Goal: Task Accomplishment & Management: Use online tool/utility

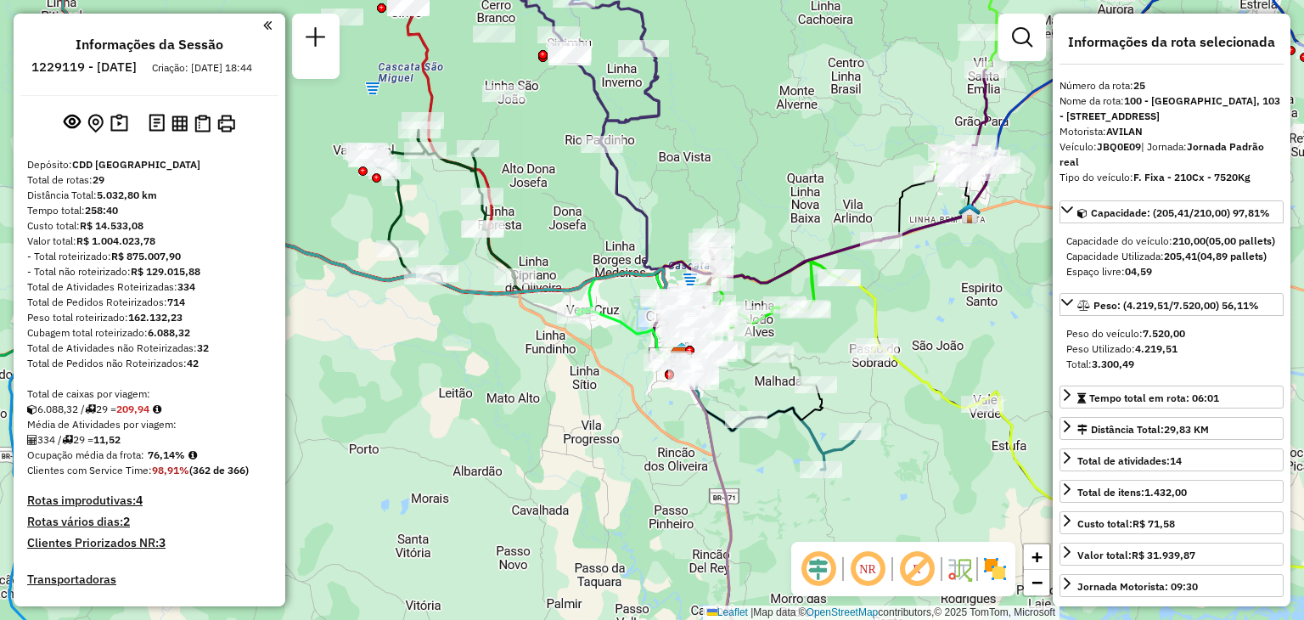
select select "**********"
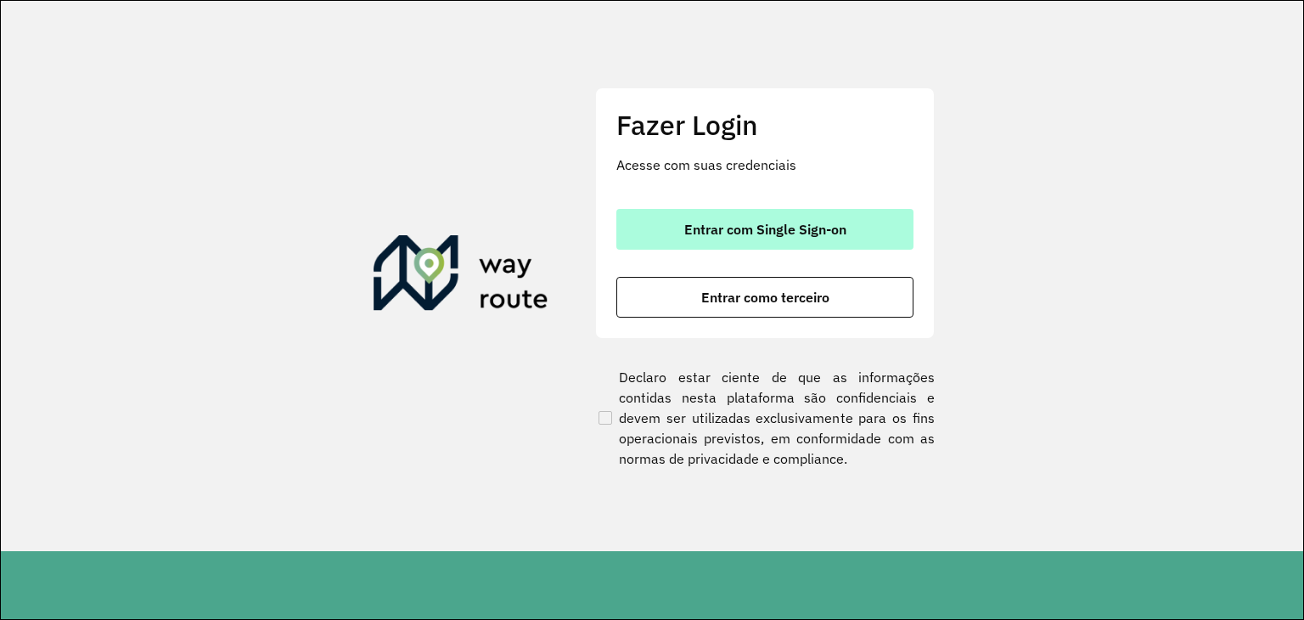
click at [897, 228] on button "Entrar com Single Sign-on" at bounding box center [764, 229] width 297 height 41
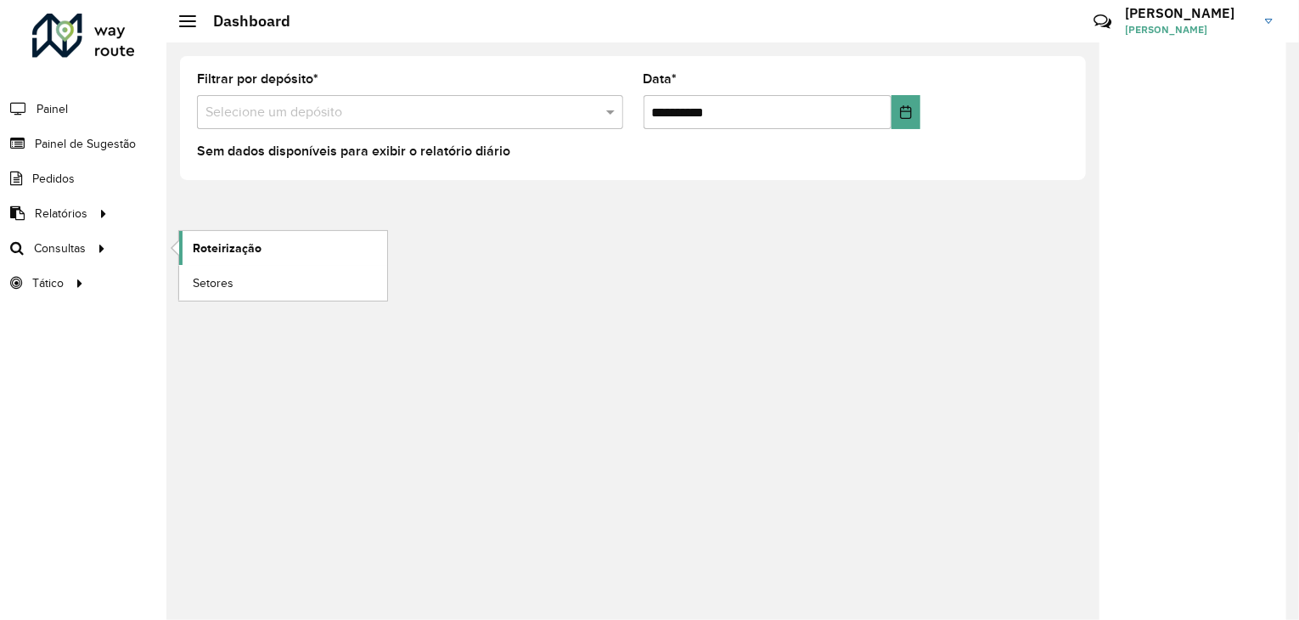
click at [211, 255] on link "Roteirização" at bounding box center [283, 248] width 208 height 34
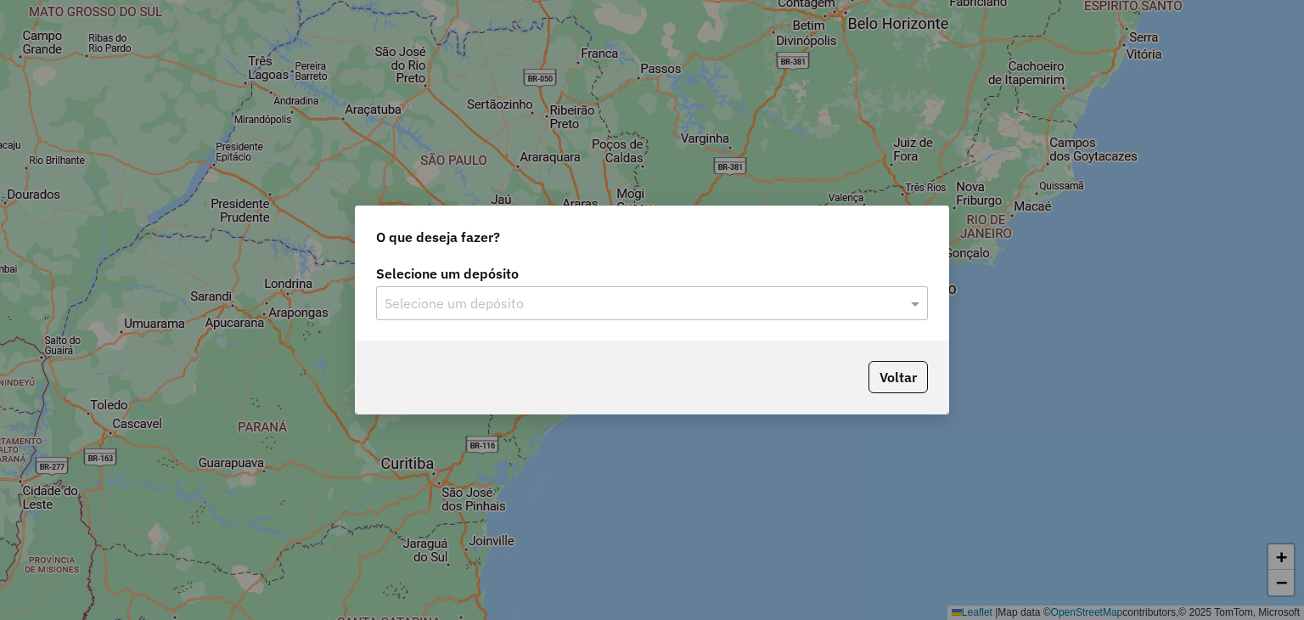
click at [621, 290] on div "Selecione um depósito" at bounding box center [652, 303] width 552 height 34
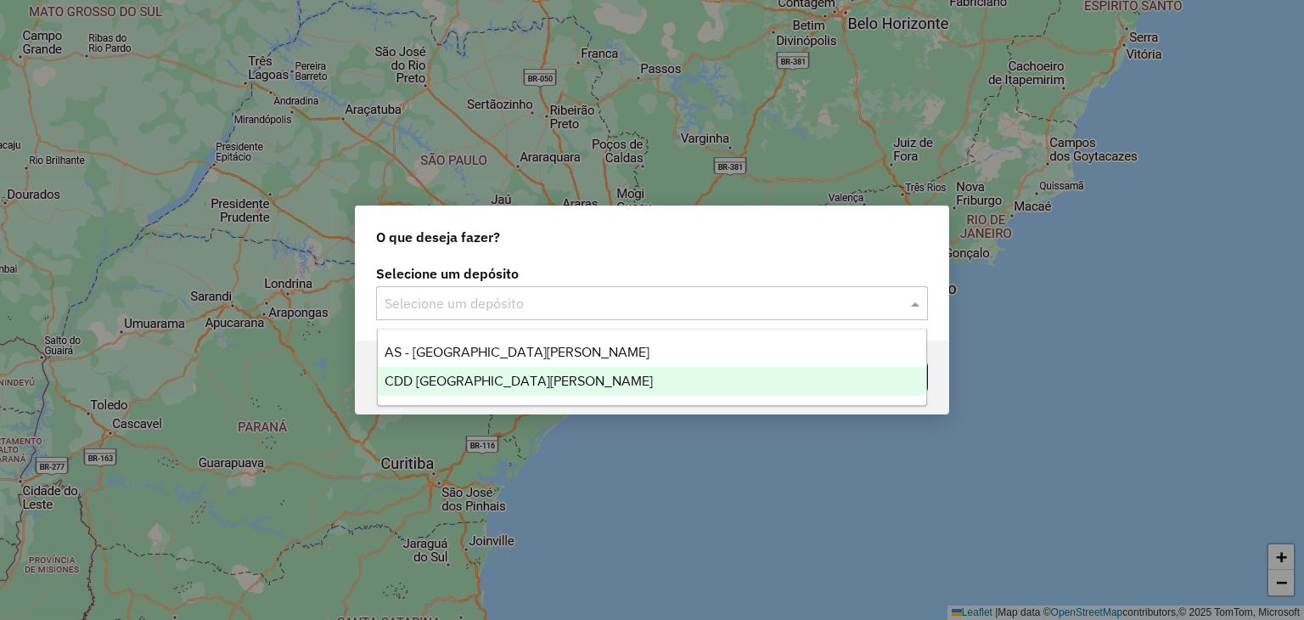
click at [533, 377] on div "CDD [GEOGRAPHIC_DATA]" at bounding box center [652, 381] width 549 height 29
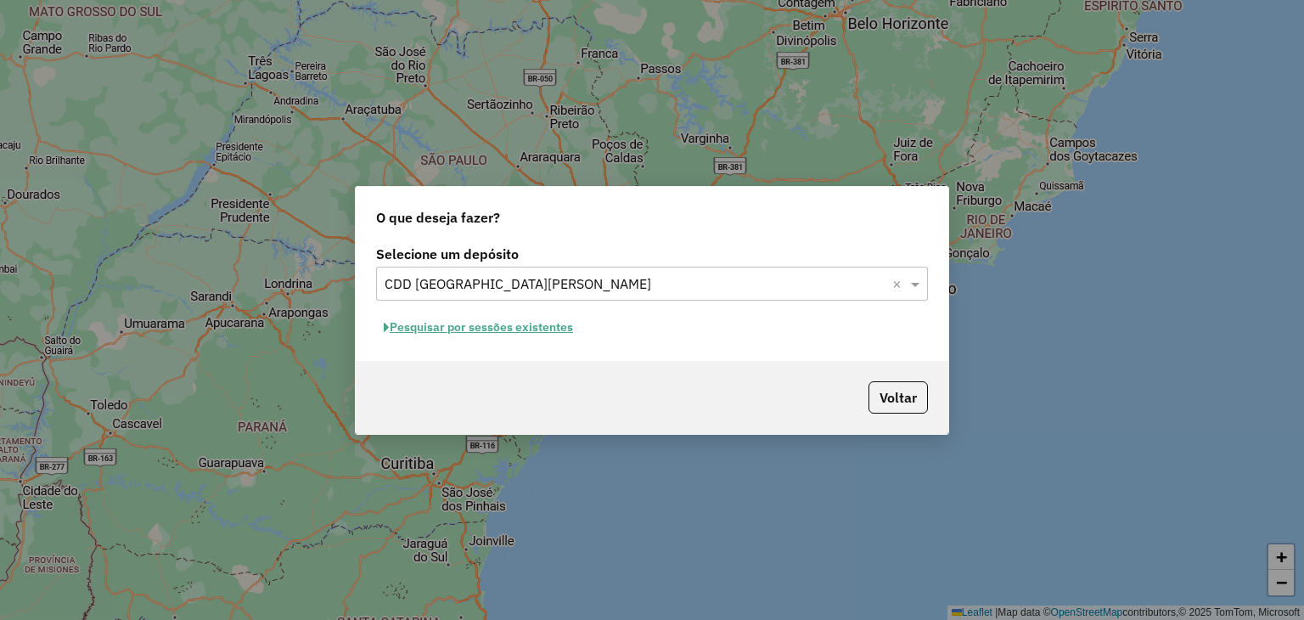
click at [507, 330] on button "Pesquisar por sessões existentes" at bounding box center [478, 327] width 205 height 26
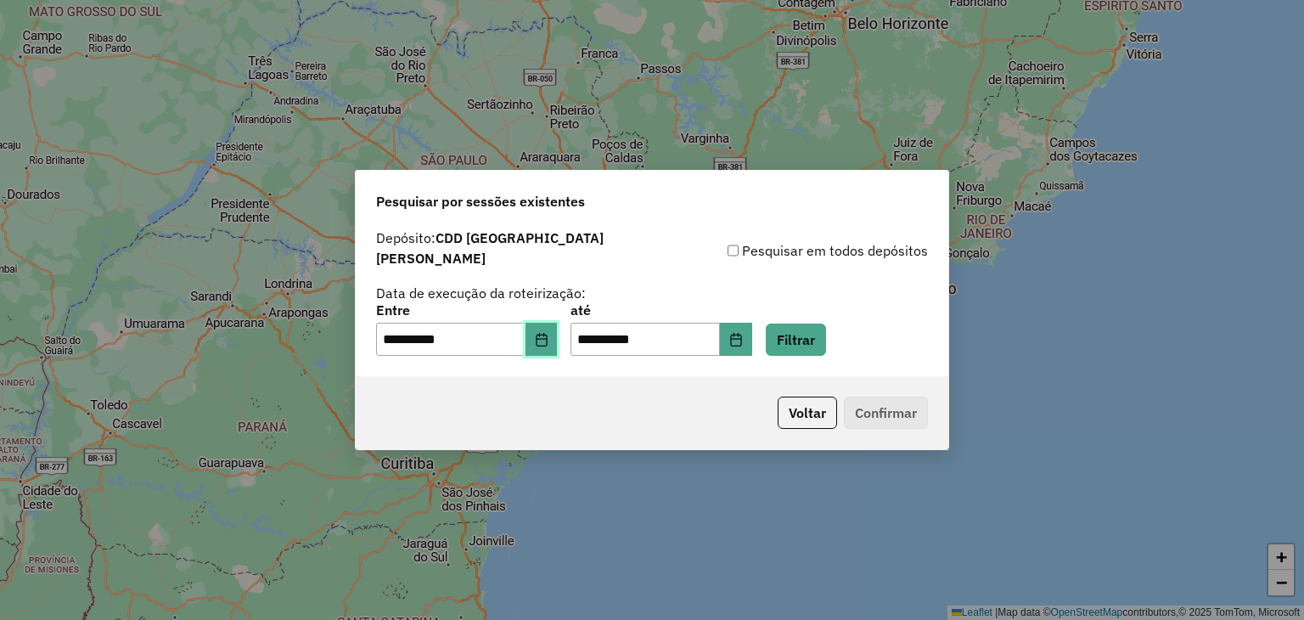
click at [552, 337] on button "Choose Date" at bounding box center [541, 340] width 32 height 34
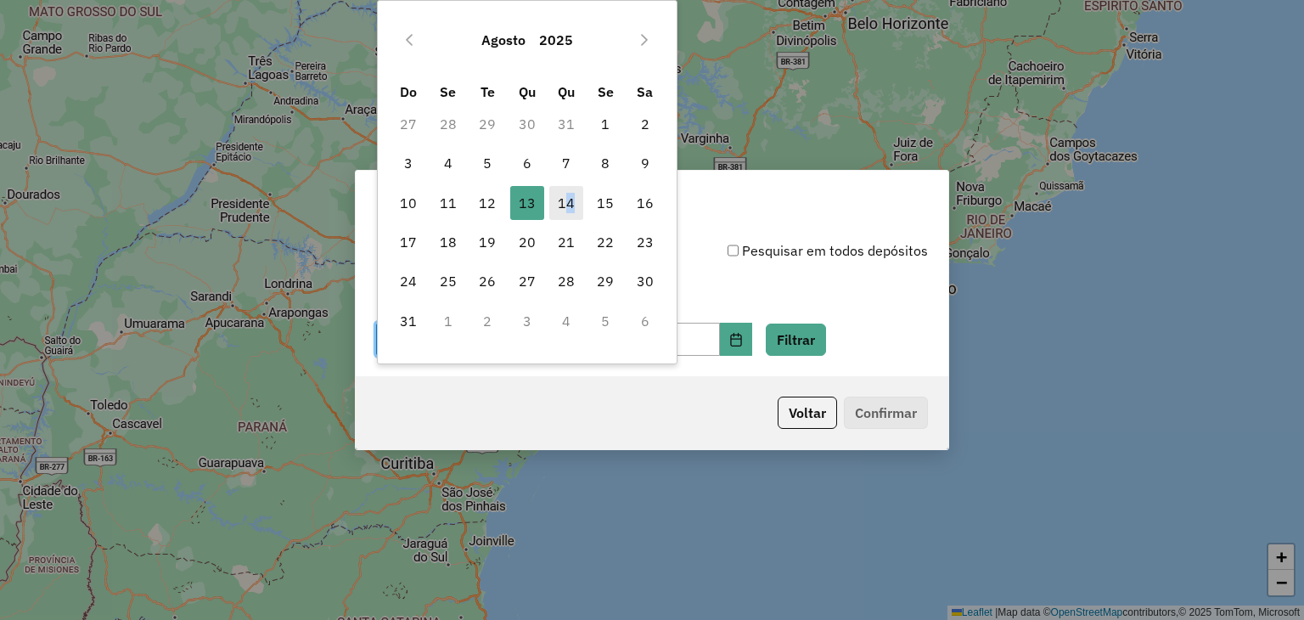
click at [570, 210] on span "14" at bounding box center [566, 203] width 34 height 34
type input "**********"
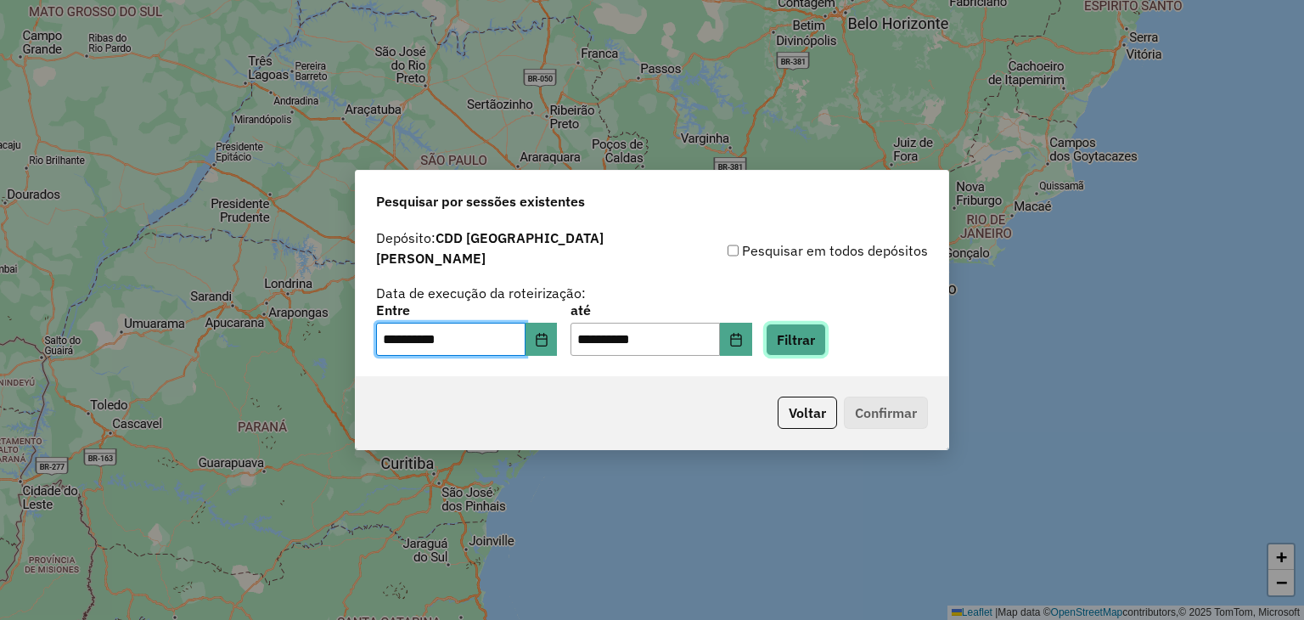
click at [826, 337] on button "Filtrar" at bounding box center [796, 339] width 60 height 32
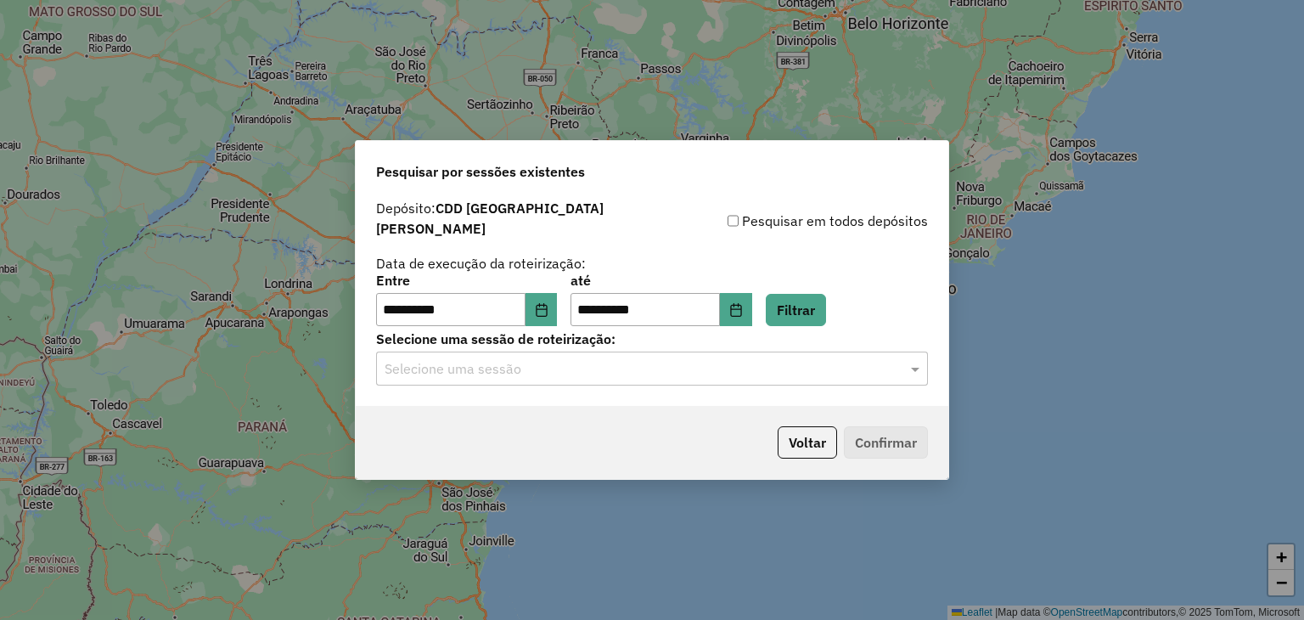
drag, startPoint x: 697, startPoint y: 364, endPoint x: 678, endPoint y: 367, distance: 19.0
click at [696, 364] on input "text" at bounding box center [634, 369] width 501 height 20
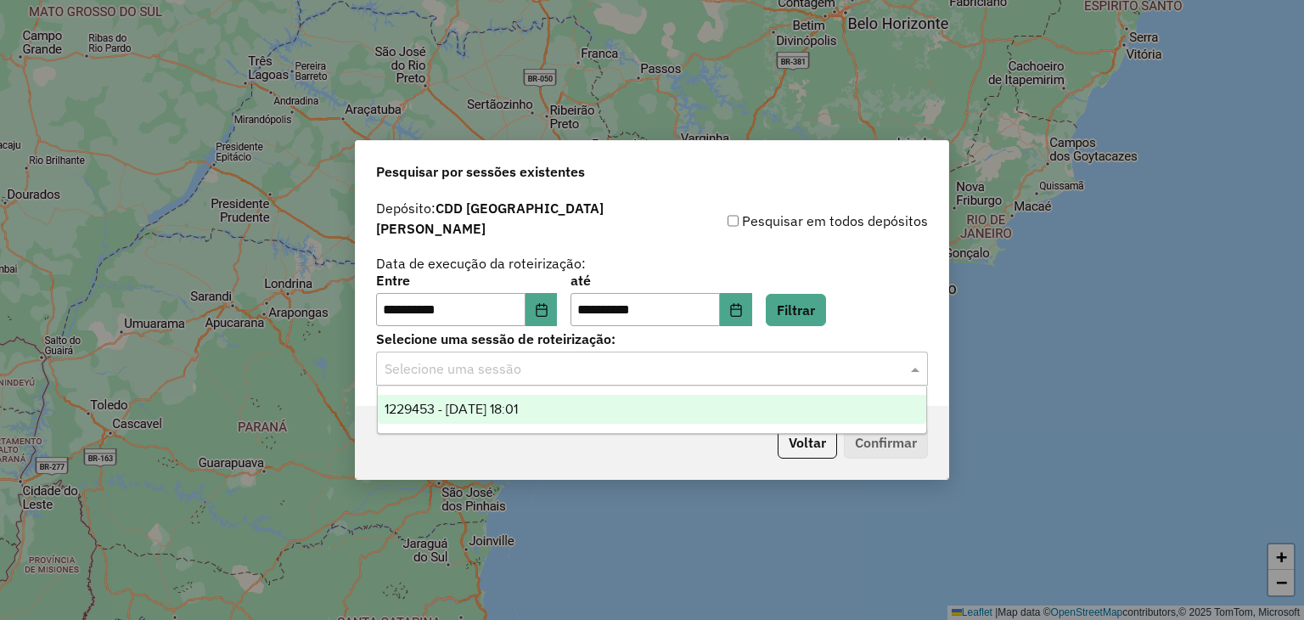
click at [566, 401] on div "1229453 - 14/08/2025 18:01" at bounding box center [652, 409] width 549 height 29
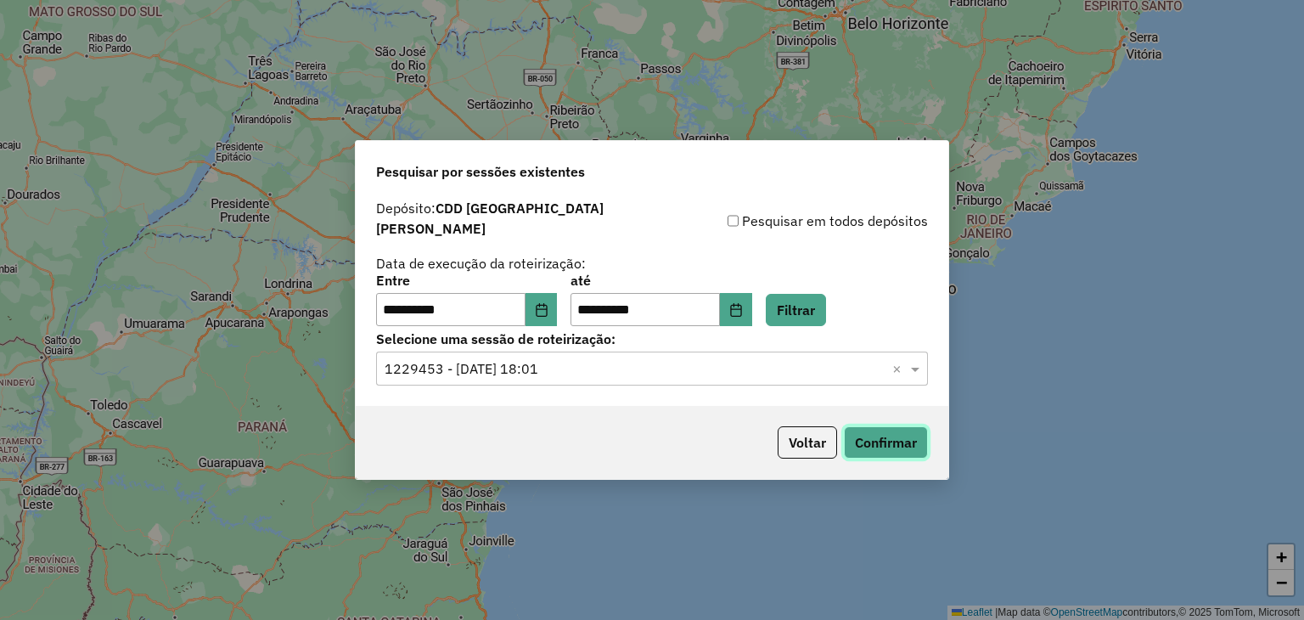
click at [891, 439] on button "Confirmar" at bounding box center [886, 442] width 84 height 32
click at [860, 432] on button "Confirmar" at bounding box center [886, 442] width 84 height 32
click at [808, 298] on button "Filtrar" at bounding box center [796, 310] width 60 height 32
click at [879, 432] on button "Confirmar" at bounding box center [886, 442] width 84 height 32
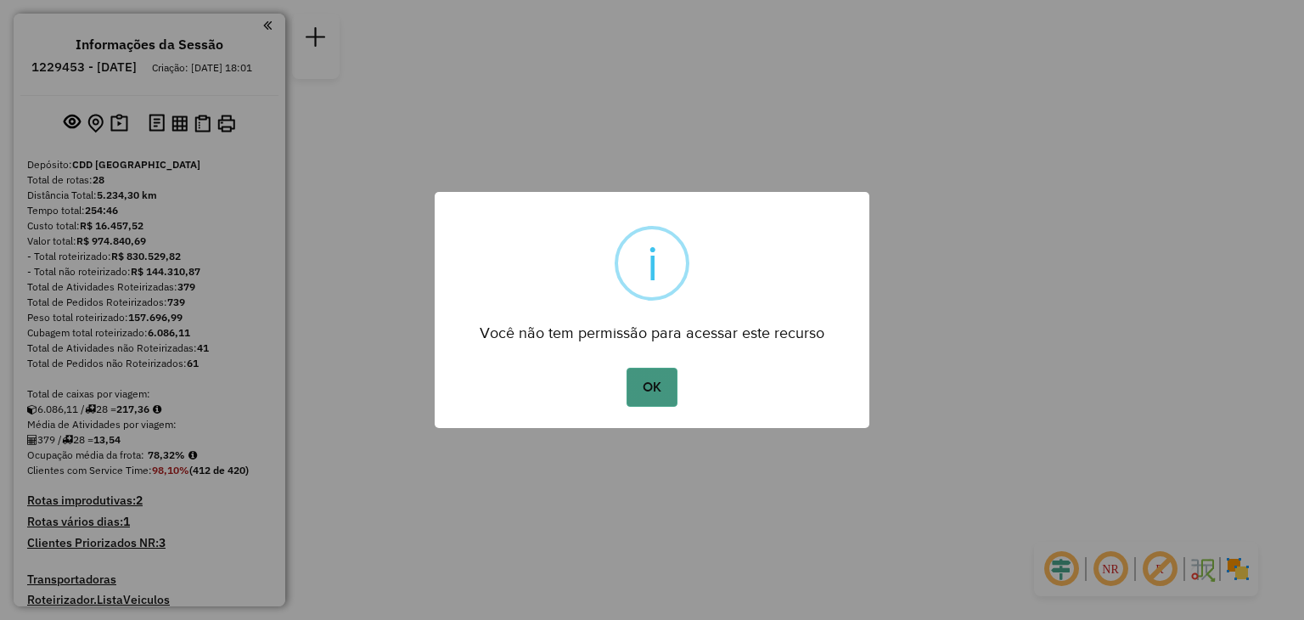
click at [654, 390] on button "OK" at bounding box center [651, 386] width 50 height 39
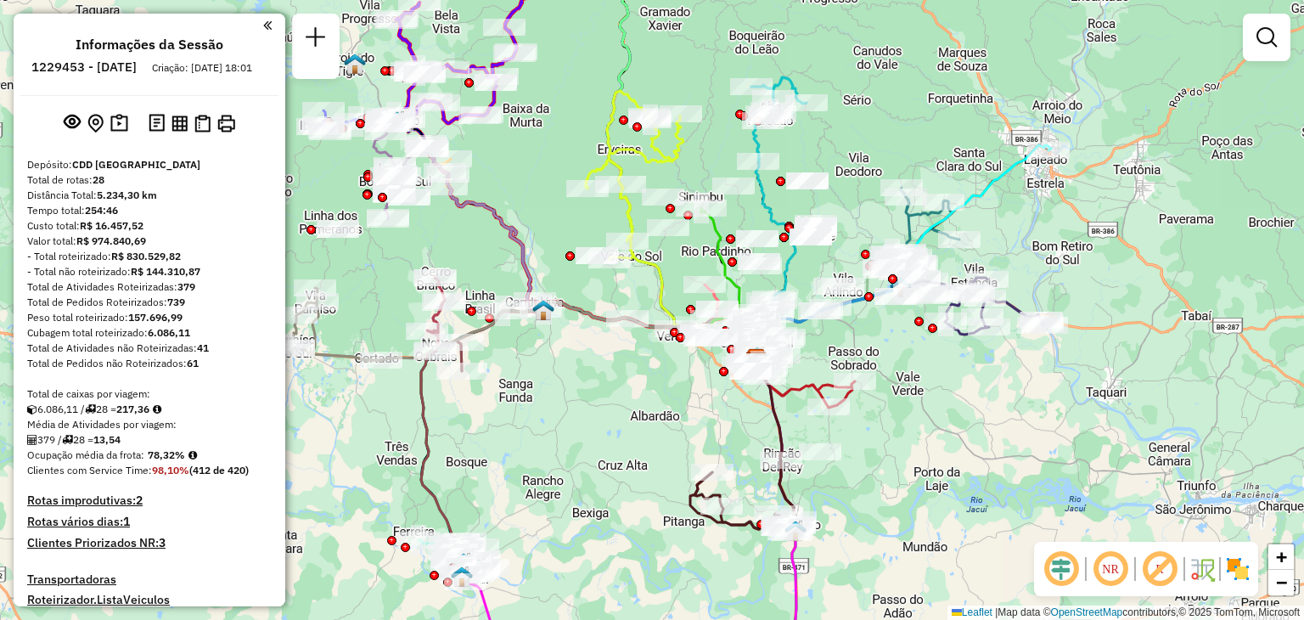
drag, startPoint x: 506, startPoint y: 369, endPoint x: 613, endPoint y: 418, distance: 117.7
click at [613, 418] on div "Janela de atendimento Grade de atendimento Capacidade Transportadoras Veículos …" at bounding box center [652, 310] width 1304 height 620
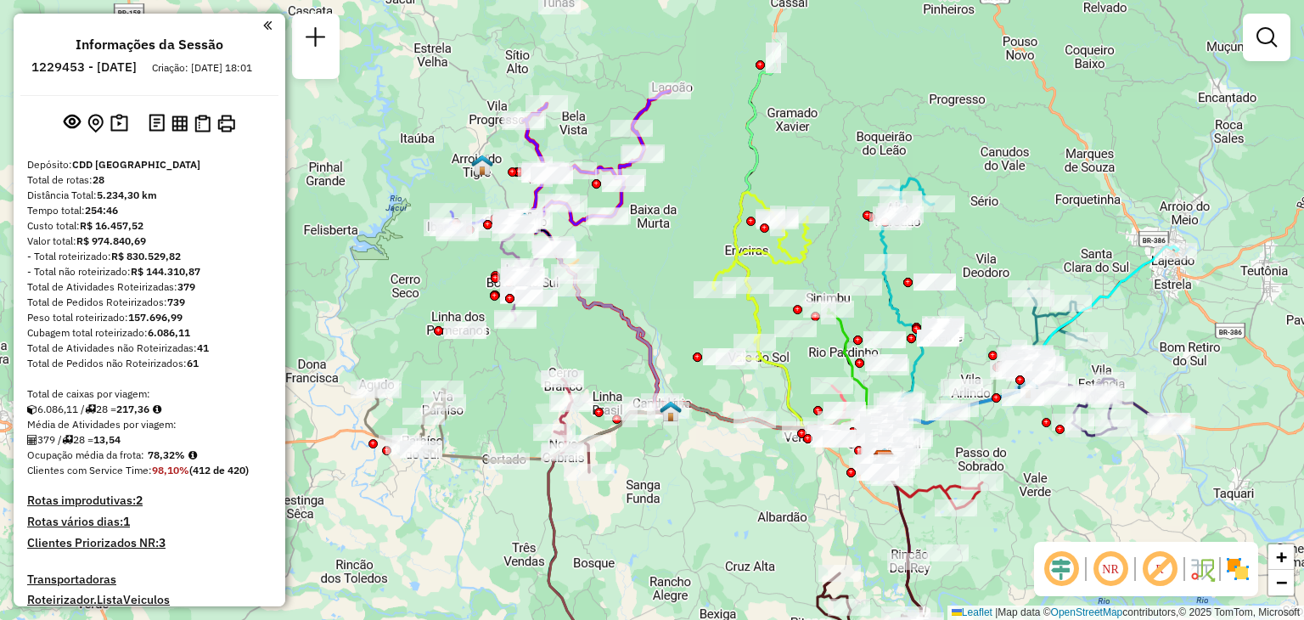
drag, startPoint x: 556, startPoint y: 247, endPoint x: 680, endPoint y: 348, distance: 159.9
click at [680, 348] on div "Janela de atendimento Grade de atendimento Capacidade Transportadoras Veículos …" at bounding box center [652, 310] width 1304 height 620
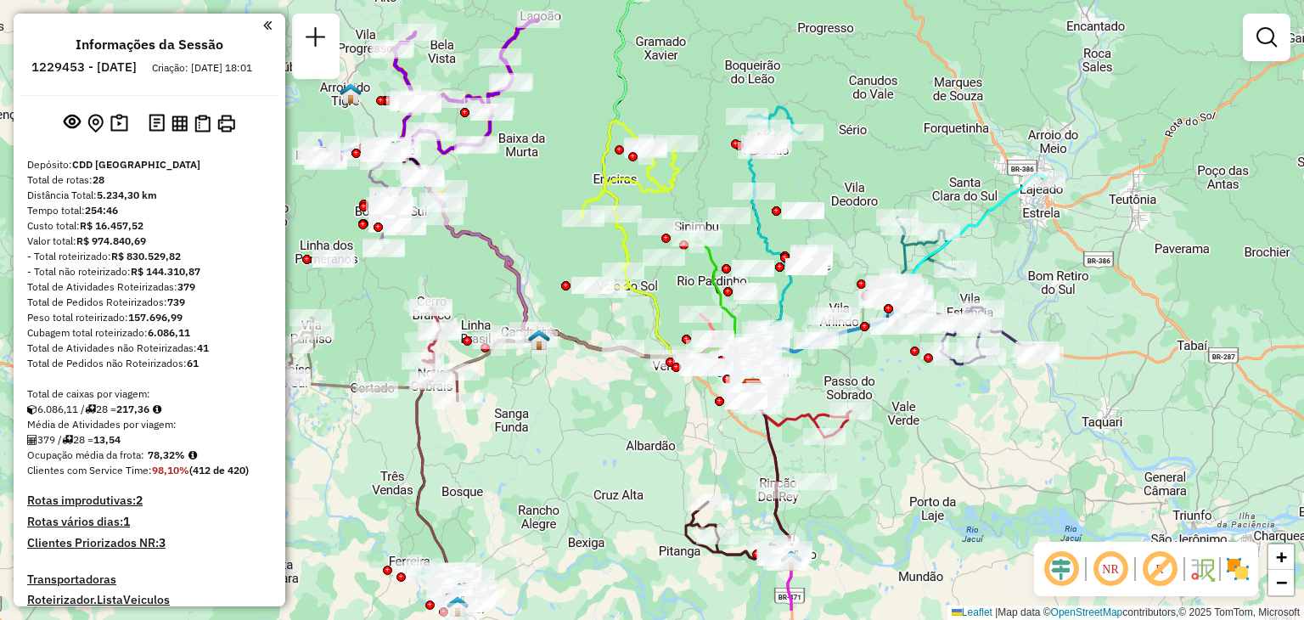
drag, startPoint x: 1063, startPoint y: 497, endPoint x: 865, endPoint y: 381, distance: 229.4
click at [866, 381] on div "Janela de atendimento Grade de atendimento Capacidade Transportadoras Veículos …" at bounding box center [652, 310] width 1304 height 620
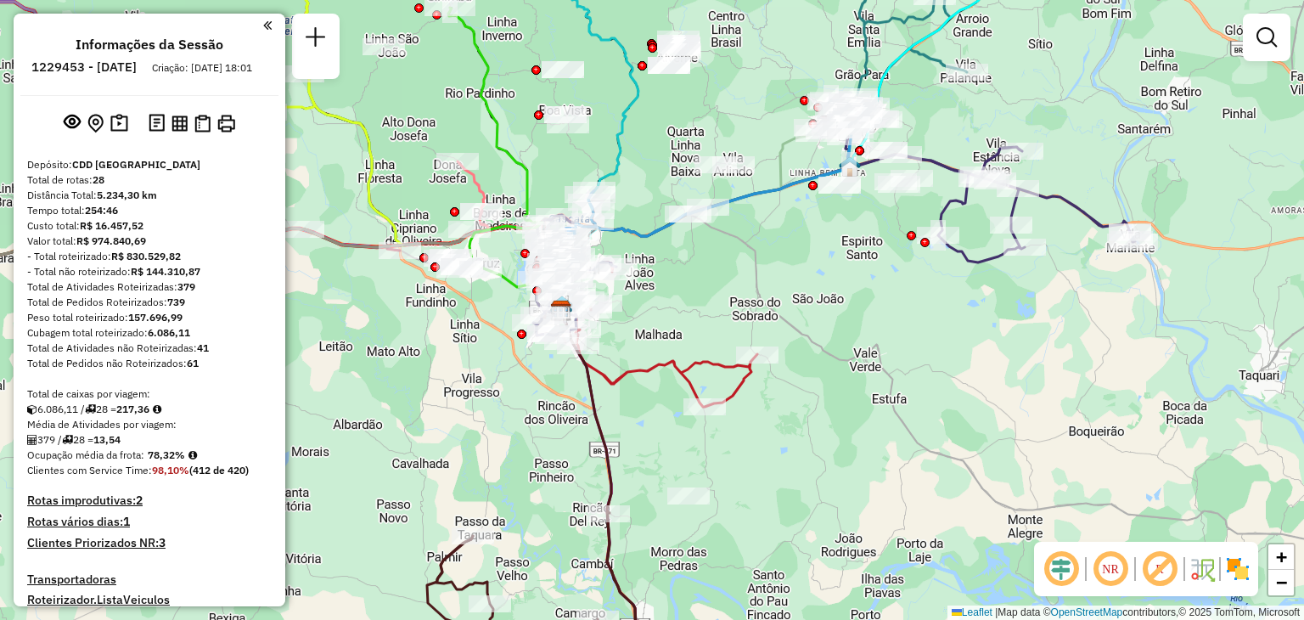
drag, startPoint x: 655, startPoint y: 317, endPoint x: 774, endPoint y: 339, distance: 121.0
click at [773, 339] on div "Janela de atendimento Grade de atendimento Capacidade Transportadoras Veículos …" at bounding box center [652, 310] width 1304 height 620
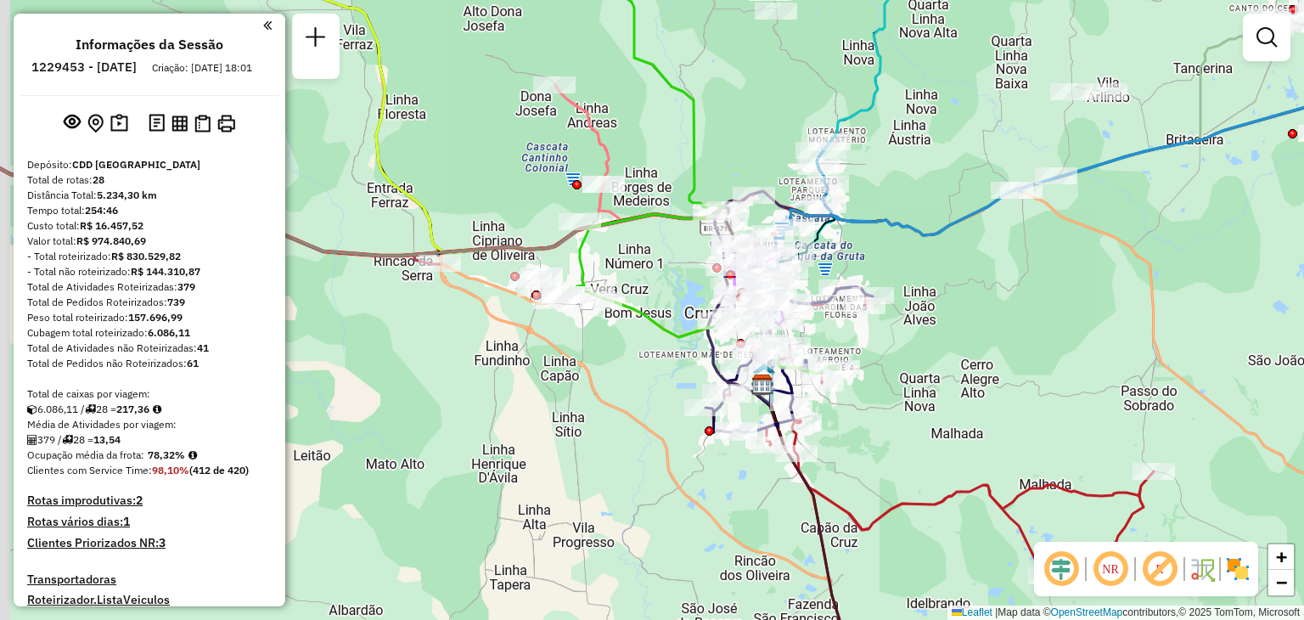
drag, startPoint x: 533, startPoint y: 306, endPoint x: 574, endPoint y: 338, distance: 51.4
click at [572, 341] on div "Janela de atendimento Grade de atendimento Capacidade Transportadoras Veículos …" at bounding box center [652, 310] width 1304 height 620
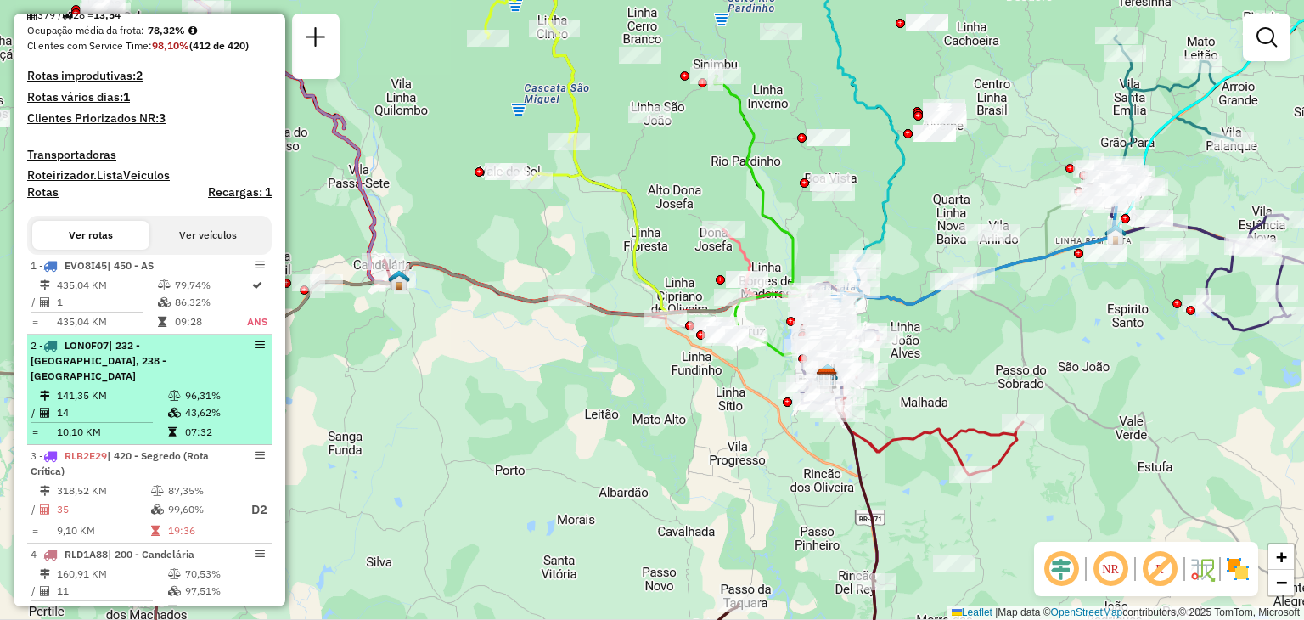
scroll to position [509, 0]
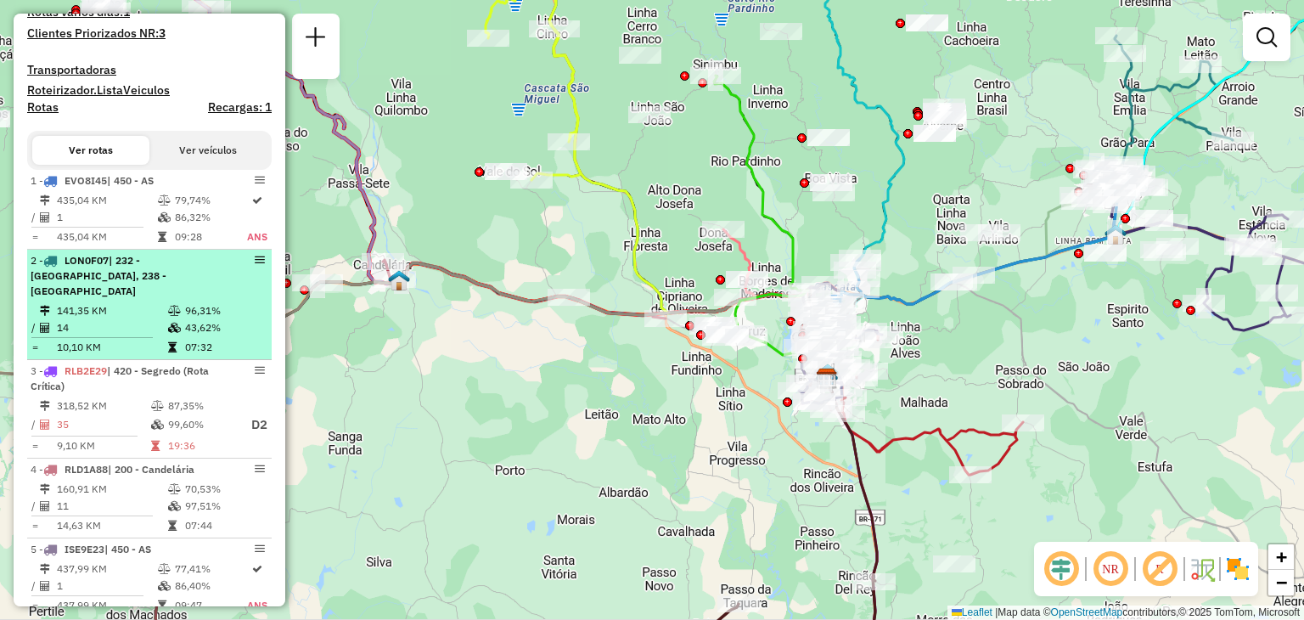
click at [136, 307] on td "141,35 KM" at bounding box center [111, 310] width 111 height 17
select select "**********"
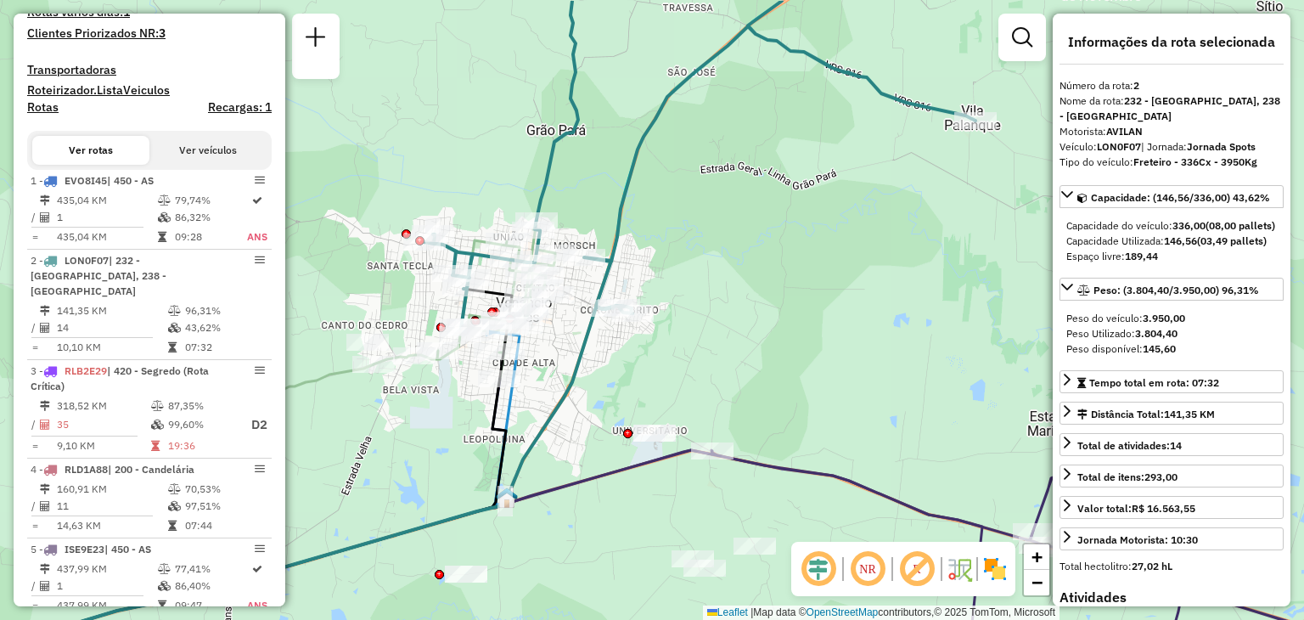
drag, startPoint x: 783, startPoint y: 237, endPoint x: 686, endPoint y: 317, distance: 125.4
click at [696, 313] on div "Janela de atendimento Grade de atendimento Capacidade Transportadoras Veículos …" at bounding box center [652, 310] width 1304 height 620
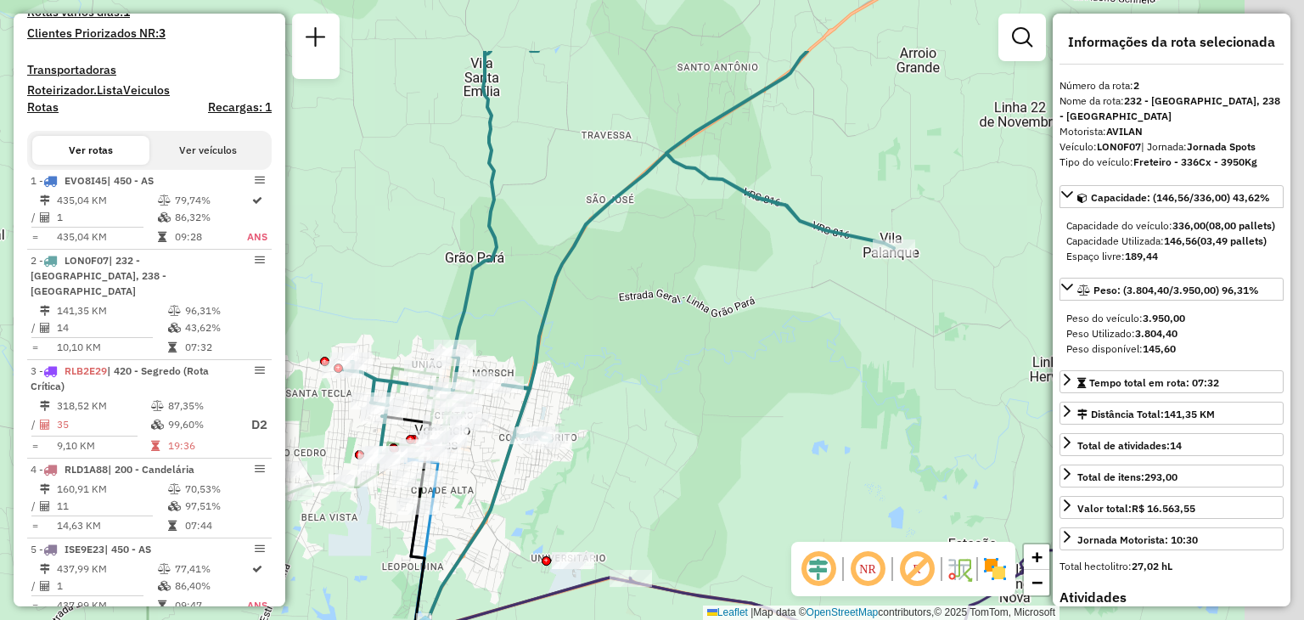
drag, startPoint x: 692, startPoint y: 262, endPoint x: 604, endPoint y: 398, distance: 161.5
click at [607, 397] on div "Janela de atendimento Grade de atendimento Capacidade Transportadoras Veículos …" at bounding box center [652, 310] width 1304 height 620
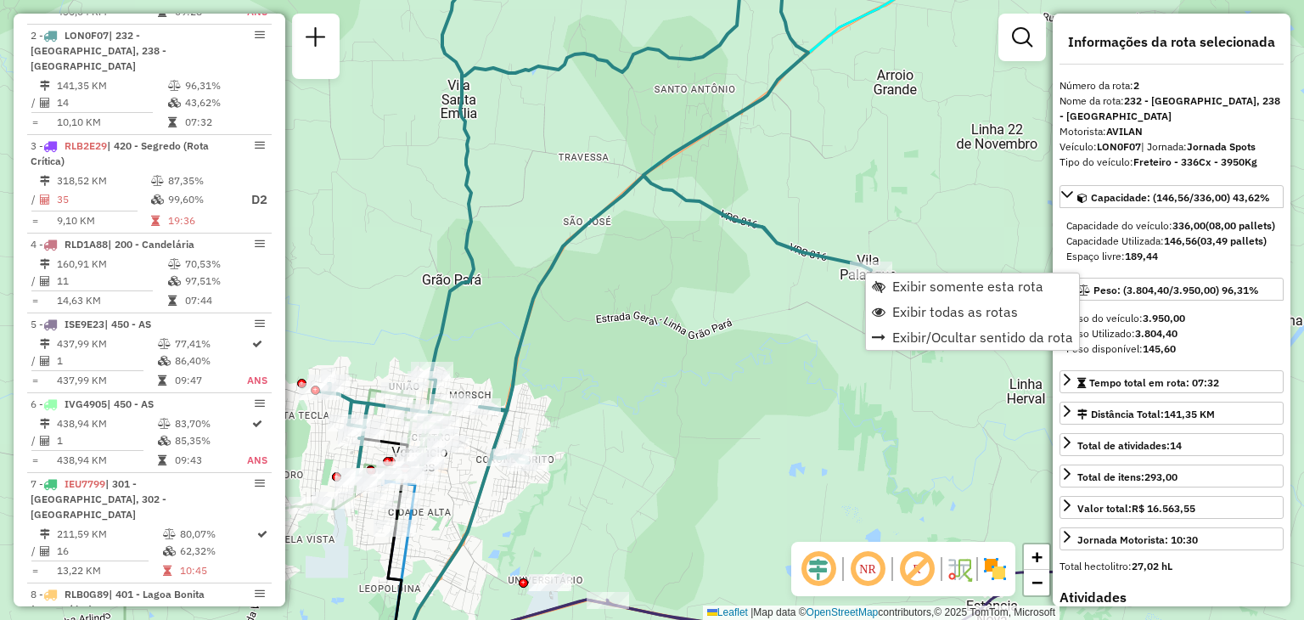
scroll to position [760, 0]
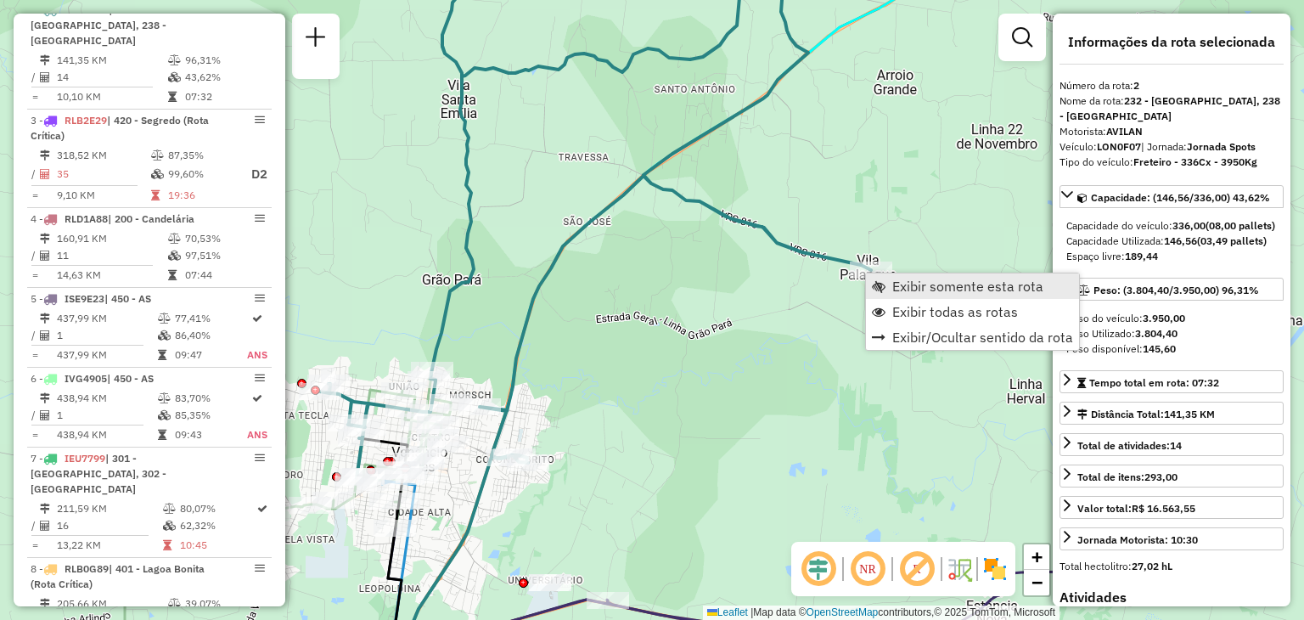
click at [896, 296] on link "Exibir somente esta rota" at bounding box center [972, 285] width 213 height 25
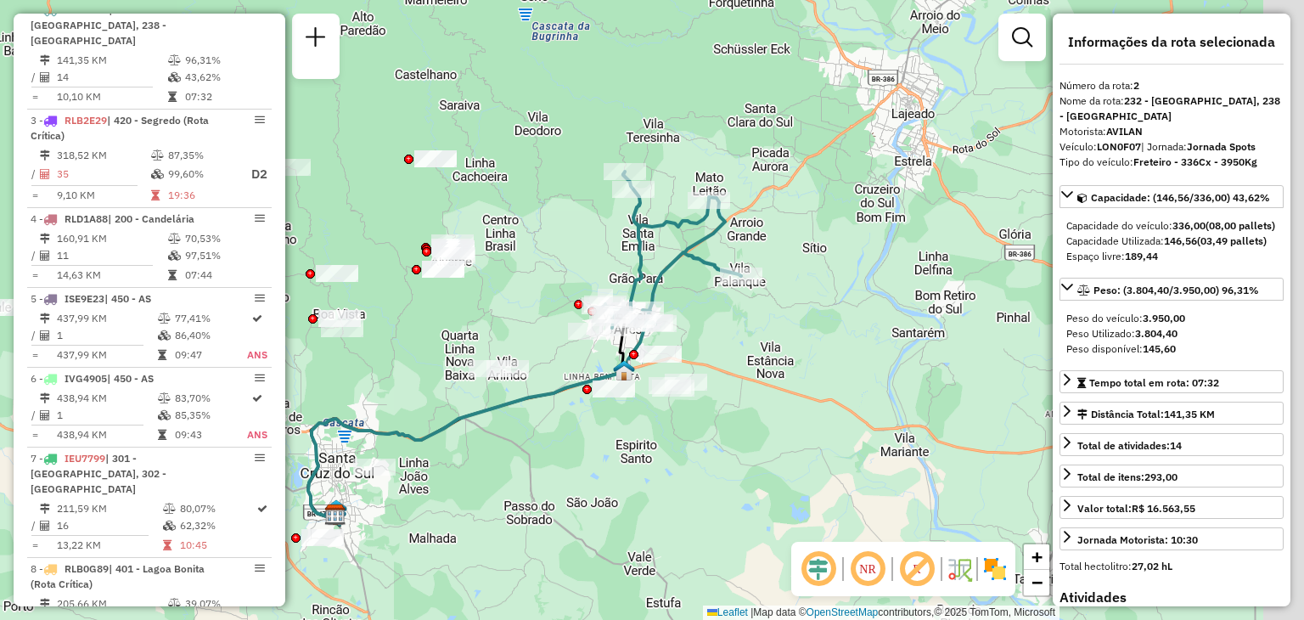
drag, startPoint x: 849, startPoint y: 396, endPoint x: 718, endPoint y: 435, distance: 136.4
click at [718, 435] on div "Janela de atendimento Grade de atendimento Capacidade Transportadoras Veículos …" at bounding box center [652, 310] width 1304 height 620
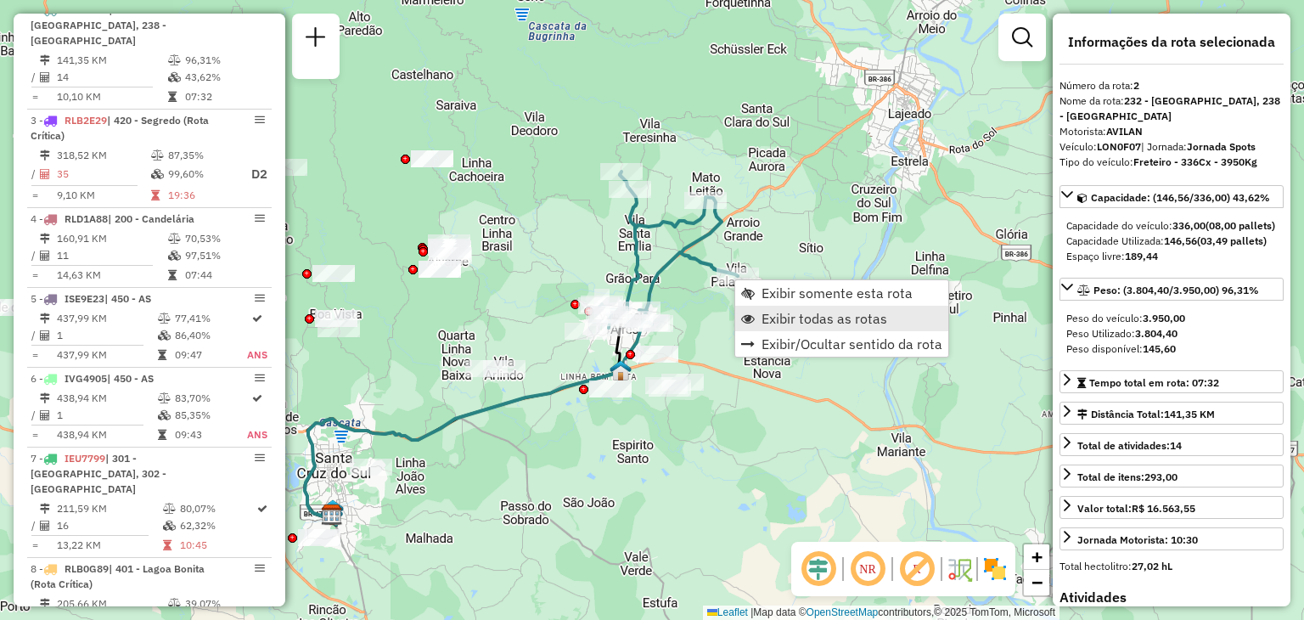
click at [767, 321] on span "Exibir todas as rotas" at bounding box center [824, 318] width 126 height 14
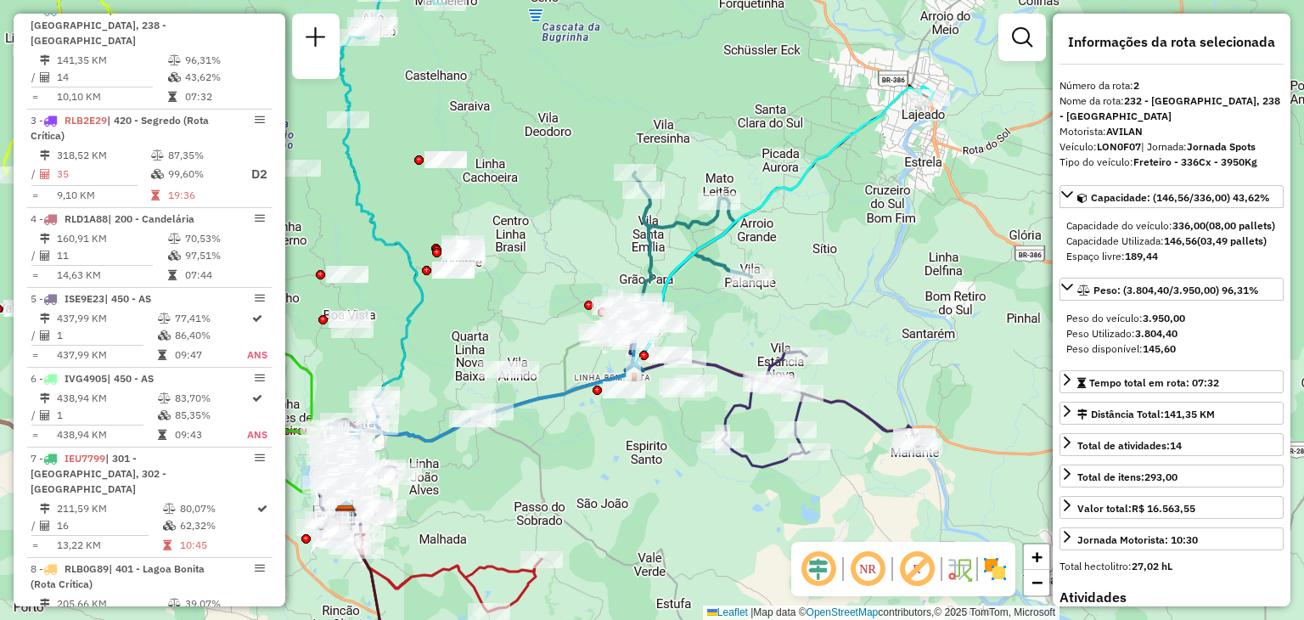
drag, startPoint x: 696, startPoint y: 328, endPoint x: 754, endPoint y: 335, distance: 58.2
click at [754, 335] on div "Janela de atendimento Grade de atendimento Capacidade Transportadoras Veículos …" at bounding box center [652, 310] width 1304 height 620
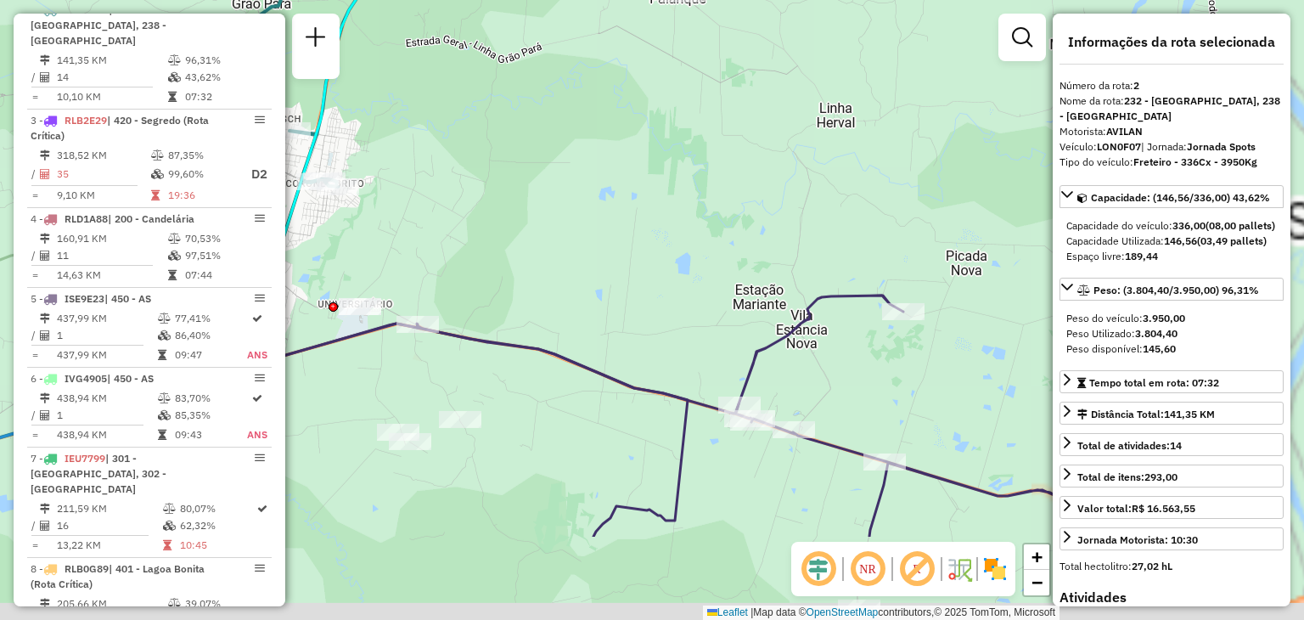
drag, startPoint x: 849, startPoint y: 465, endPoint x: 512, endPoint y: 237, distance: 407.0
click at [509, 237] on div "Janela de atendimento Grade de atendimento Capacidade Transportadoras Veículos …" at bounding box center [652, 310] width 1304 height 620
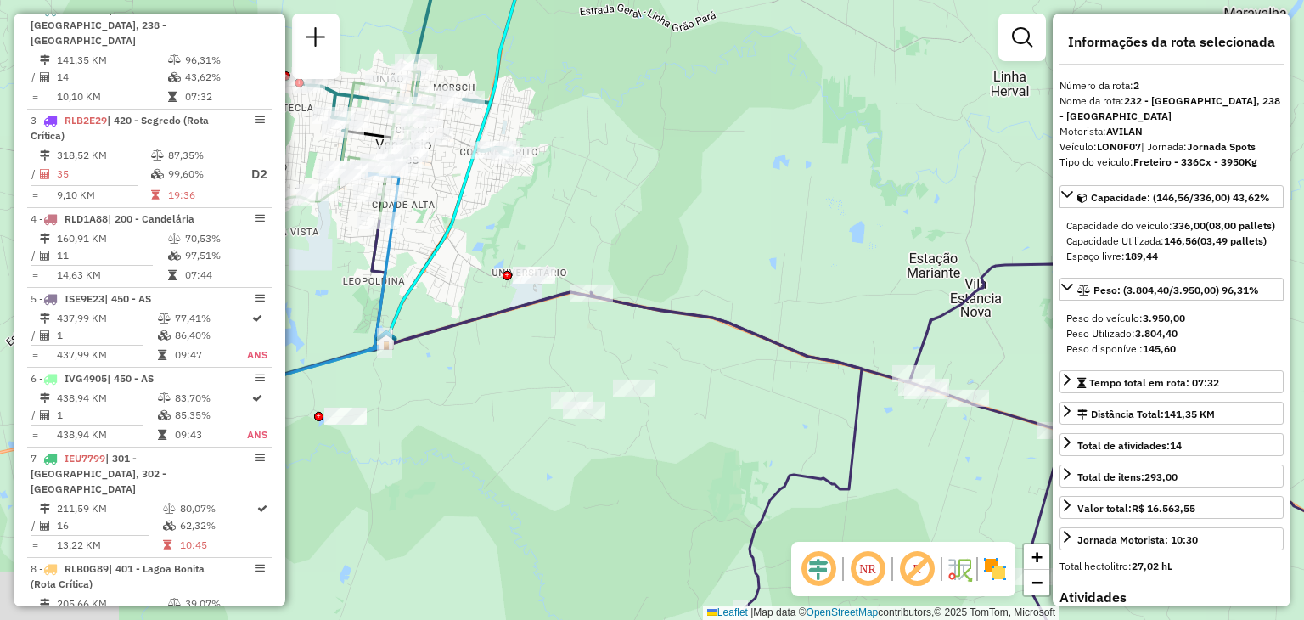
drag, startPoint x: 478, startPoint y: 221, endPoint x: 1046, endPoint y: 337, distance: 579.6
click at [1057, 341] on hb-router-mapa "Informações da Sessão 1229453 - 14/08/2025 Criação: 13/08/2025 18:01 Depósito: …" at bounding box center [652, 310] width 1304 height 620
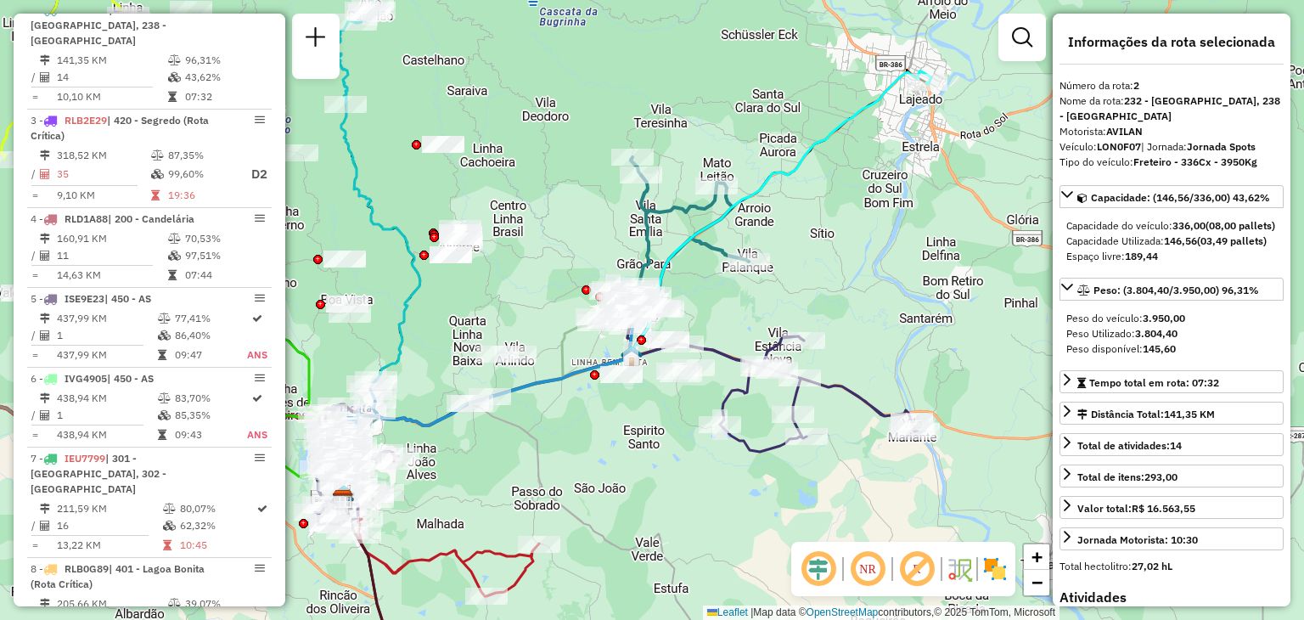
drag, startPoint x: 516, startPoint y: 424, endPoint x: 726, endPoint y: 334, distance: 228.9
click at [726, 334] on div "Janela de atendimento Grade de atendimento Capacidade Transportadoras Veículos …" at bounding box center [652, 310] width 1304 height 620
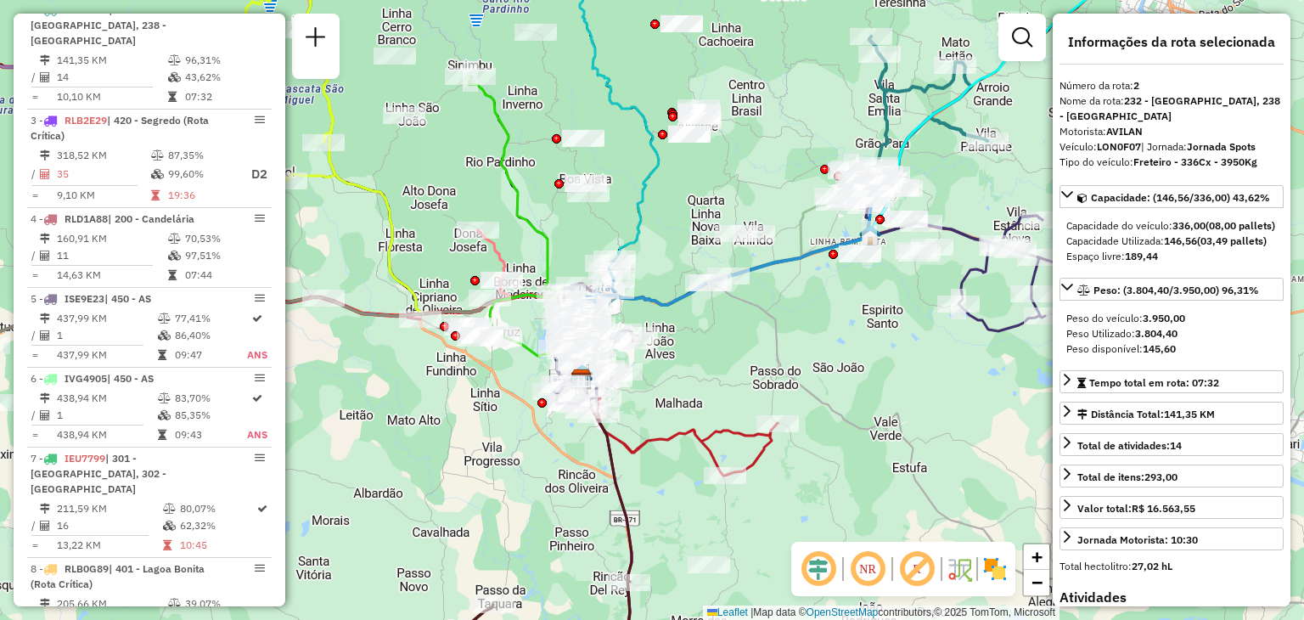
drag, startPoint x: 635, startPoint y: 390, endPoint x: 729, endPoint y: 340, distance: 106.3
click at [729, 340] on div "Janela de atendimento Grade de atendimento Capacidade Transportadoras Veículos …" at bounding box center [652, 310] width 1304 height 620
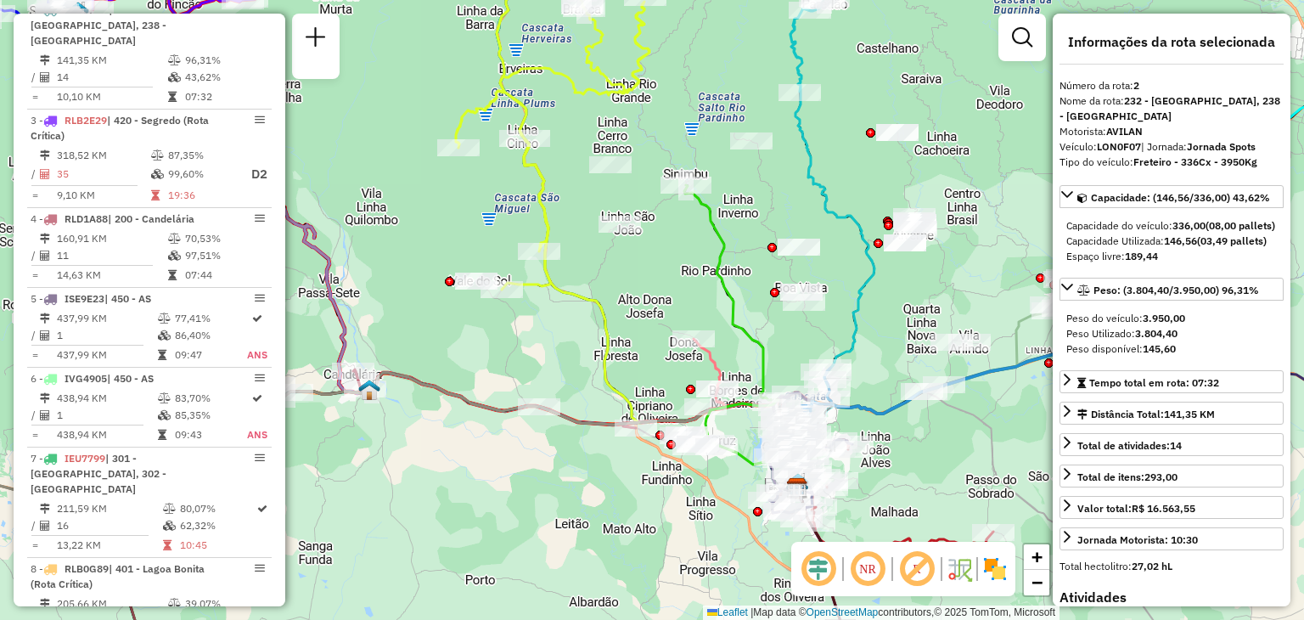
drag, startPoint x: 754, startPoint y: 266, endPoint x: 884, endPoint y: 292, distance: 133.3
click at [884, 292] on div "Janela de atendimento Grade de atendimento Capacidade Transportadoras Veículos …" at bounding box center [652, 310] width 1304 height 620
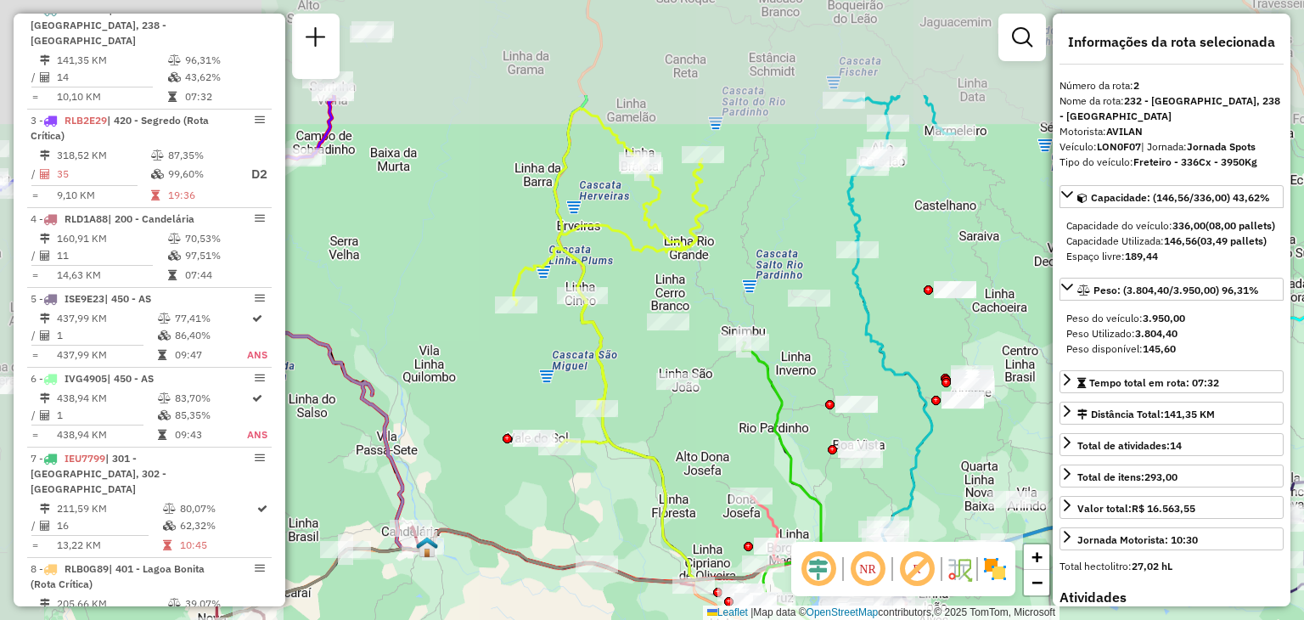
drag, startPoint x: 530, startPoint y: 163, endPoint x: 587, endPoint y: 323, distance: 169.7
click at [587, 323] on icon at bounding box center [610, 277] width 194 height 339
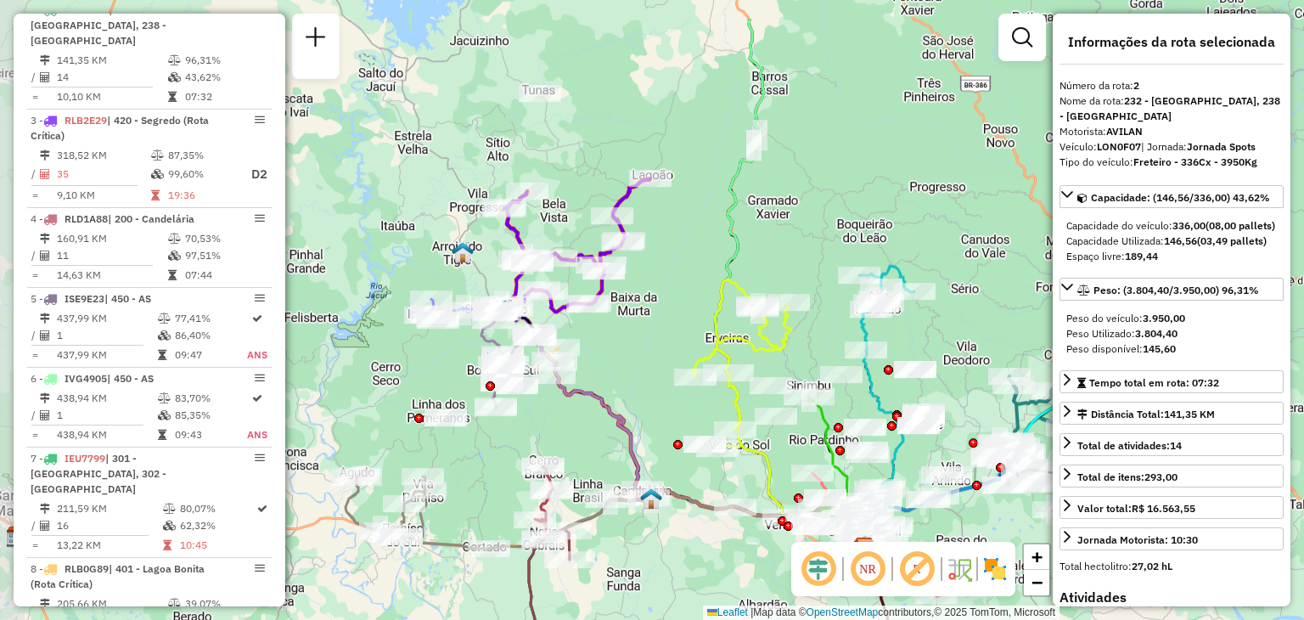
drag, startPoint x: 552, startPoint y: 194, endPoint x: 695, endPoint y: 274, distance: 164.5
click at [695, 274] on div "Janela de atendimento Grade de atendimento Capacidade Transportadoras Veículos …" at bounding box center [652, 310] width 1304 height 620
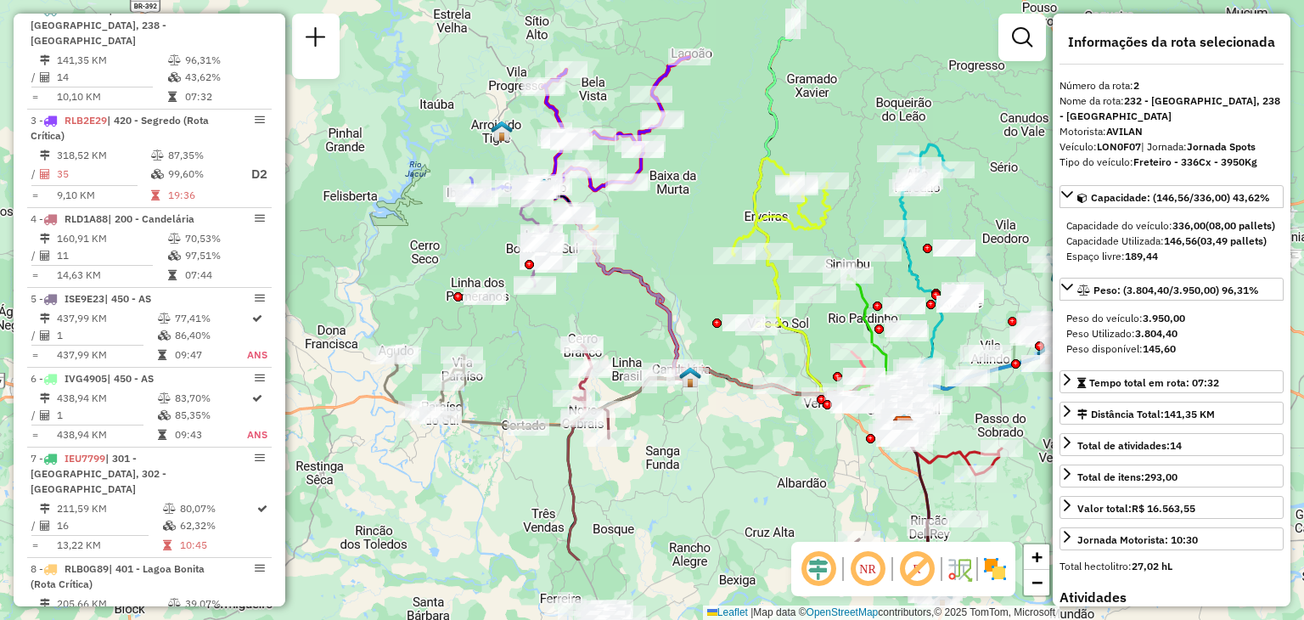
drag, startPoint x: 604, startPoint y: 367, endPoint x: 638, endPoint y: 248, distance: 123.6
click at [638, 243] on div "Janela de atendimento Grade de atendimento Capacidade Transportadoras Veículos …" at bounding box center [652, 310] width 1304 height 620
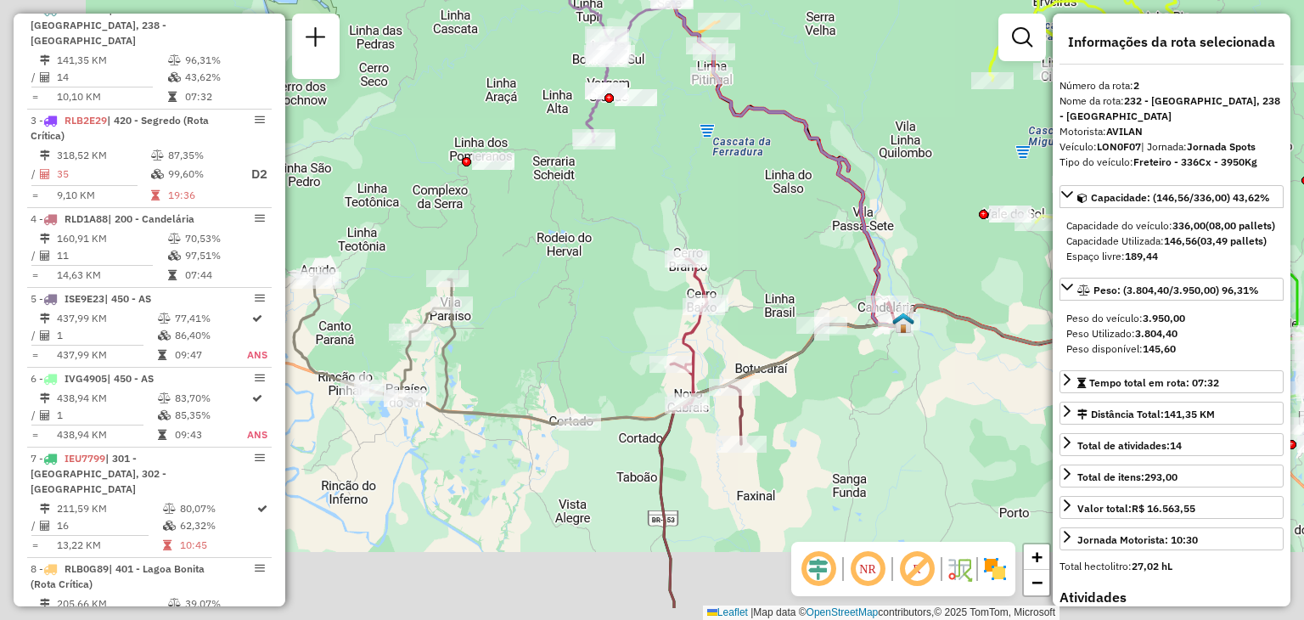
drag, startPoint x: 543, startPoint y: 296, endPoint x: 626, endPoint y: 230, distance: 106.3
click at [626, 230] on div "Janela de atendimento Grade de atendimento Capacidade Transportadoras Veículos …" at bounding box center [652, 310] width 1304 height 620
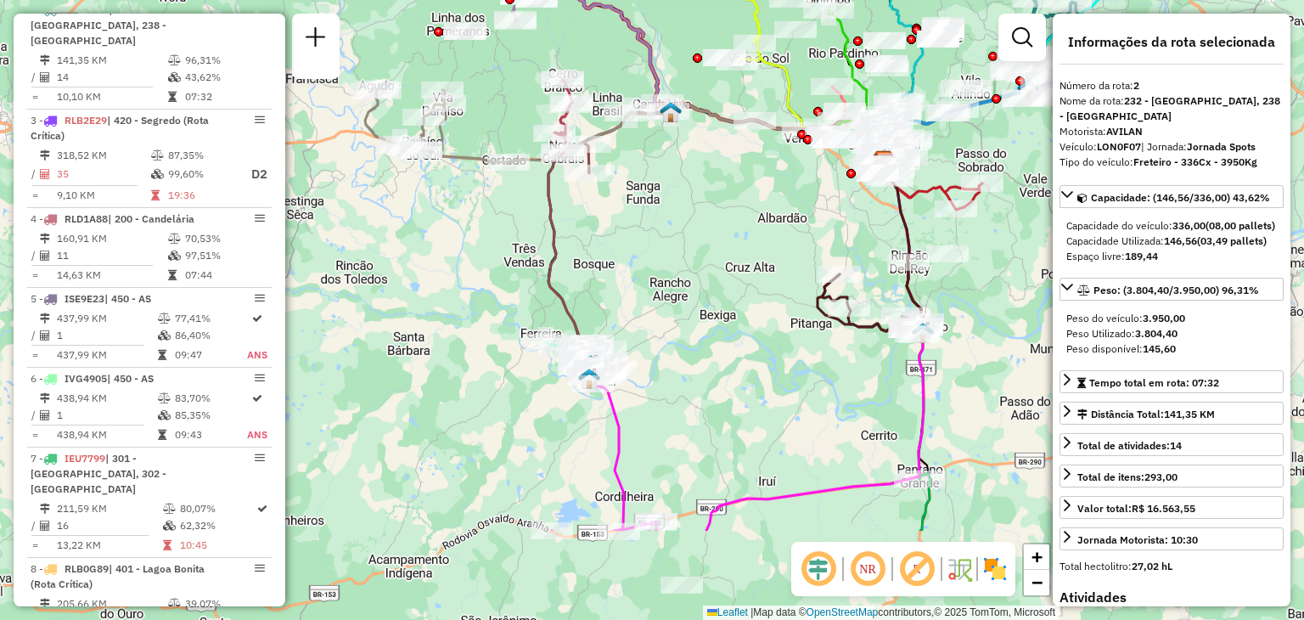
drag, startPoint x: 785, startPoint y: 383, endPoint x: 665, endPoint y: 234, distance: 190.7
click at [666, 234] on div "Janela de atendimento Grade de atendimento Capacidade Transportadoras Veículos …" at bounding box center [652, 310] width 1304 height 620
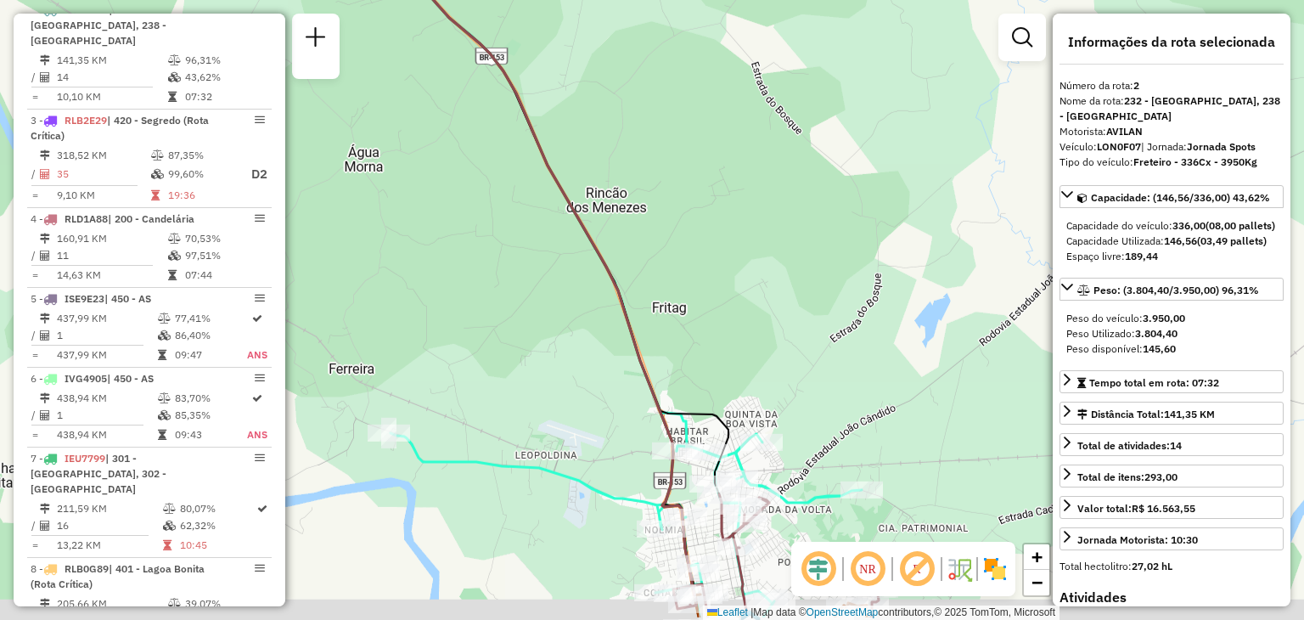
drag, startPoint x: 610, startPoint y: 347, endPoint x: 565, endPoint y: 143, distance: 208.6
click at [565, 143] on div "Janela de atendimento Grade de atendimento Capacidade Transportadoras Veículos …" at bounding box center [652, 310] width 1304 height 620
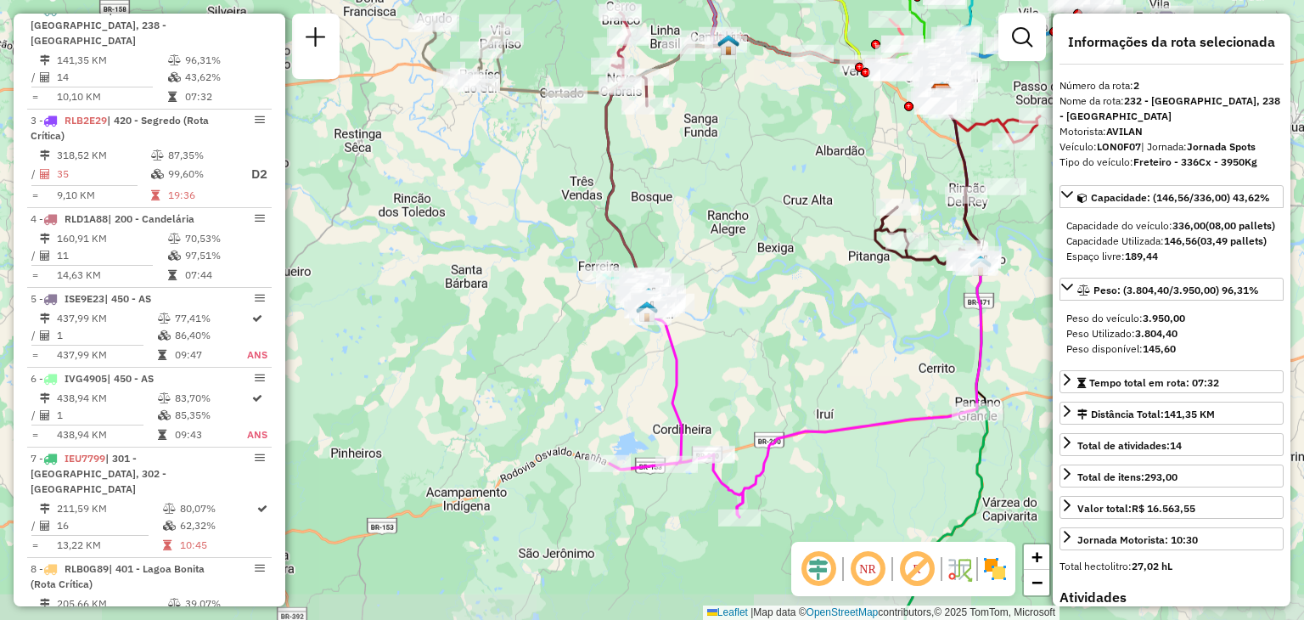
drag, startPoint x: 846, startPoint y: 245, endPoint x: 609, endPoint y: 448, distance: 312.4
click at [608, 448] on div "Janela de atendimento Grade de atendimento Capacidade Transportadoras Veículos …" at bounding box center [652, 310] width 1304 height 620
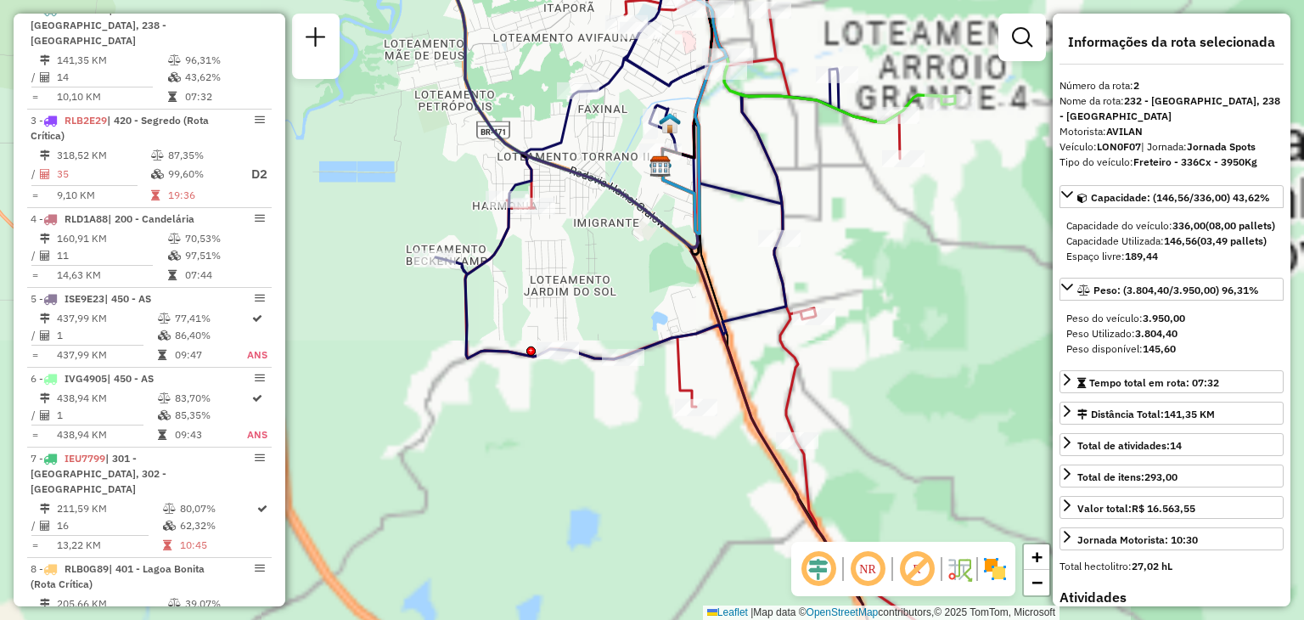
drag, startPoint x: 927, startPoint y: 291, endPoint x: 780, endPoint y: 300, distance: 147.1
click at [783, 296] on div "Janela de atendimento Grade de atendimento Capacidade Transportadoras Veículos …" at bounding box center [652, 310] width 1304 height 620
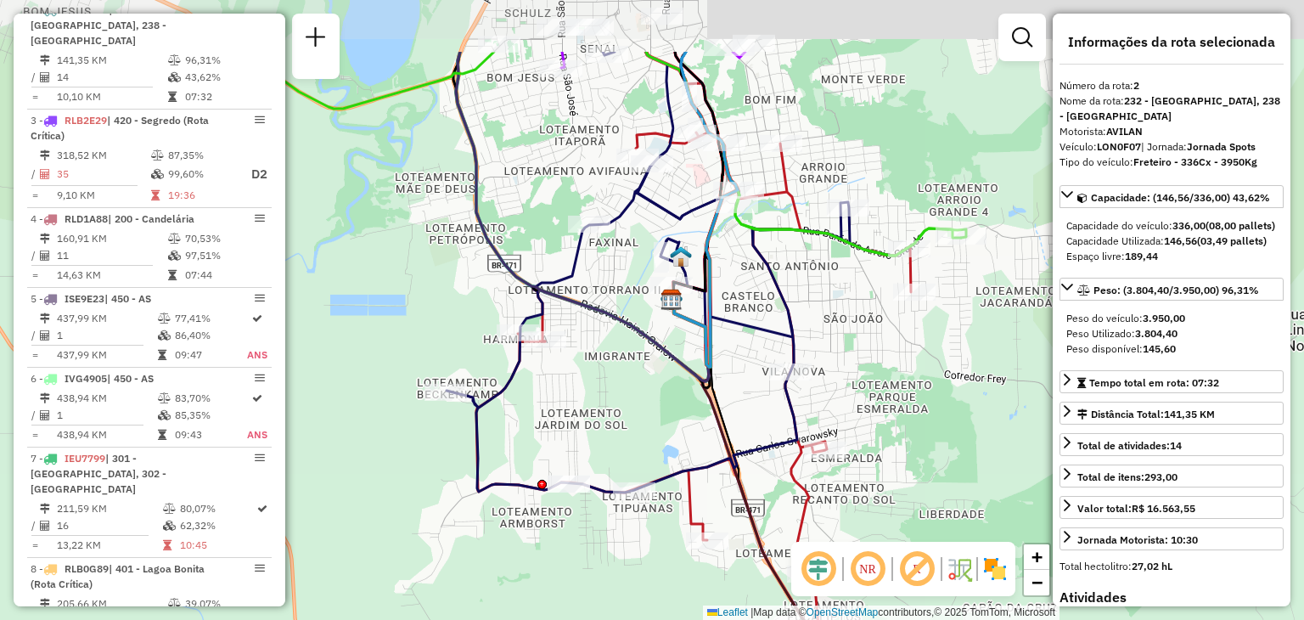
drag, startPoint x: 622, startPoint y: 189, endPoint x: 741, endPoint y: 313, distance: 171.7
click at [741, 313] on div "Janela de atendimento Grade de atendimento Capacidade Transportadoras Veículos …" at bounding box center [652, 310] width 1304 height 620
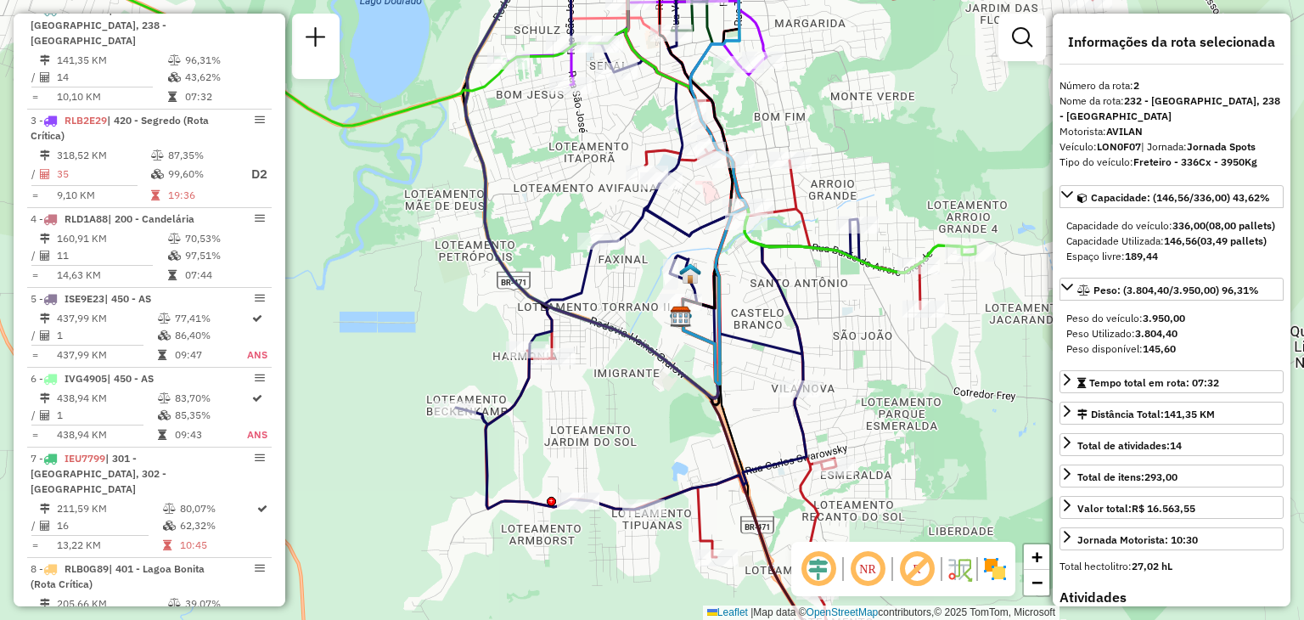
drag, startPoint x: 625, startPoint y: 120, endPoint x: 610, endPoint y: 216, distance: 97.0
click at [610, 216] on div "Janela de atendimento Grade de atendimento Capacidade Transportadoras Veículos …" at bounding box center [652, 310] width 1304 height 620
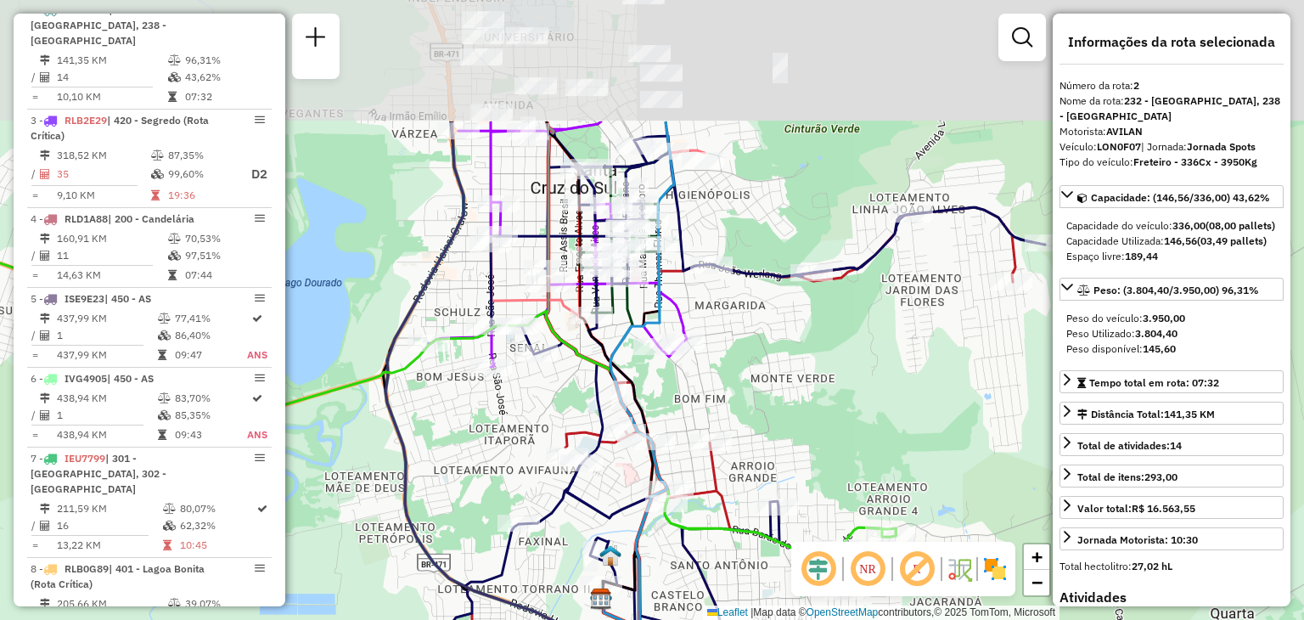
drag, startPoint x: 704, startPoint y: 146, endPoint x: 760, endPoint y: 324, distance: 186.6
click at [760, 324] on div "Janela de atendimento Grade de atendimento Capacidade Transportadoras Veículos …" at bounding box center [652, 310] width 1304 height 620
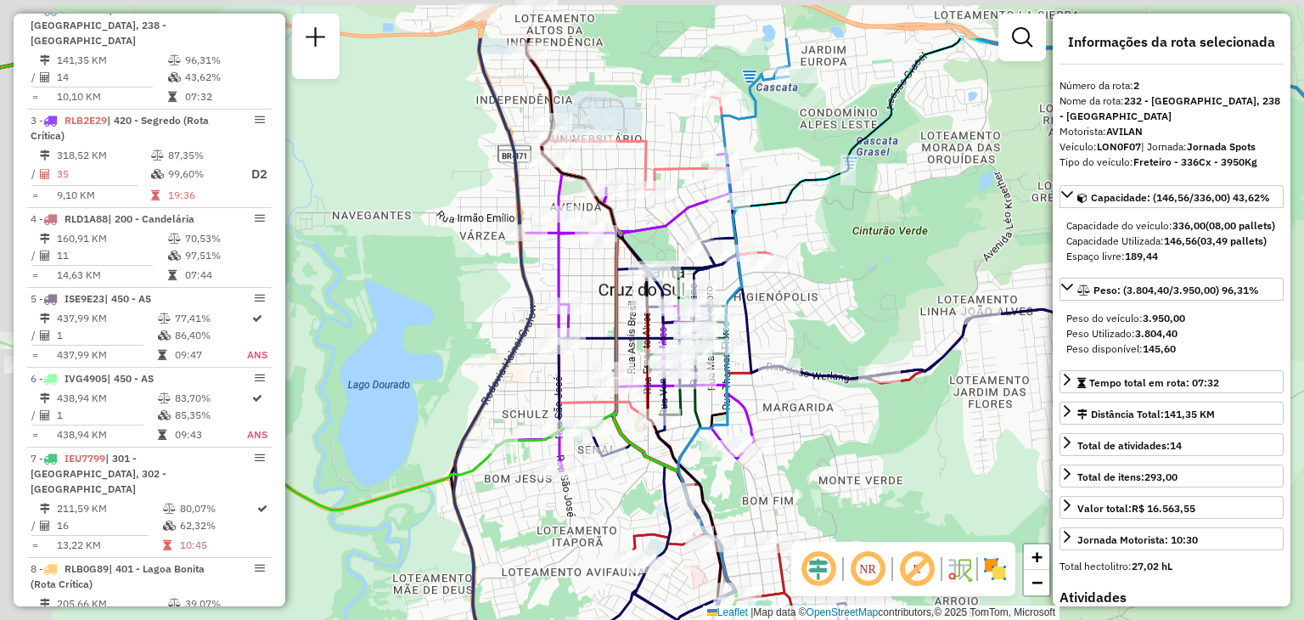
drag, startPoint x: 579, startPoint y: 126, endPoint x: 657, endPoint y: 242, distance: 139.4
click at [657, 242] on icon at bounding box center [625, 311] width 258 height 315
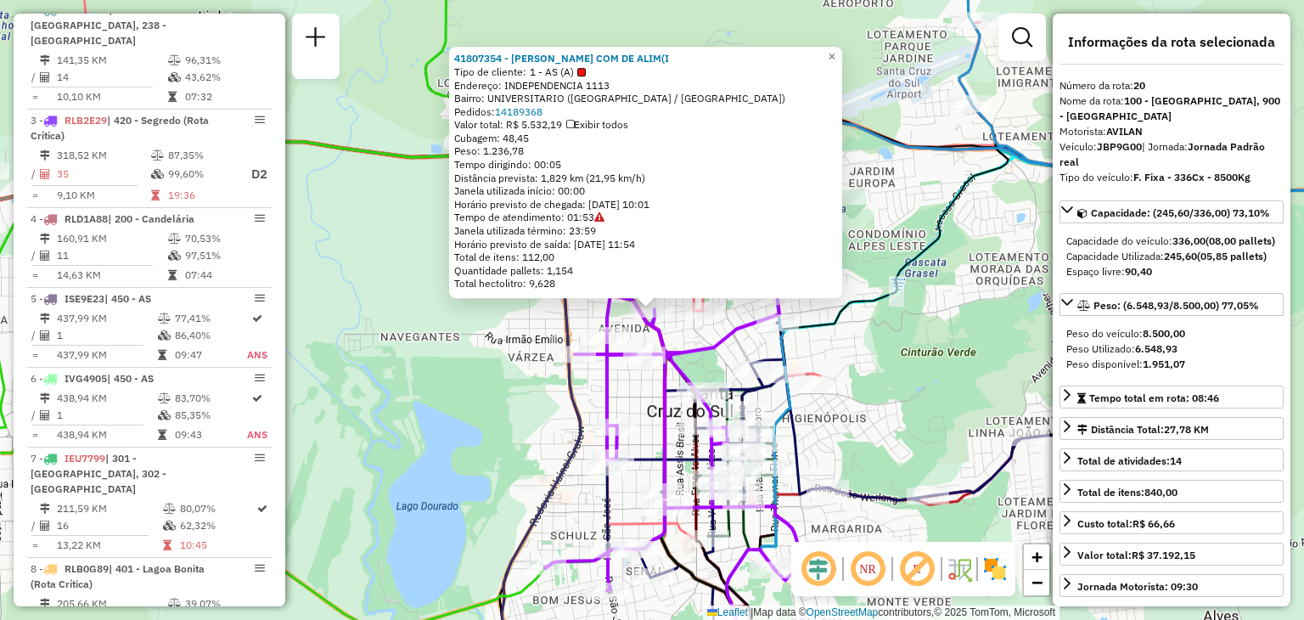
scroll to position [2456, 0]
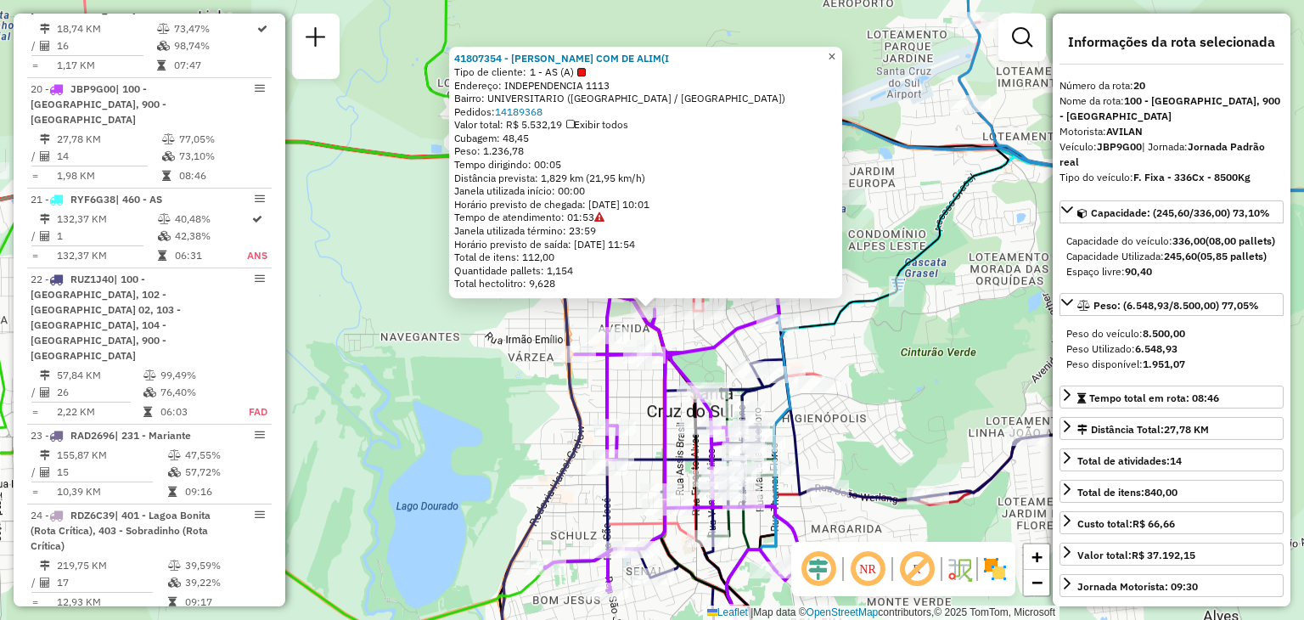
click at [835, 52] on span "×" at bounding box center [831, 56] width 8 height 14
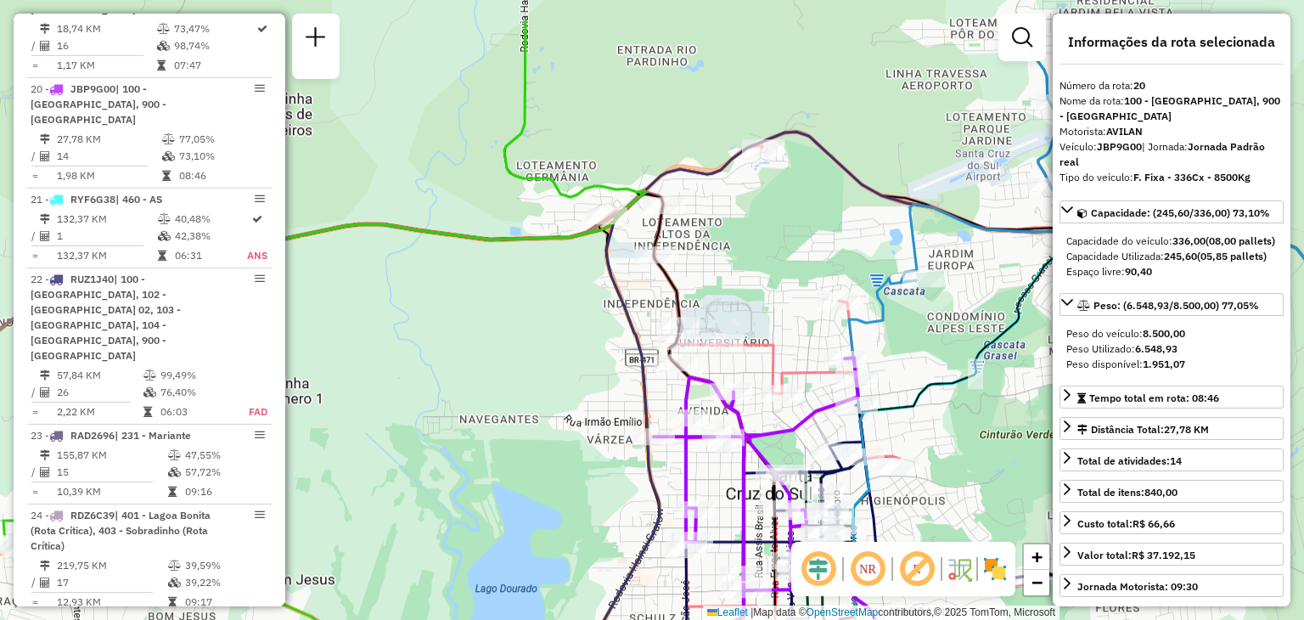
drag, startPoint x: 671, startPoint y: 222, endPoint x: 734, endPoint y: 282, distance: 86.5
click at [751, 306] on div "Janela de atendimento Grade de atendimento Capacidade Transportadoras Veículos …" at bounding box center [652, 310] width 1304 height 620
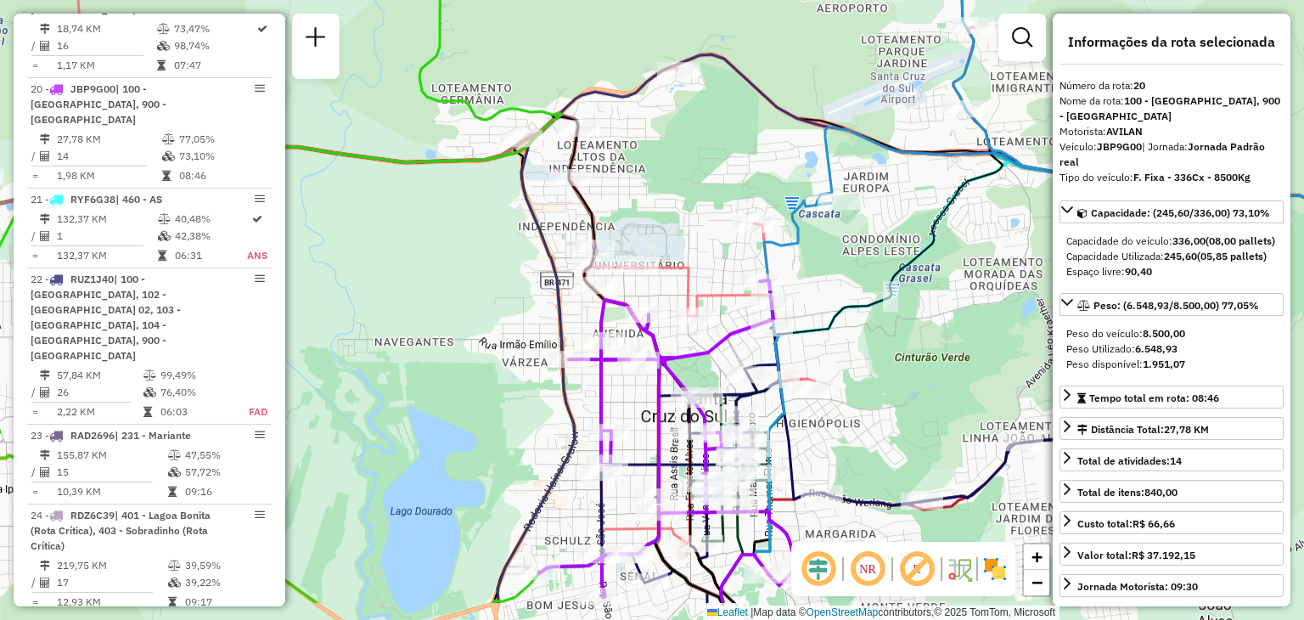
drag, startPoint x: 799, startPoint y: 286, endPoint x: 713, endPoint y: 207, distance: 117.1
click at [713, 207] on div "Janela de atendimento Grade de atendimento Capacidade Transportadoras Veículos …" at bounding box center [652, 310] width 1304 height 620
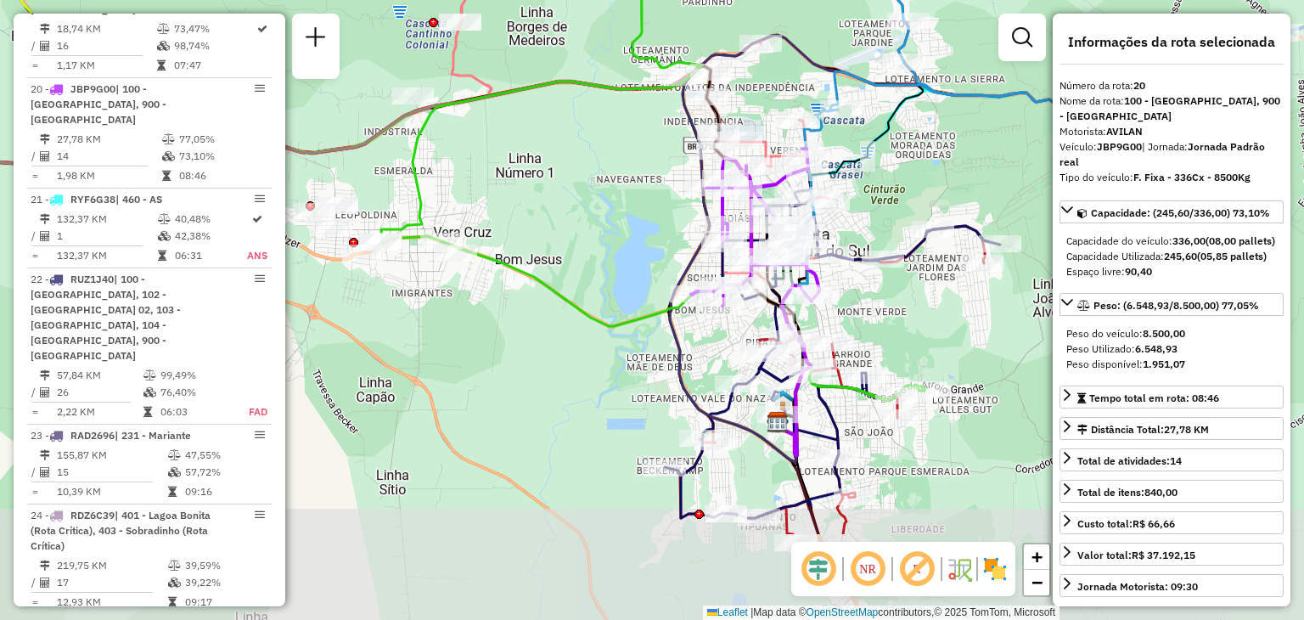
drag, startPoint x: 873, startPoint y: 419, endPoint x: 871, endPoint y: 272, distance: 147.7
click at [871, 272] on div "Janela de atendimento Grade de atendimento Capacidade Transportadoras Veículos …" at bounding box center [652, 310] width 1304 height 620
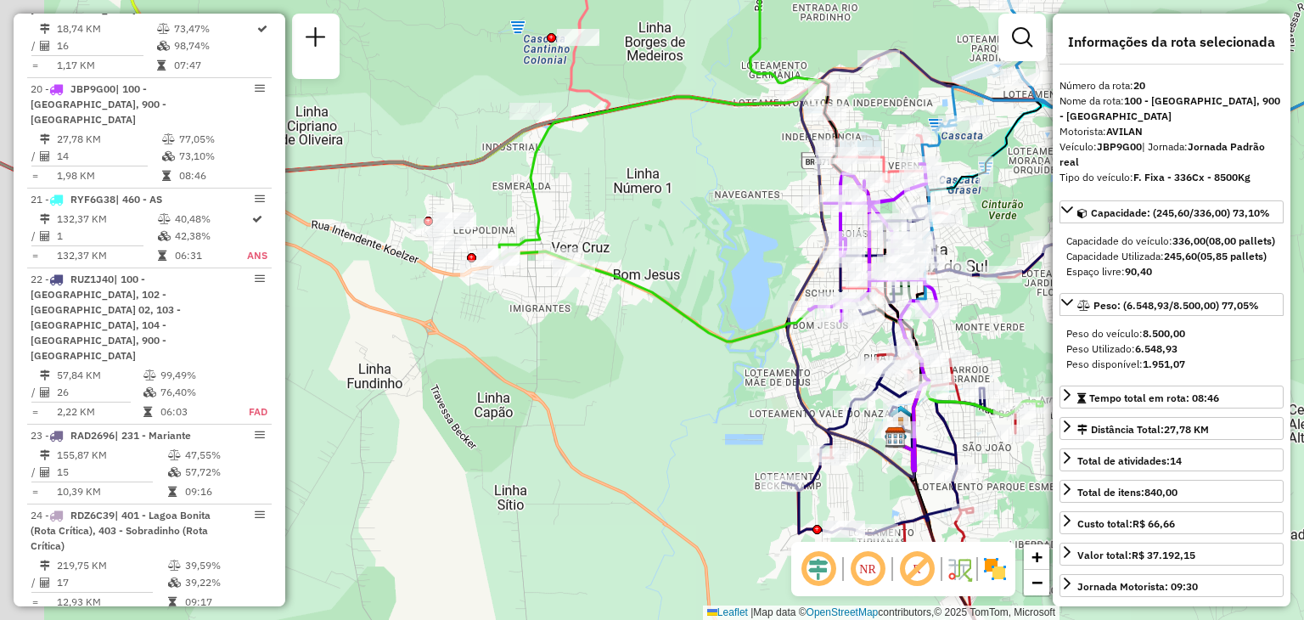
drag, startPoint x: 479, startPoint y: 318, endPoint x: 789, endPoint y: 364, distance: 314.0
click at [789, 363] on div "Janela de atendimento Grade de atendimento Capacidade Transportadoras Veículos …" at bounding box center [652, 310] width 1304 height 620
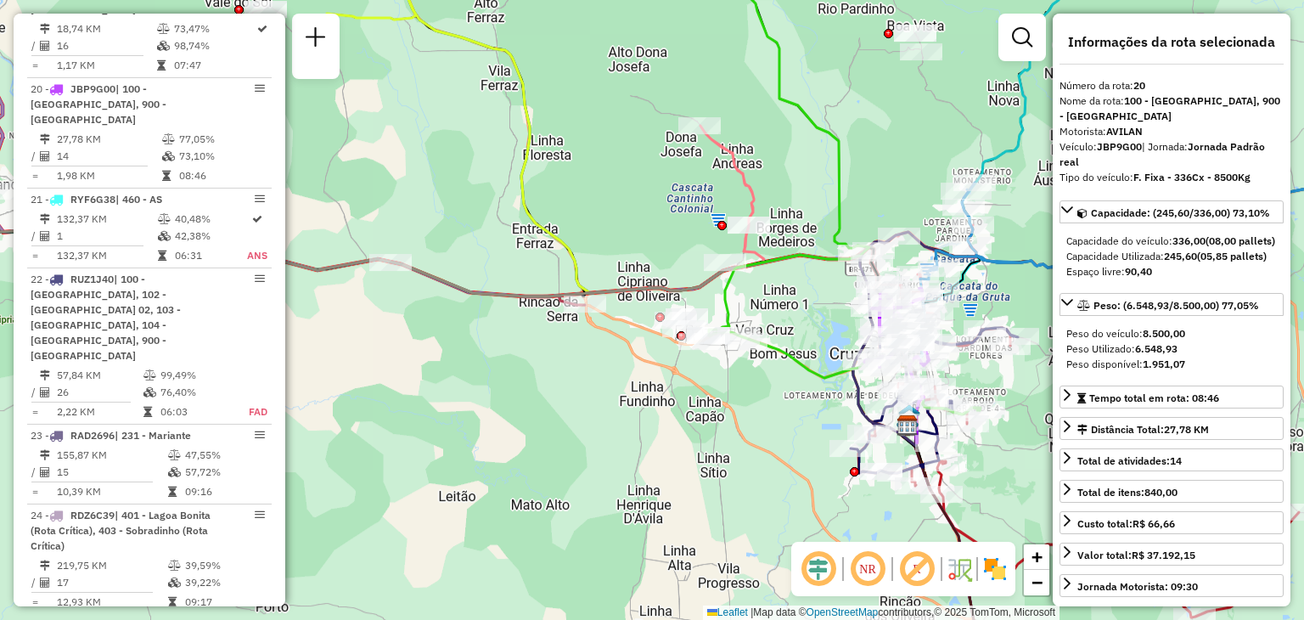
drag, startPoint x: 674, startPoint y: 435, endPoint x: 710, endPoint y: 263, distance: 176.1
click at [710, 263] on div "Janela de atendimento Grade de atendimento Capacidade Transportadoras Veículos …" at bounding box center [652, 310] width 1304 height 620
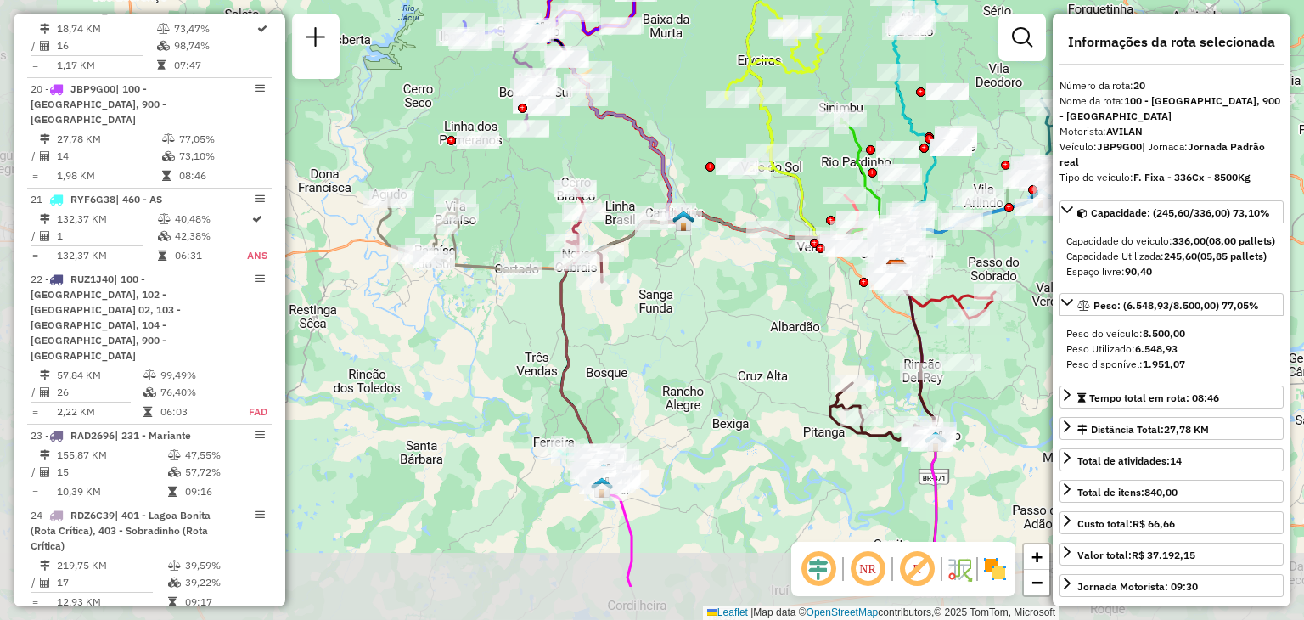
drag, startPoint x: 585, startPoint y: 452, endPoint x: 726, endPoint y: 357, distance: 170.0
click at [726, 357] on div "Janela de atendimento Grade de atendimento Capacidade Transportadoras Veículos …" at bounding box center [652, 310] width 1304 height 620
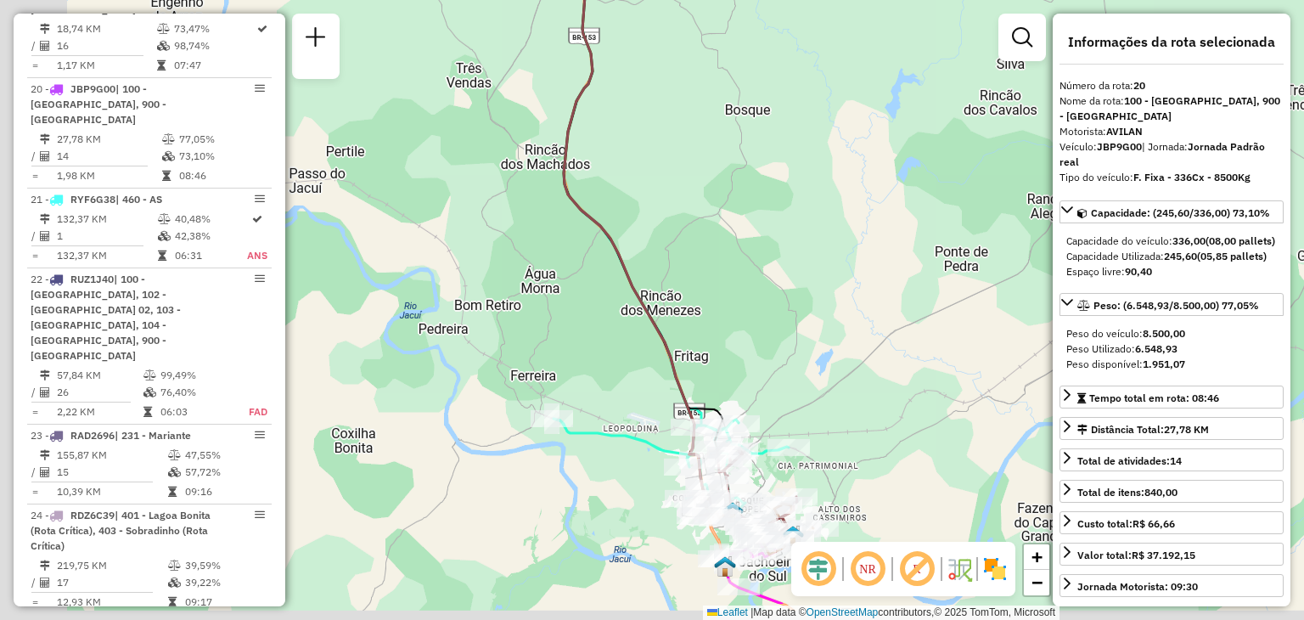
drag, startPoint x: 571, startPoint y: 451, endPoint x: 750, endPoint y: 367, distance: 197.8
click at [750, 367] on div "Janela de atendimento Grade de atendimento Capacidade Transportadoras Veículos …" at bounding box center [652, 310] width 1304 height 620
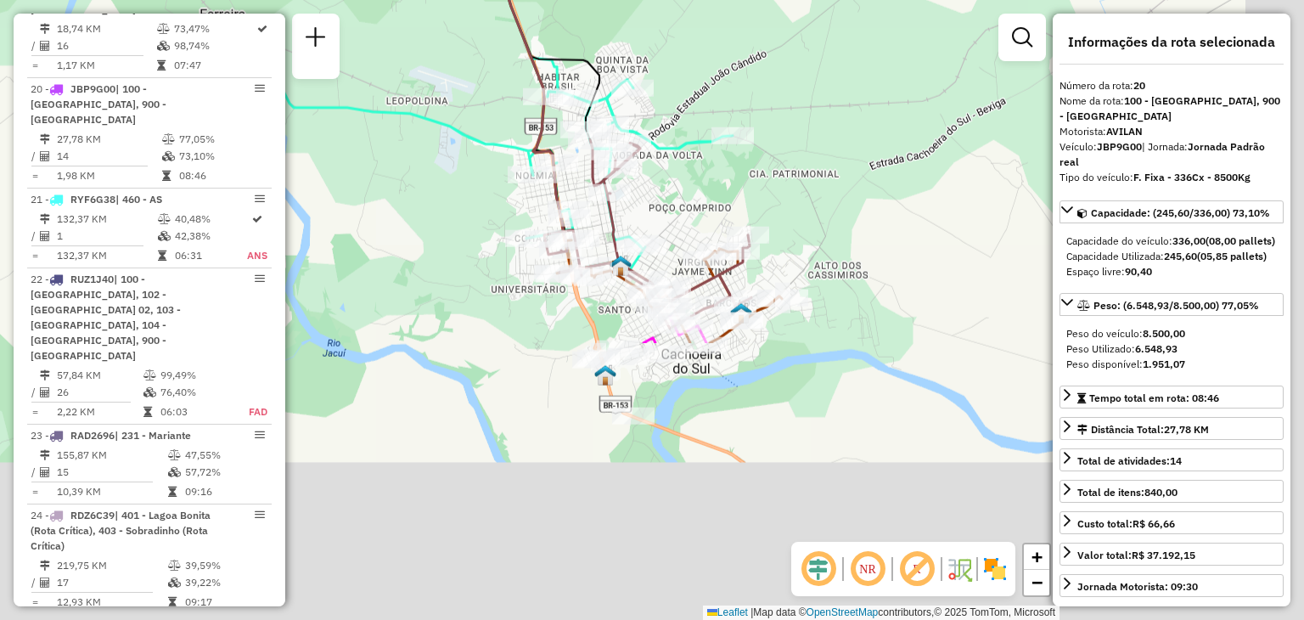
drag, startPoint x: 824, startPoint y: 437, endPoint x: 668, endPoint y: 94, distance: 376.8
click at [668, 94] on div "Janela de atendimento Grade de atendimento Capacidade Transportadoras Veículos …" at bounding box center [652, 310] width 1304 height 620
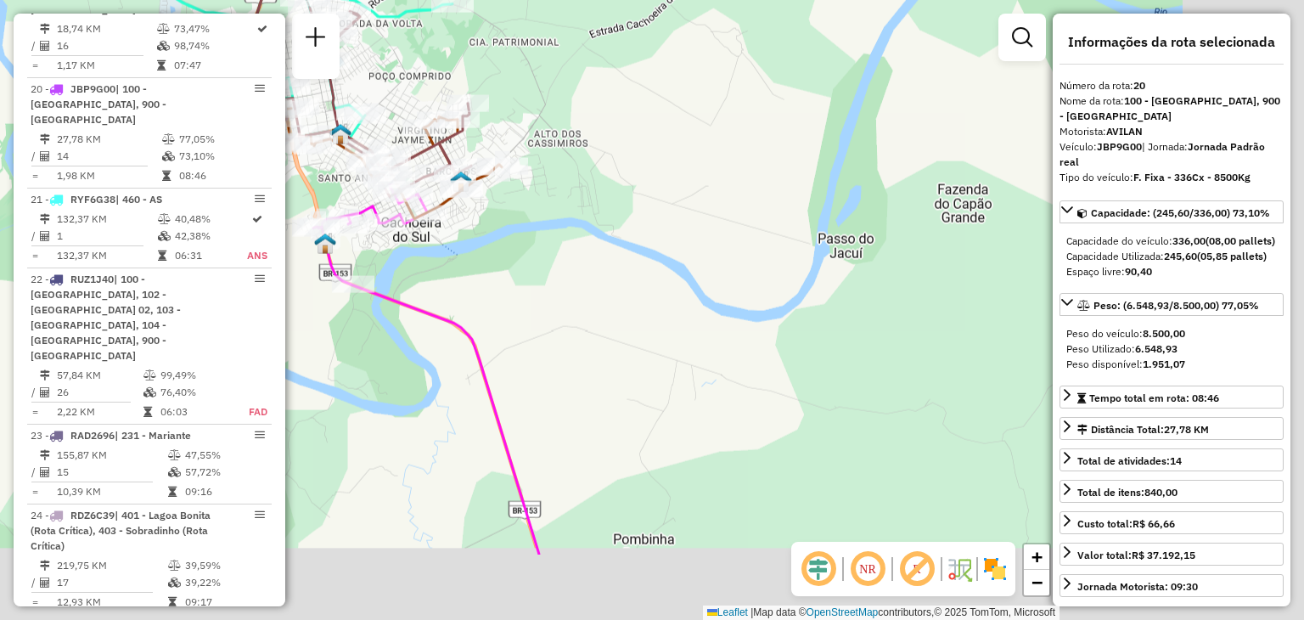
drag, startPoint x: 801, startPoint y: 379, endPoint x: 522, endPoint y: 252, distance: 306.9
click at [523, 252] on div "Janela de atendimento Grade de atendimento Capacidade Transportadoras Veículos …" at bounding box center [652, 310] width 1304 height 620
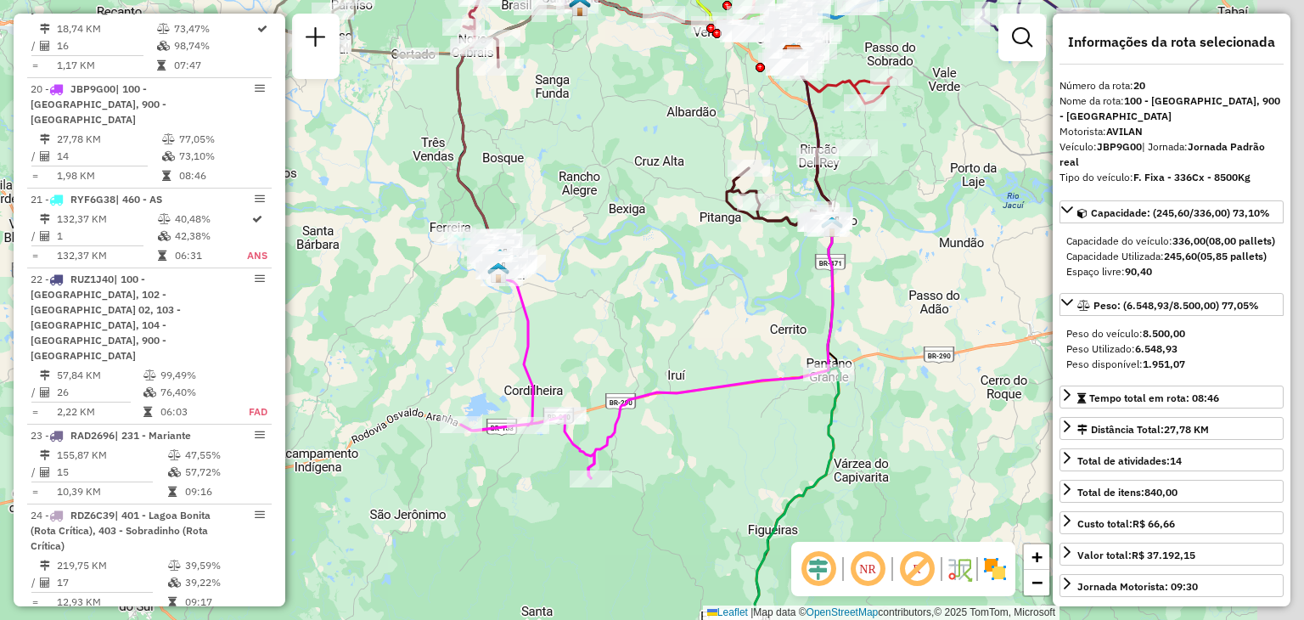
drag, startPoint x: 847, startPoint y: 391, endPoint x: 488, endPoint y: 255, distance: 383.8
click at [488, 255] on div "Janela de atendimento Grade de atendimento Capacidade Transportadoras Veículos …" at bounding box center [652, 310] width 1304 height 620
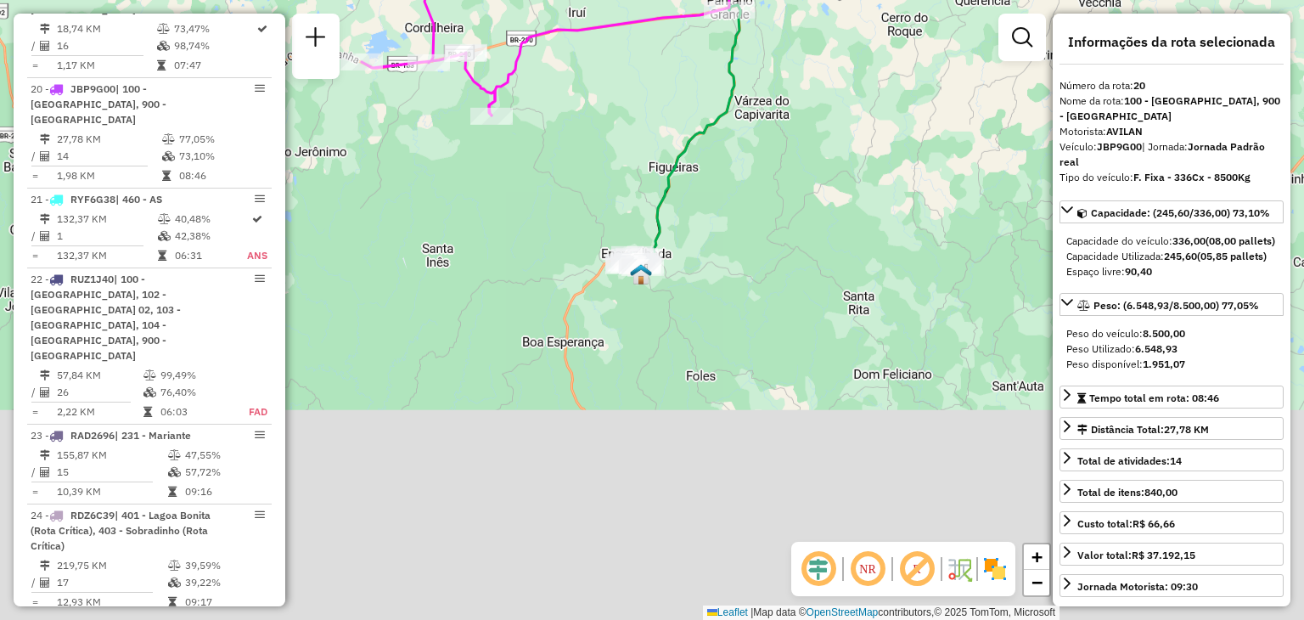
drag, startPoint x: 523, startPoint y: 473, endPoint x: 655, endPoint y: 199, distance: 303.7
click at [655, 199] on icon at bounding box center [683, 136] width 114 height 262
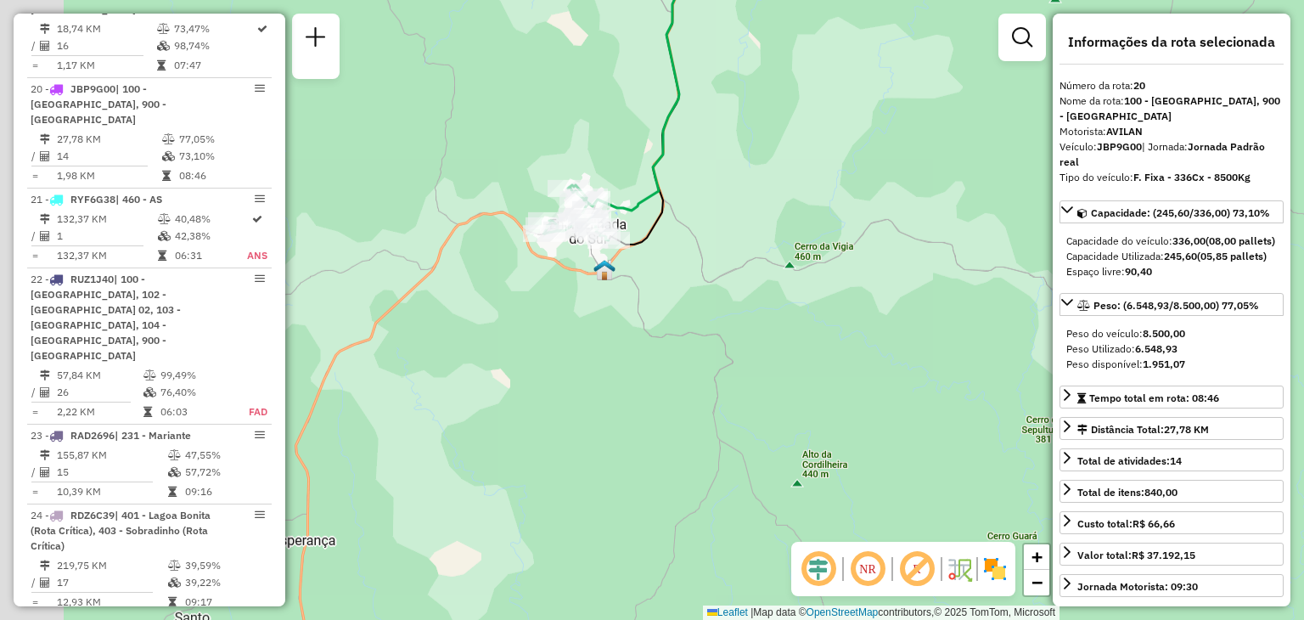
drag, startPoint x: 557, startPoint y: 281, endPoint x: 791, endPoint y: 305, distance: 235.4
click at [795, 309] on div "Janela de atendimento Grade de atendimento Capacidade Transportadoras Veículos …" at bounding box center [652, 310] width 1304 height 620
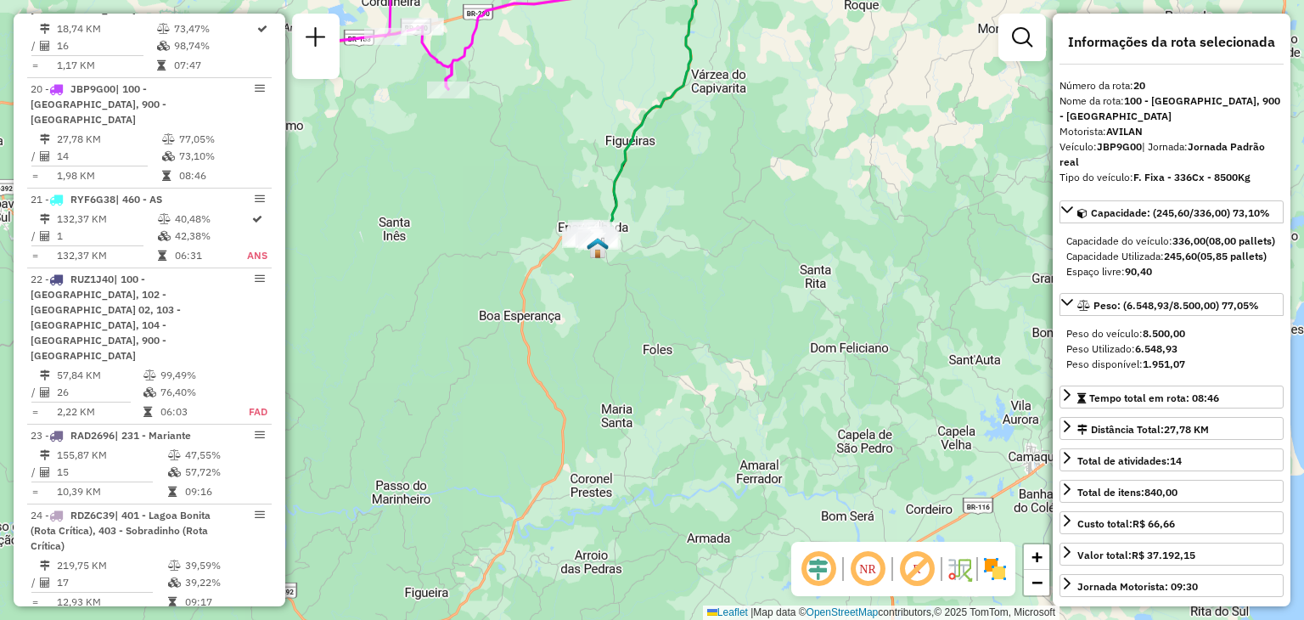
drag, startPoint x: 529, startPoint y: 149, endPoint x: 602, endPoint y: 355, distance: 218.0
click at [602, 354] on div "Janela de atendimento Grade de atendimento Capacidade Transportadoras Veículos …" at bounding box center [652, 310] width 1304 height 620
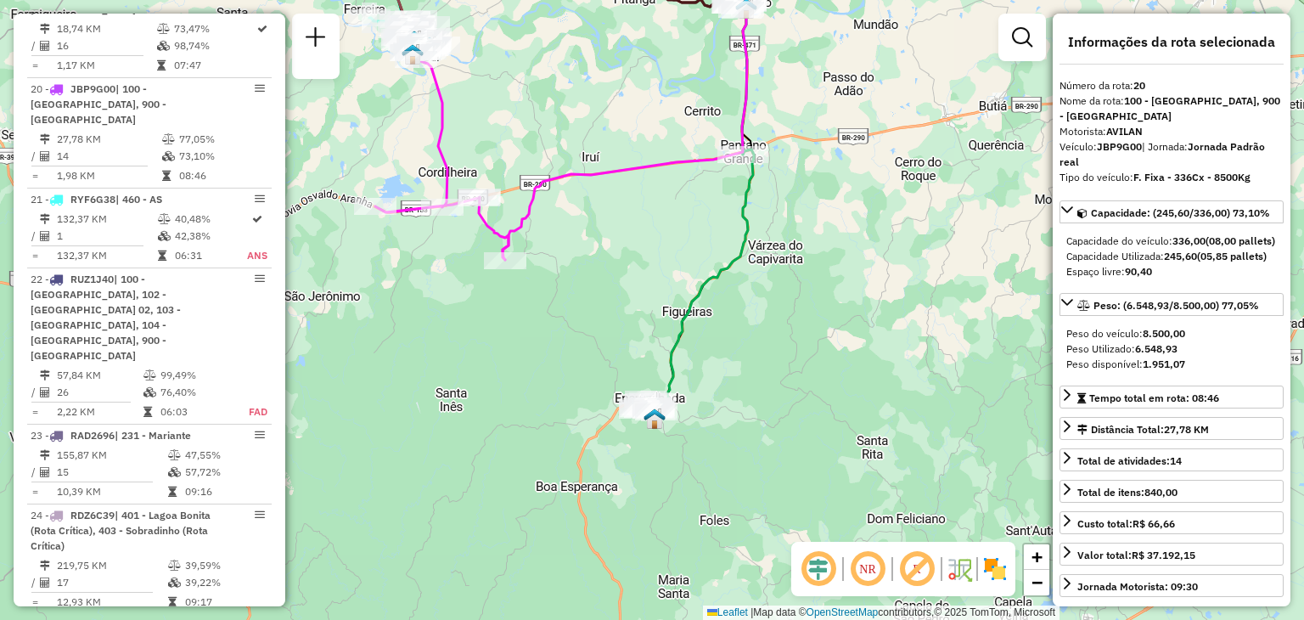
drag, startPoint x: 687, startPoint y: 200, endPoint x: 655, endPoint y: 373, distance: 176.0
click at [656, 372] on div "Janela de atendimento Grade de atendimento Capacidade Transportadoras Veículos …" at bounding box center [652, 310] width 1304 height 620
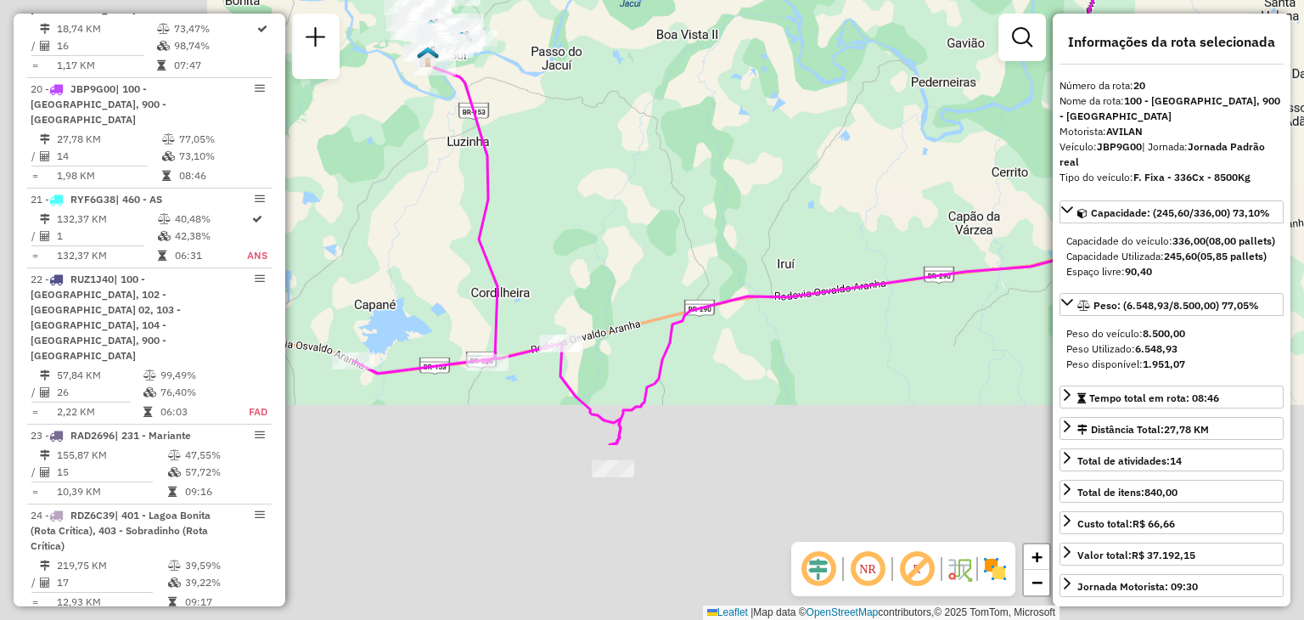
drag, startPoint x: 525, startPoint y: 347, endPoint x: 866, endPoint y: 131, distance: 403.3
click at [904, 103] on div "Janela de atendimento Grade de atendimento Capacidade Transportadoras Veículos …" at bounding box center [652, 310] width 1304 height 620
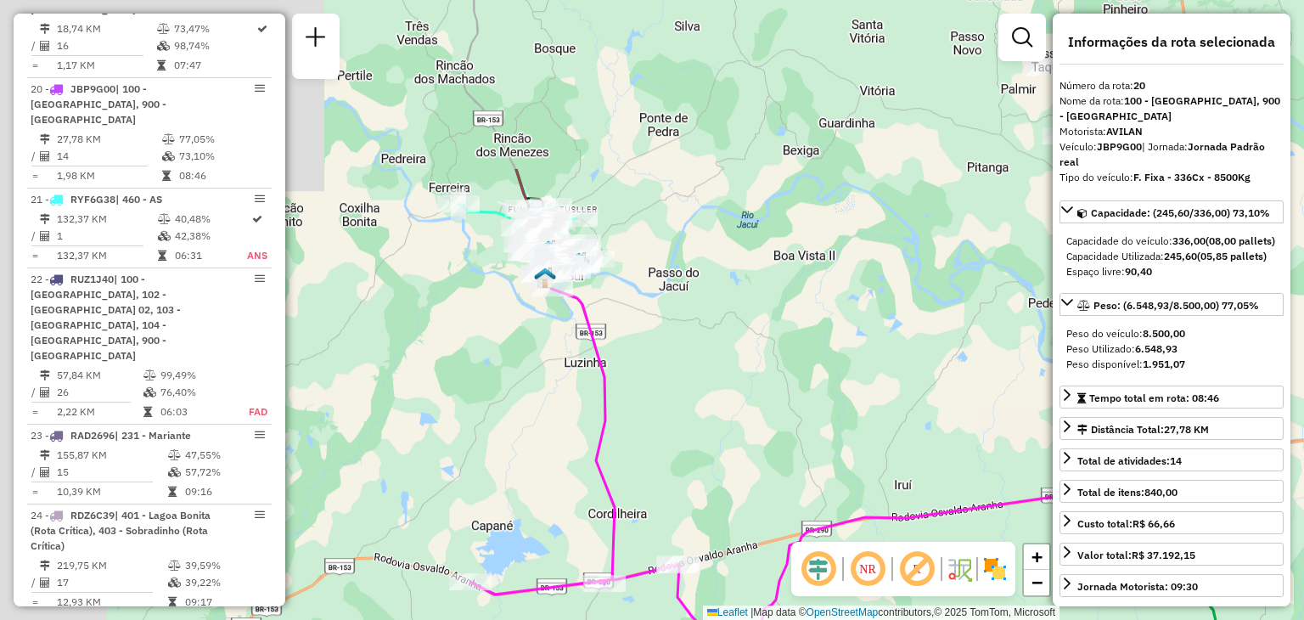
drag, startPoint x: 578, startPoint y: 106, endPoint x: 693, endPoint y: 347, distance: 266.9
click at [693, 345] on div "Janela de atendimento Grade de atendimento Capacidade Transportadoras Veículos …" at bounding box center [652, 310] width 1304 height 620
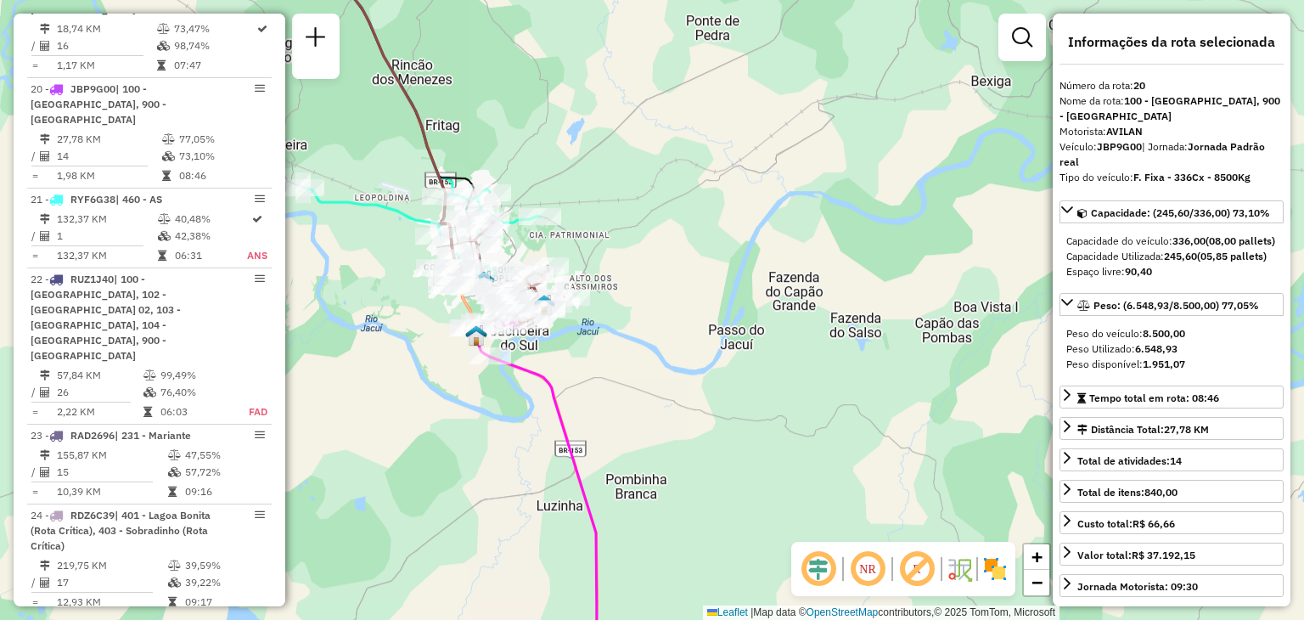
drag, startPoint x: 614, startPoint y: 242, endPoint x: 710, endPoint y: 298, distance: 110.3
click at [710, 297] on div "Janela de atendimento Grade de atendimento Capacidade Transportadoras Veículos …" at bounding box center [652, 310] width 1304 height 620
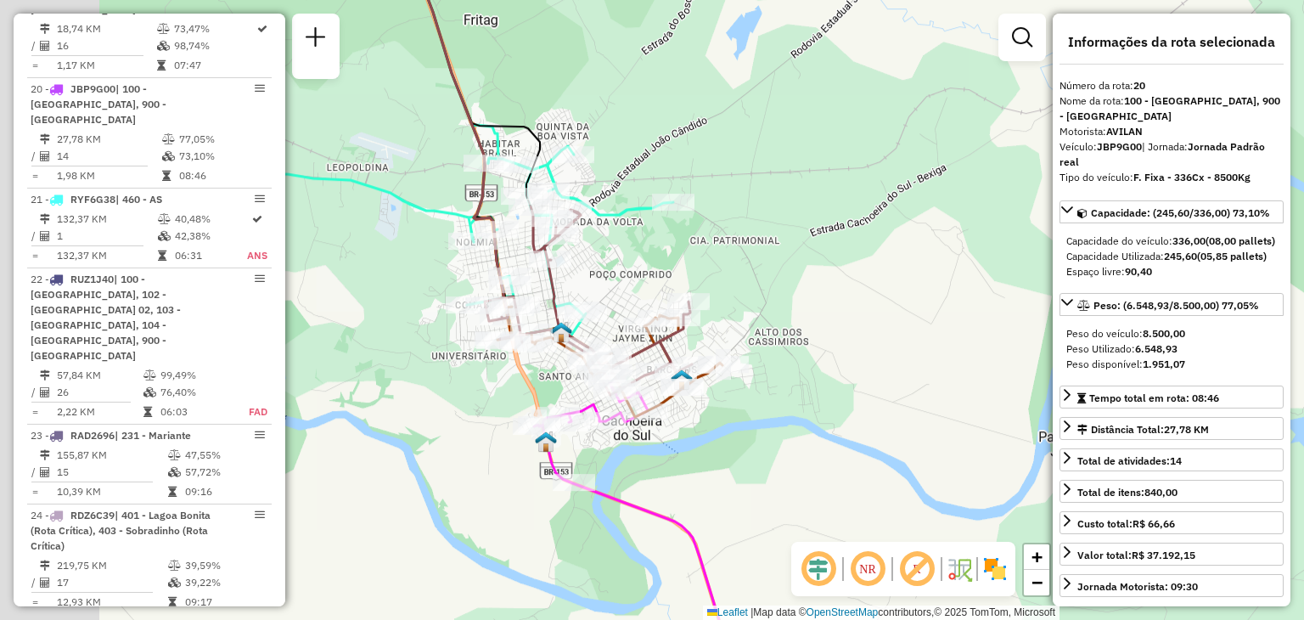
drag, startPoint x: 688, startPoint y: 304, endPoint x: 798, endPoint y: 266, distance: 115.7
click at [798, 266] on div "Janela de atendimento Grade de atendimento Capacidade Transportadoras Veículos …" at bounding box center [652, 310] width 1304 height 620
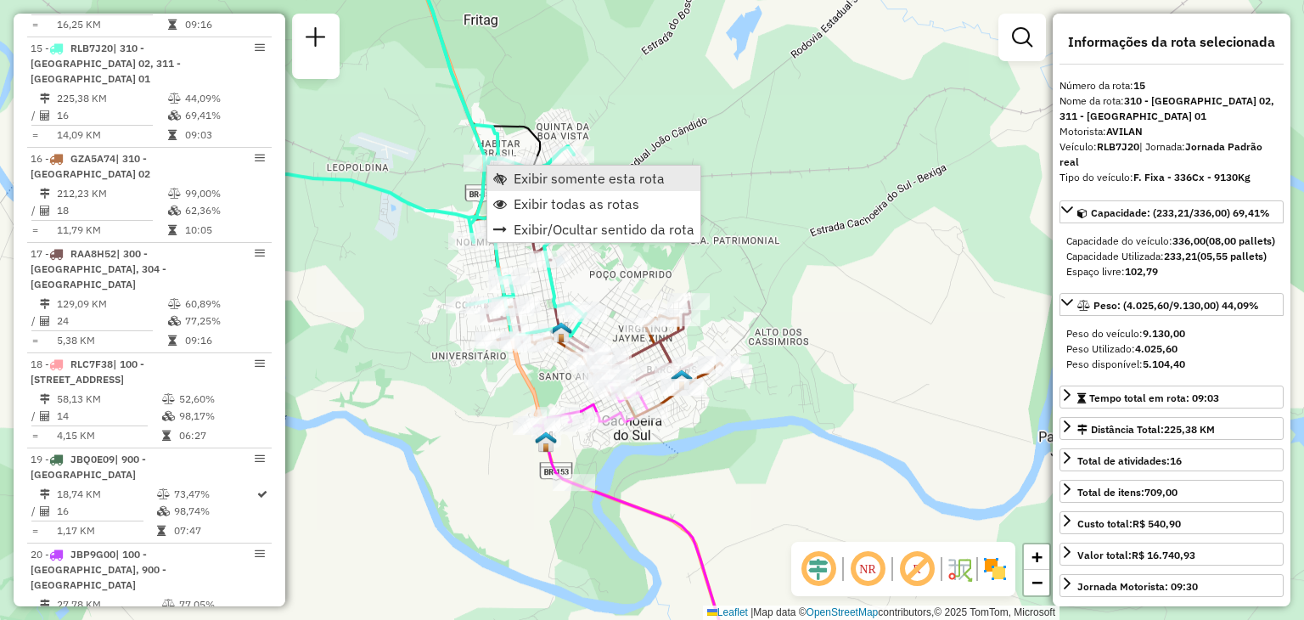
scroll to position [1966, 0]
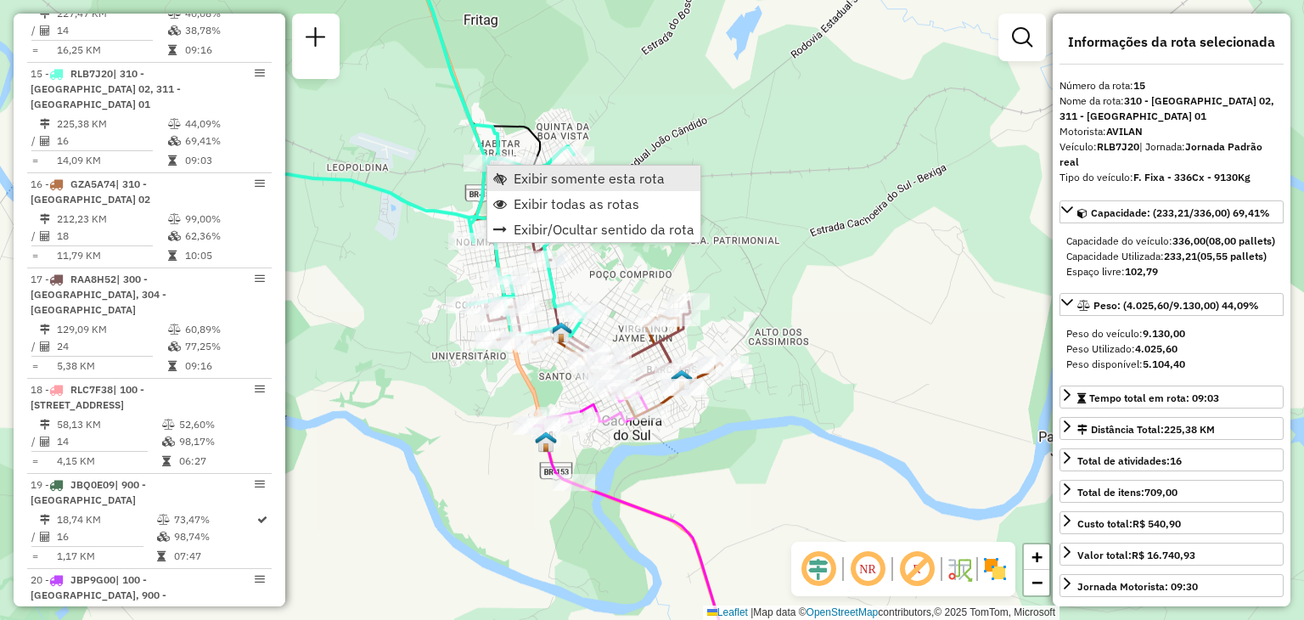
click at [538, 187] on link "Exibir somente esta rota" at bounding box center [593, 177] width 213 height 25
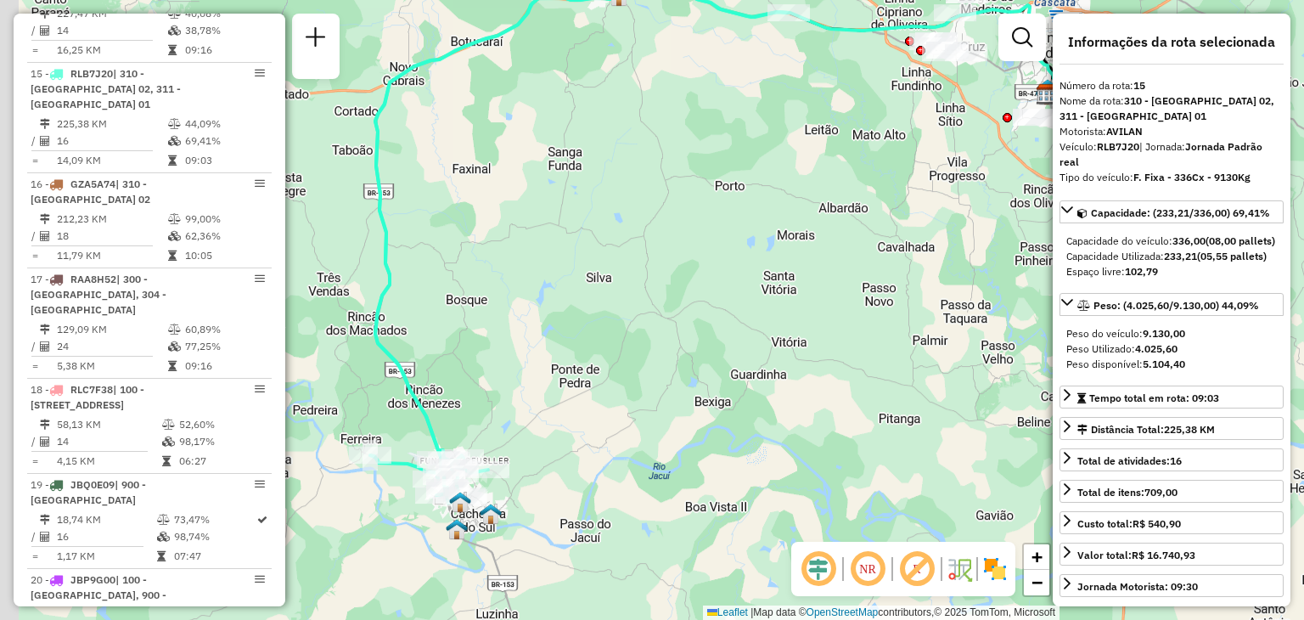
drag, startPoint x: 720, startPoint y: 427, endPoint x: 858, endPoint y: 238, distance: 233.7
click at [862, 237] on div "Janela de atendimento Grade de atendimento Capacidade Transportadoras Veículos …" at bounding box center [652, 310] width 1304 height 620
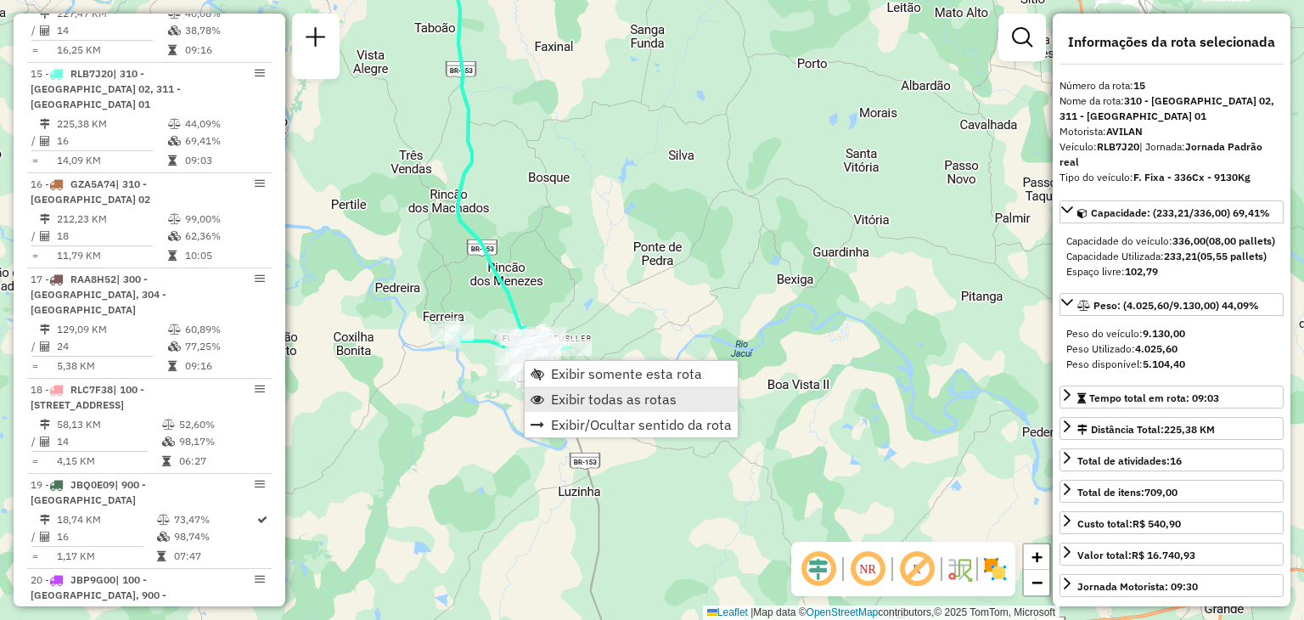
click at [577, 398] on span "Exibir todas as rotas" at bounding box center [614, 399] width 126 height 14
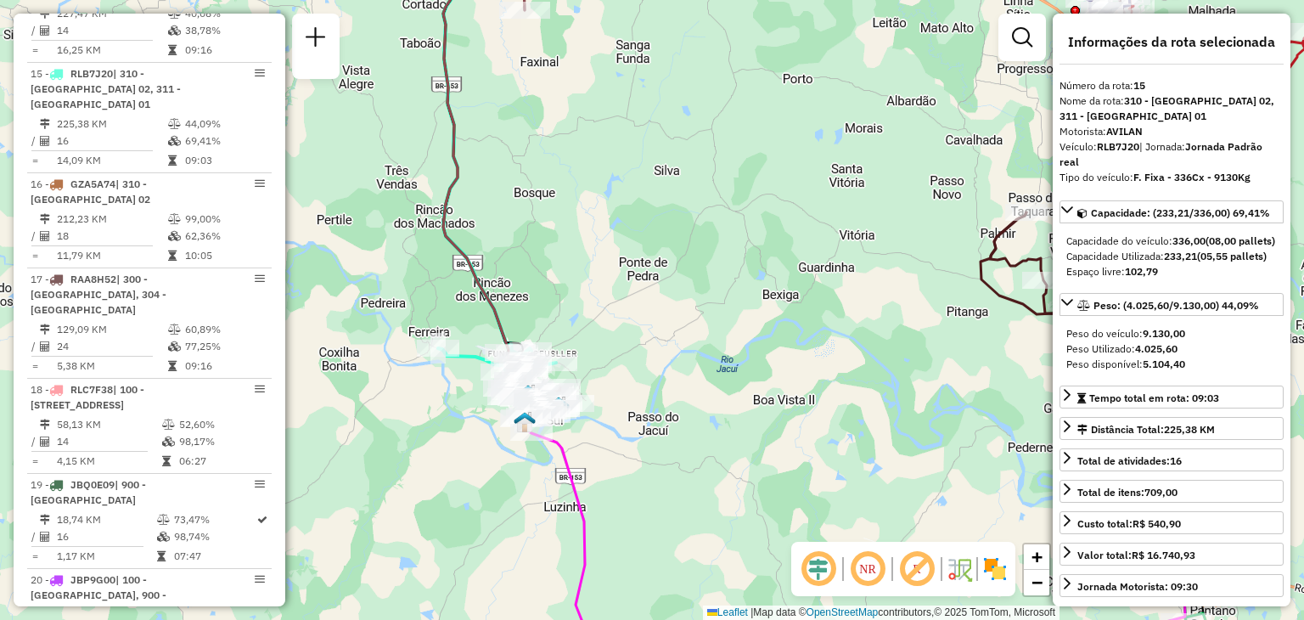
drag, startPoint x: 858, startPoint y: 280, endPoint x: 452, endPoint y: 500, distance: 461.4
click at [453, 500] on div "Janela de atendimento Grade de atendimento Capacidade Transportadoras Veículos …" at bounding box center [652, 310] width 1304 height 620
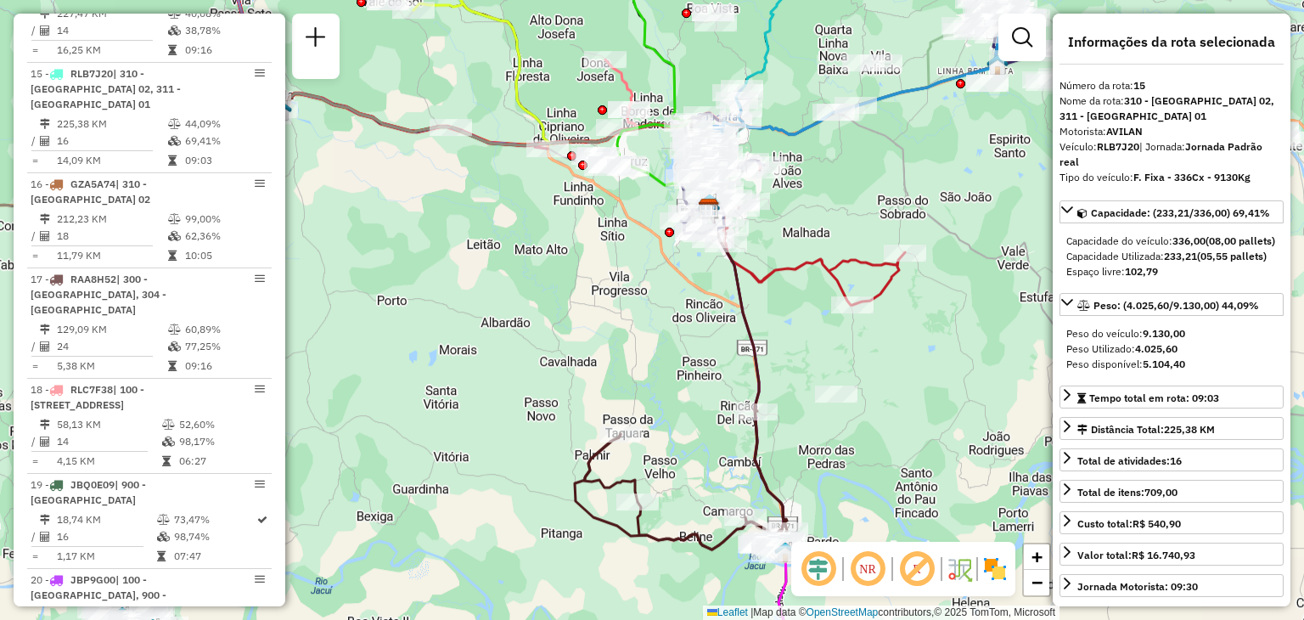
drag, startPoint x: 655, startPoint y: 291, endPoint x: 573, endPoint y: 435, distance: 166.1
click at [569, 439] on div "Janela de atendimento Grade de atendimento Capacidade Transportadoras Veículos …" at bounding box center [652, 310] width 1304 height 620
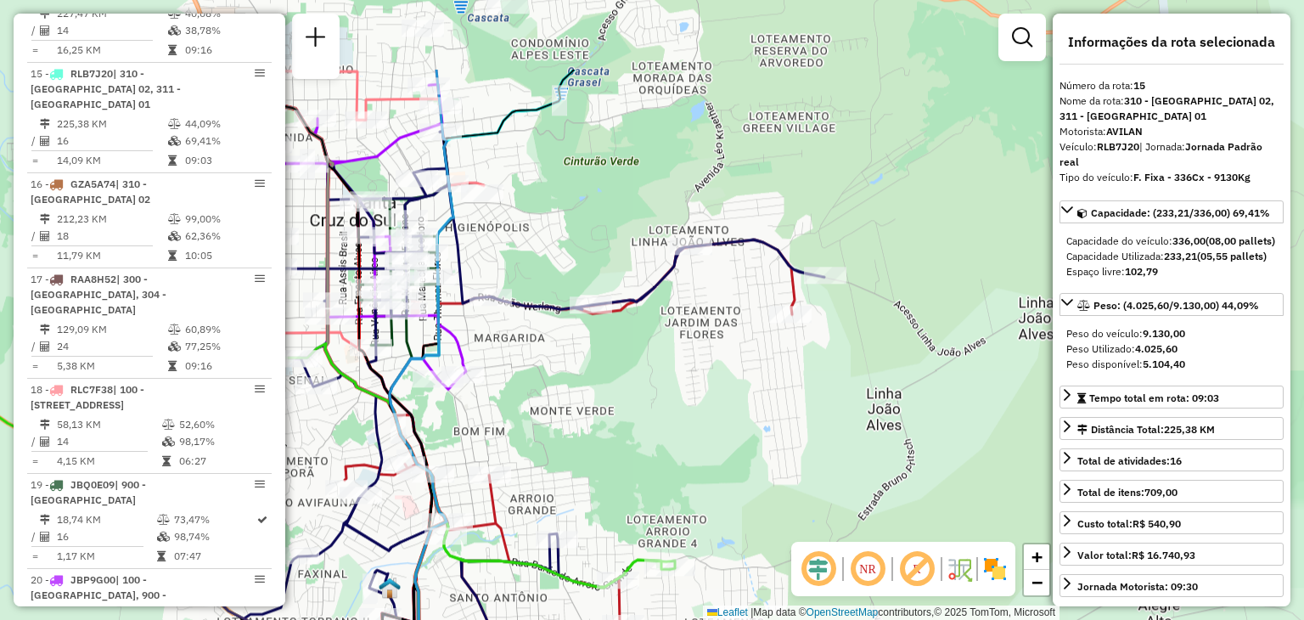
drag, startPoint x: 591, startPoint y: 211, endPoint x: 677, endPoint y: 341, distance: 156.1
click at [670, 375] on div "Janela de atendimento Grade de atendimento Capacidade Transportadoras Veículos …" at bounding box center [652, 310] width 1304 height 620
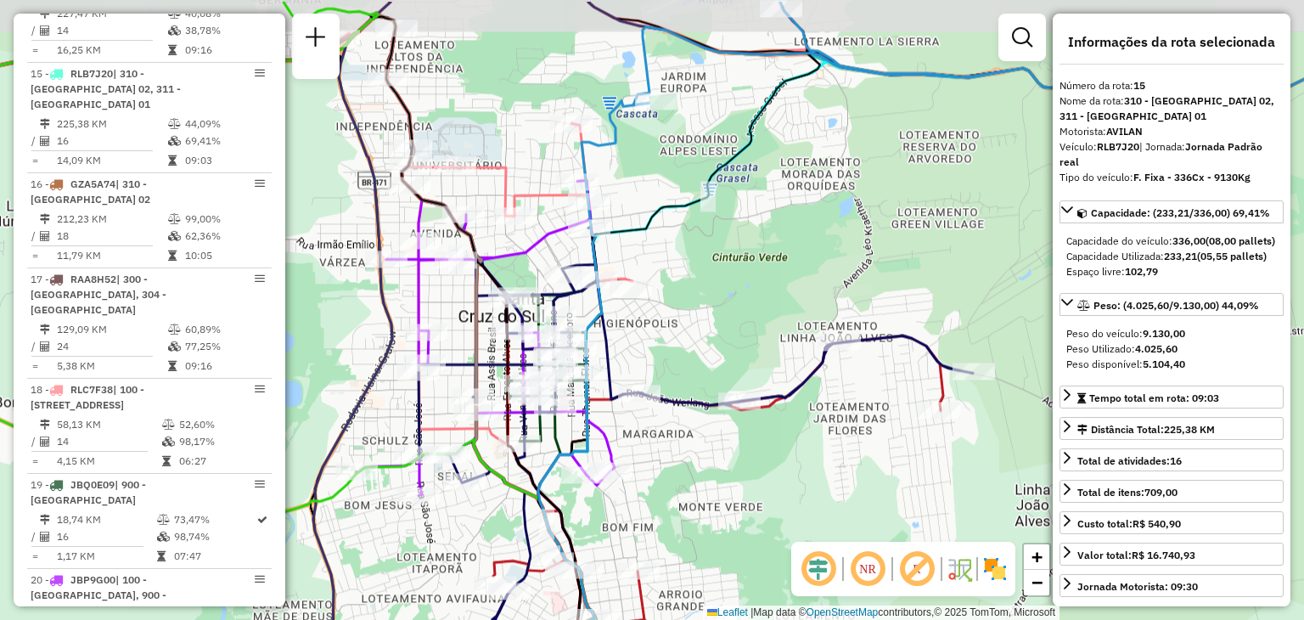
drag, startPoint x: 495, startPoint y: 246, endPoint x: 625, endPoint y: 313, distance: 146.1
click at [625, 313] on div "Janela de atendimento Grade de atendimento Capacidade Transportadoras Veículos …" at bounding box center [652, 310] width 1304 height 620
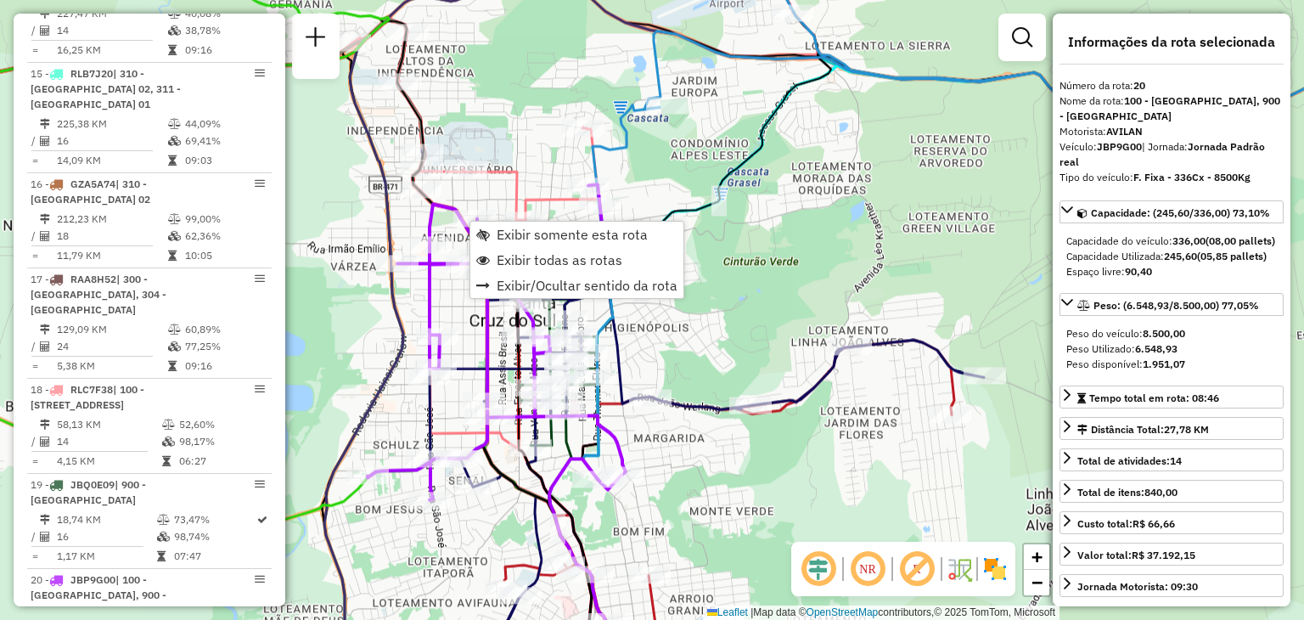
scroll to position [2456, 0]
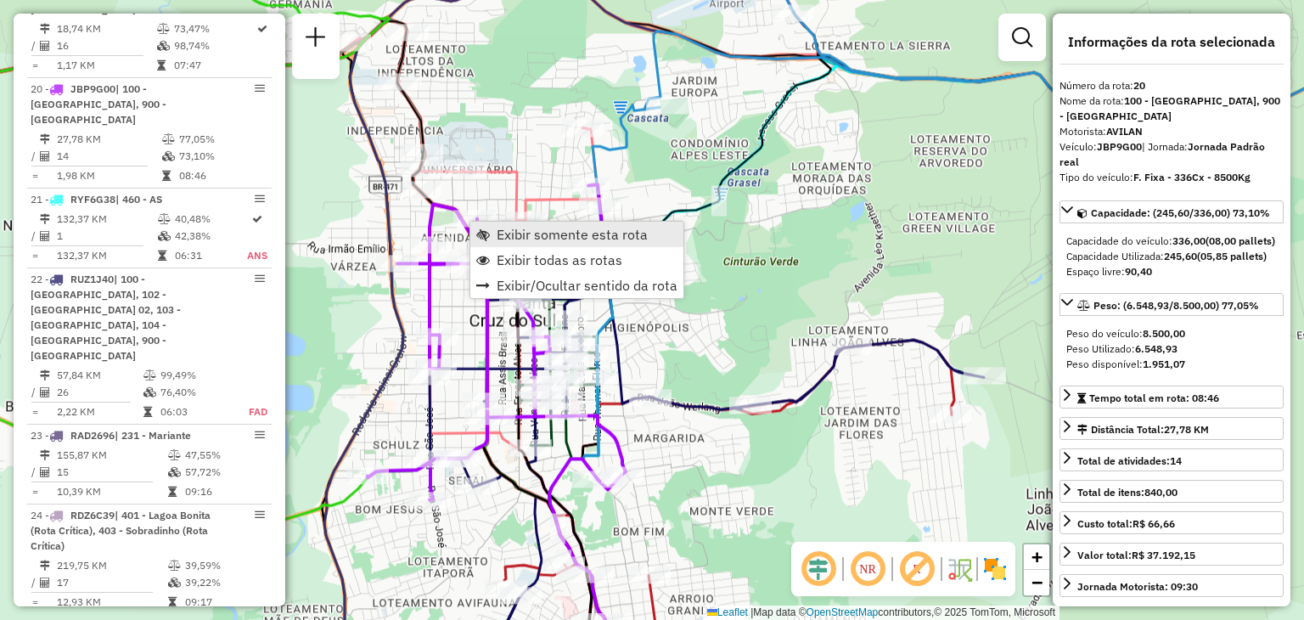
click at [513, 239] on span "Exibir somente esta rota" at bounding box center [571, 234] width 151 height 14
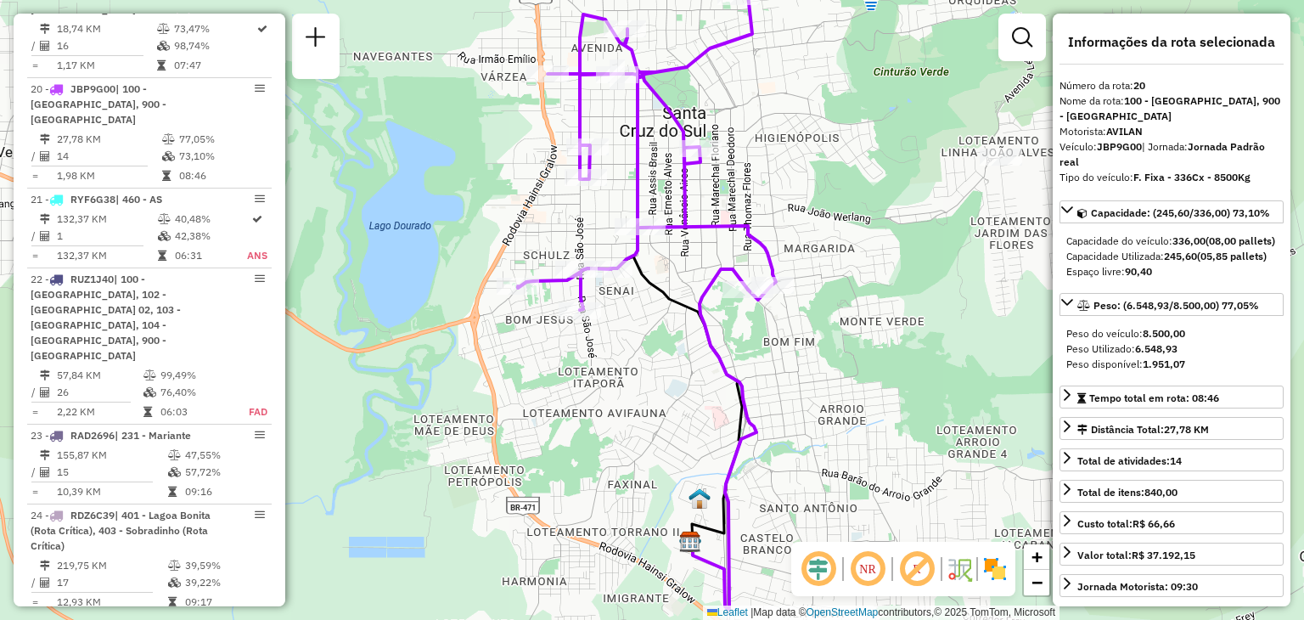
drag, startPoint x: 786, startPoint y: 379, endPoint x: 754, endPoint y: 354, distance: 41.1
click at [754, 354] on div "Janela de atendimento Grade de atendimento Capacidade Transportadoras Veículos …" at bounding box center [652, 310] width 1304 height 620
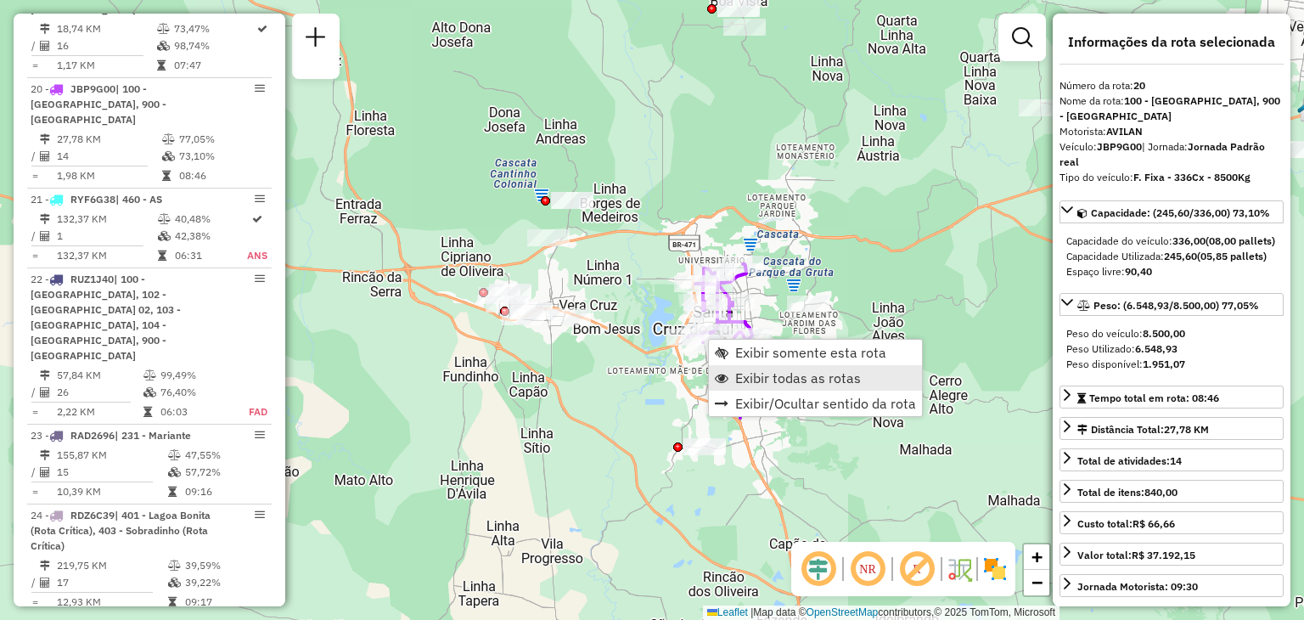
click at [749, 371] on span "Exibir todas as rotas" at bounding box center [798, 378] width 126 height 14
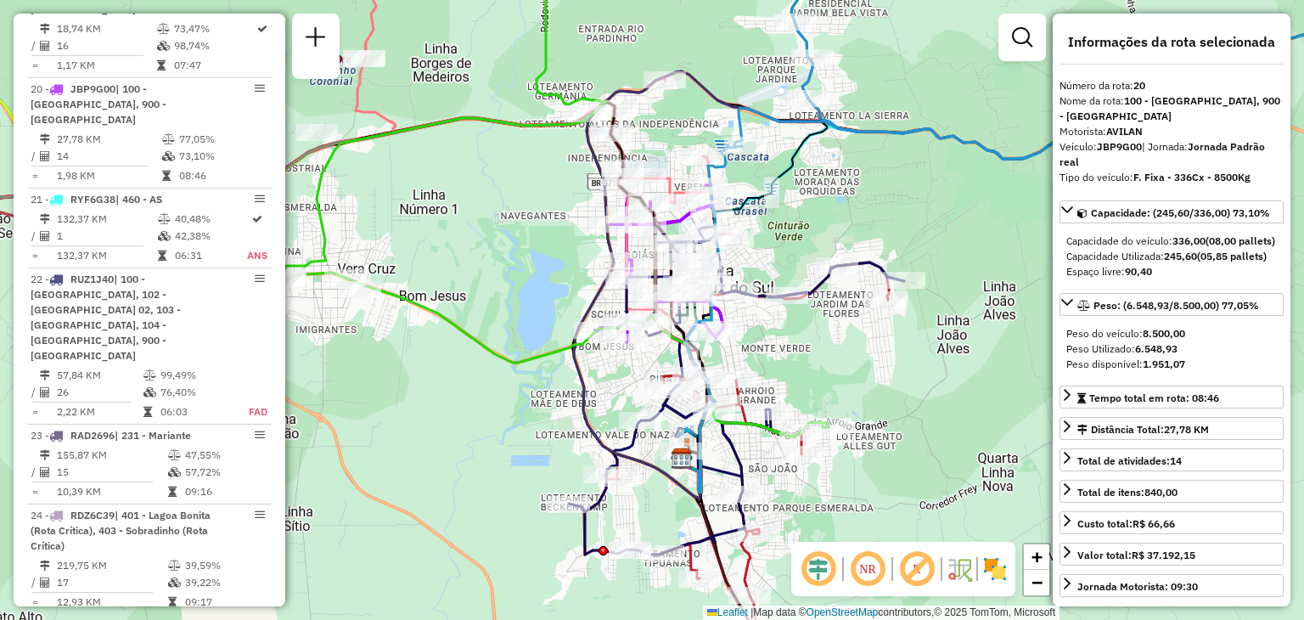
drag, startPoint x: 754, startPoint y: 354, endPoint x: 862, endPoint y: 389, distance: 113.3
click at [862, 389] on div "Janela de atendimento Grade de atendimento Capacidade Transportadoras Veículos …" at bounding box center [652, 310] width 1304 height 620
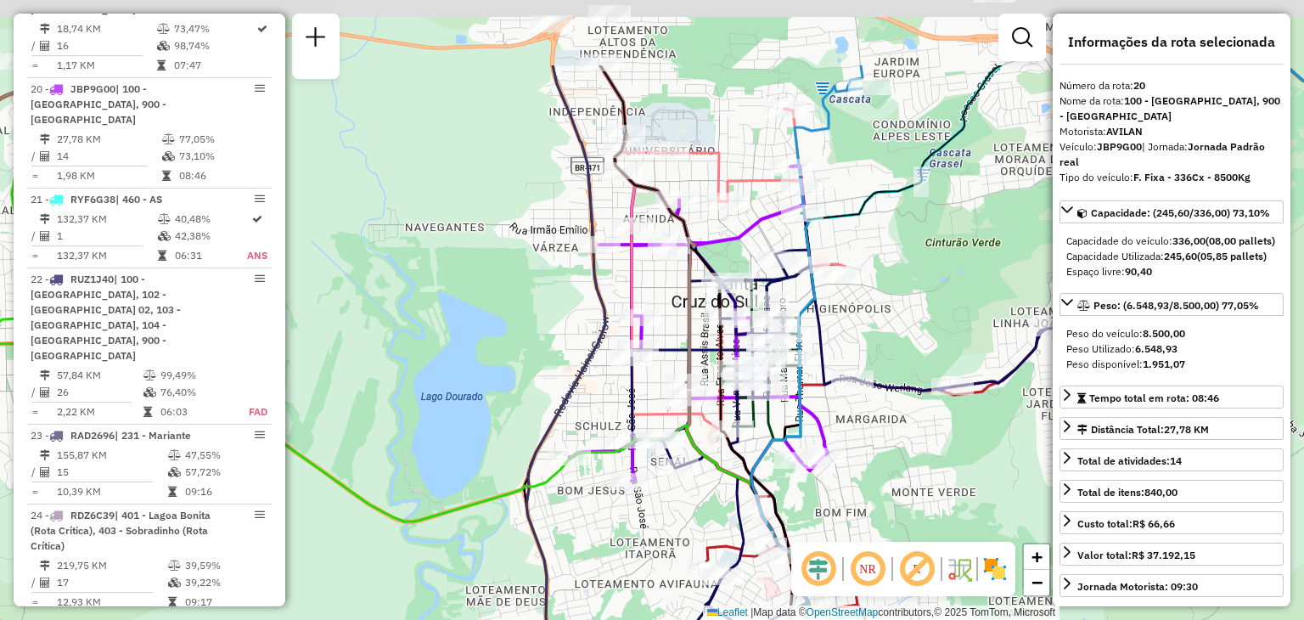
drag, startPoint x: 826, startPoint y: 364, endPoint x: 888, endPoint y: 485, distance: 135.5
click at [888, 485] on div "Janela de atendimento Grade de atendimento Capacidade Transportadoras Veículos …" at bounding box center [652, 310] width 1304 height 620
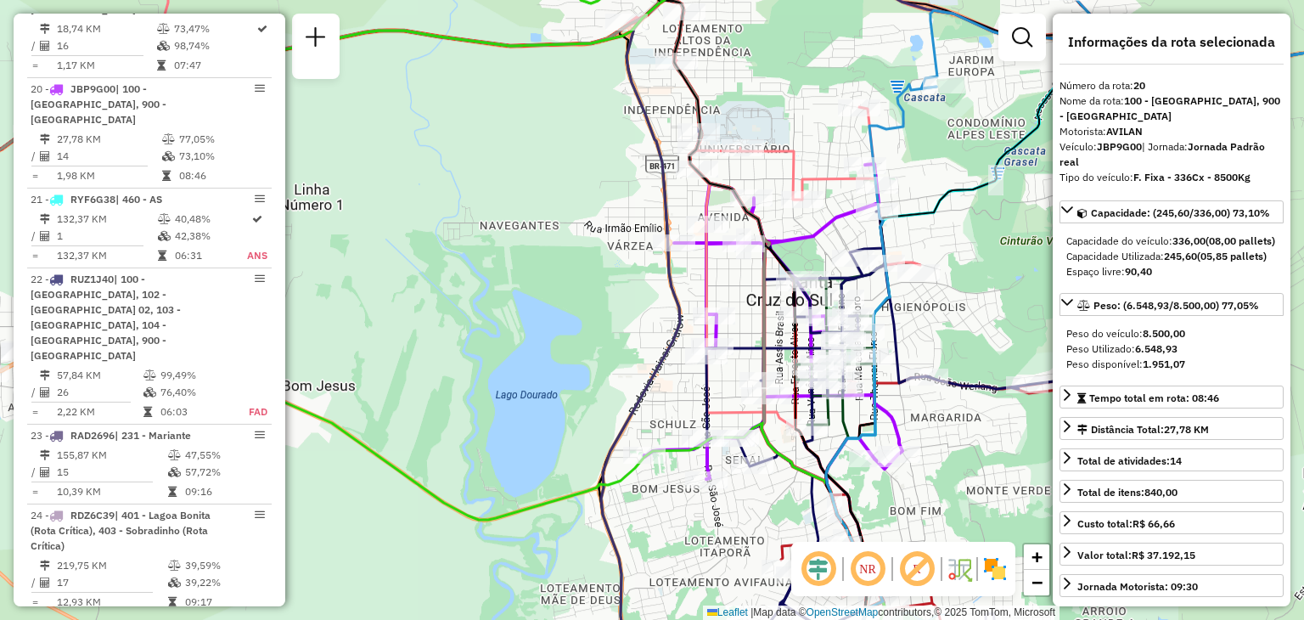
drag, startPoint x: 553, startPoint y: 308, endPoint x: 638, endPoint y: 303, distance: 85.0
click at [638, 303] on div "Janela de atendimento Grade de atendimento Capacidade Transportadoras Veículos …" at bounding box center [652, 310] width 1304 height 620
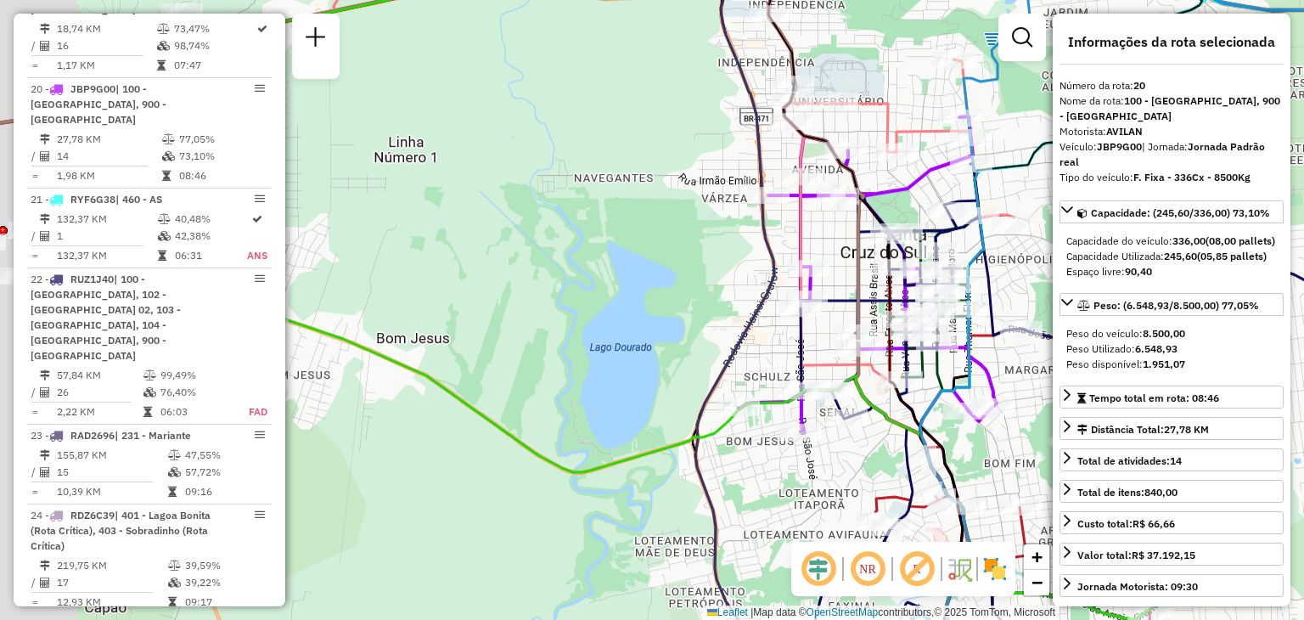
drag, startPoint x: 631, startPoint y: 351, endPoint x: 721, endPoint y: 299, distance: 103.8
click at [721, 299] on div "Janela de atendimento Grade de atendimento Capacidade Transportadoras Veículos …" at bounding box center [652, 310] width 1304 height 620
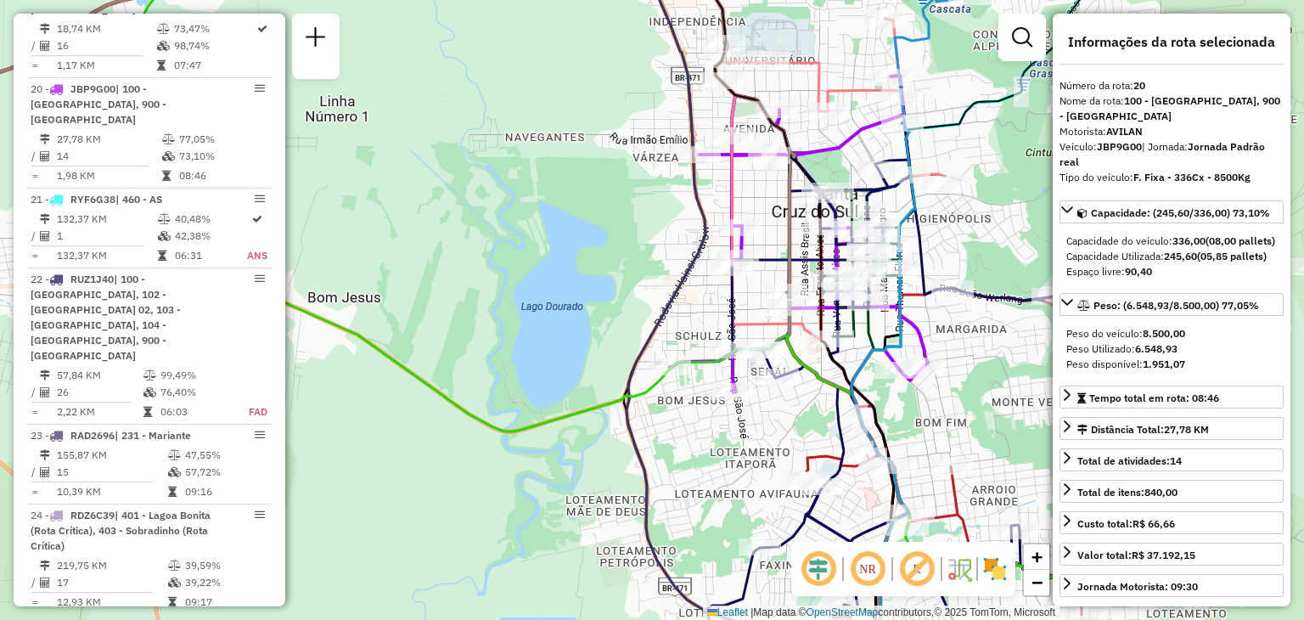
drag, startPoint x: 726, startPoint y: 330, endPoint x: 660, endPoint y: 300, distance: 72.6
click at [662, 300] on icon at bounding box center [992, 274] width 732 height 743
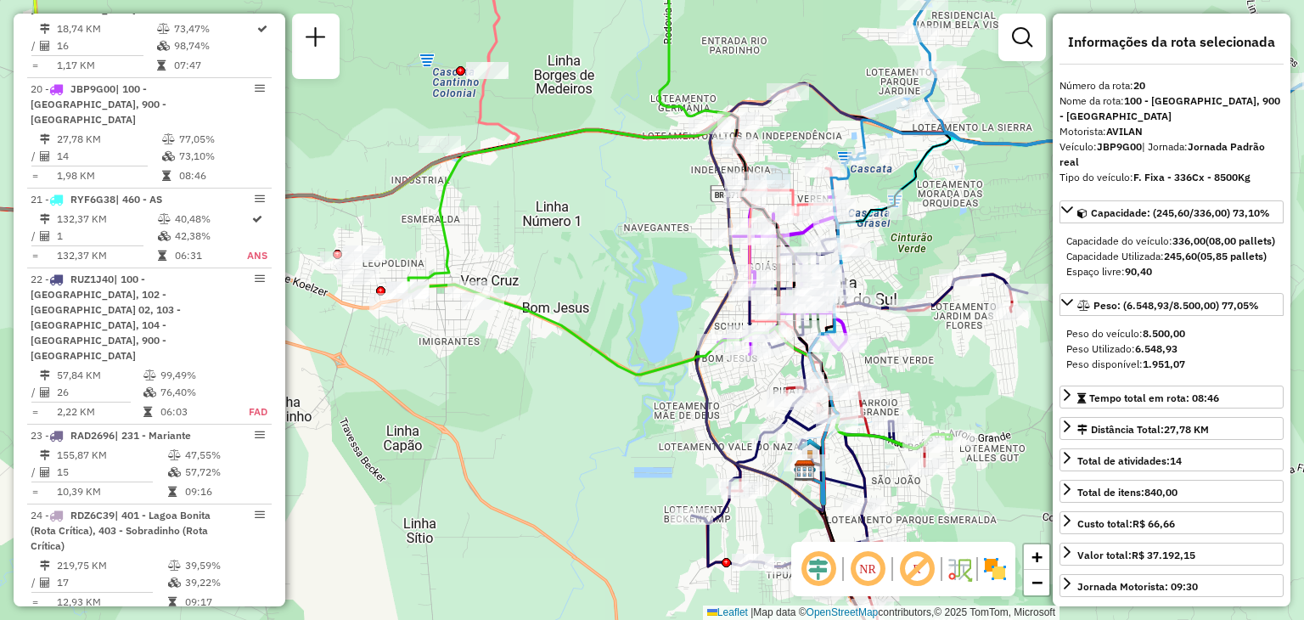
drag, startPoint x: 569, startPoint y: 301, endPoint x: 740, endPoint y: 301, distance: 171.4
click at [740, 301] on div "Janela de atendimento Grade de atendimento Capacidade Transportadoras Veículos …" at bounding box center [652, 310] width 1304 height 620
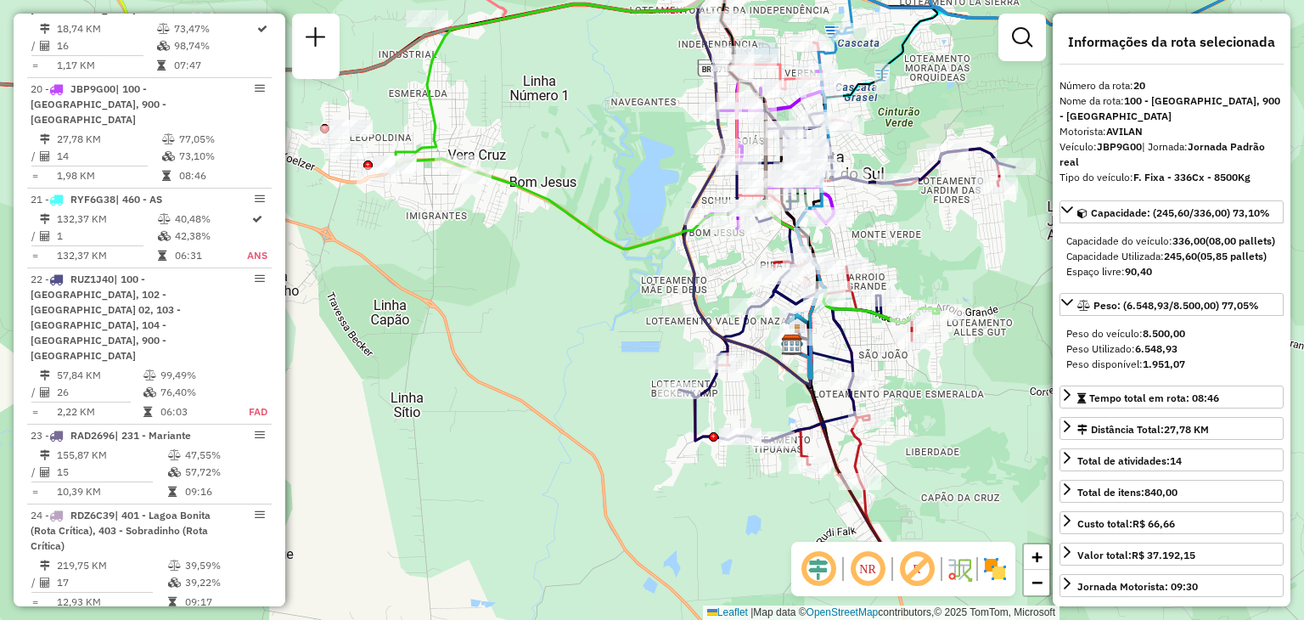
drag, startPoint x: 785, startPoint y: 453, endPoint x: 648, endPoint y: 323, distance: 189.1
click at [648, 324] on div "Janela de atendimento Grade de atendimento Capacidade Transportadoras Veículos …" at bounding box center [652, 310] width 1304 height 620
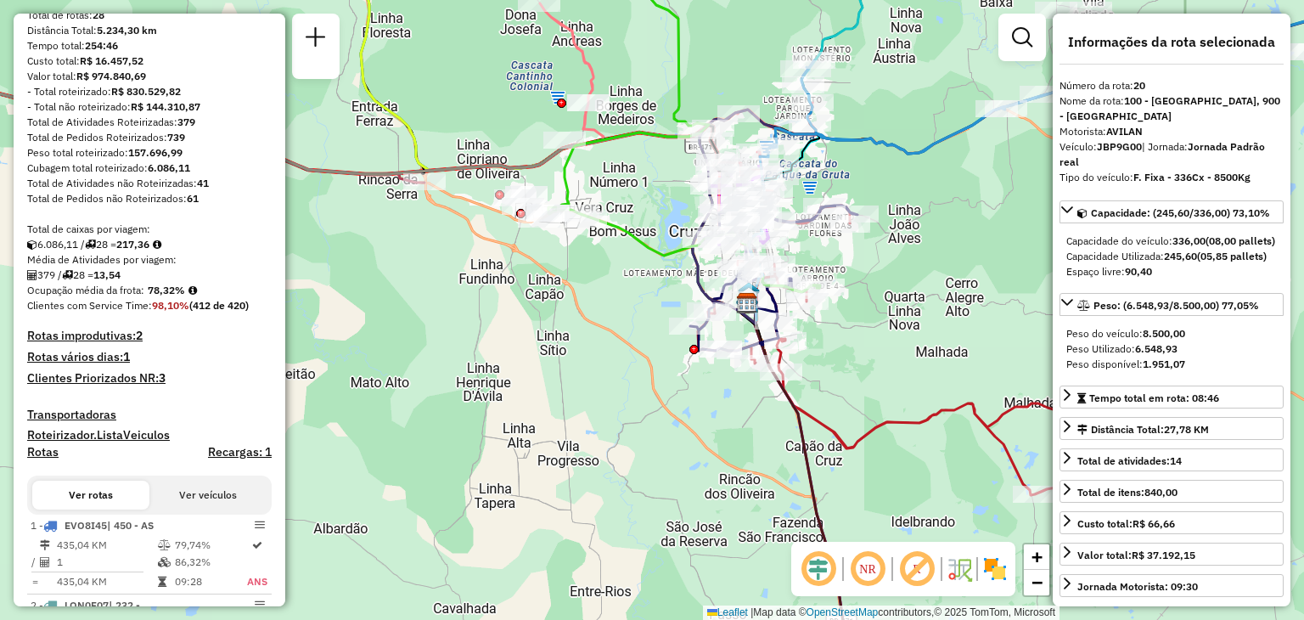
scroll to position [0, 0]
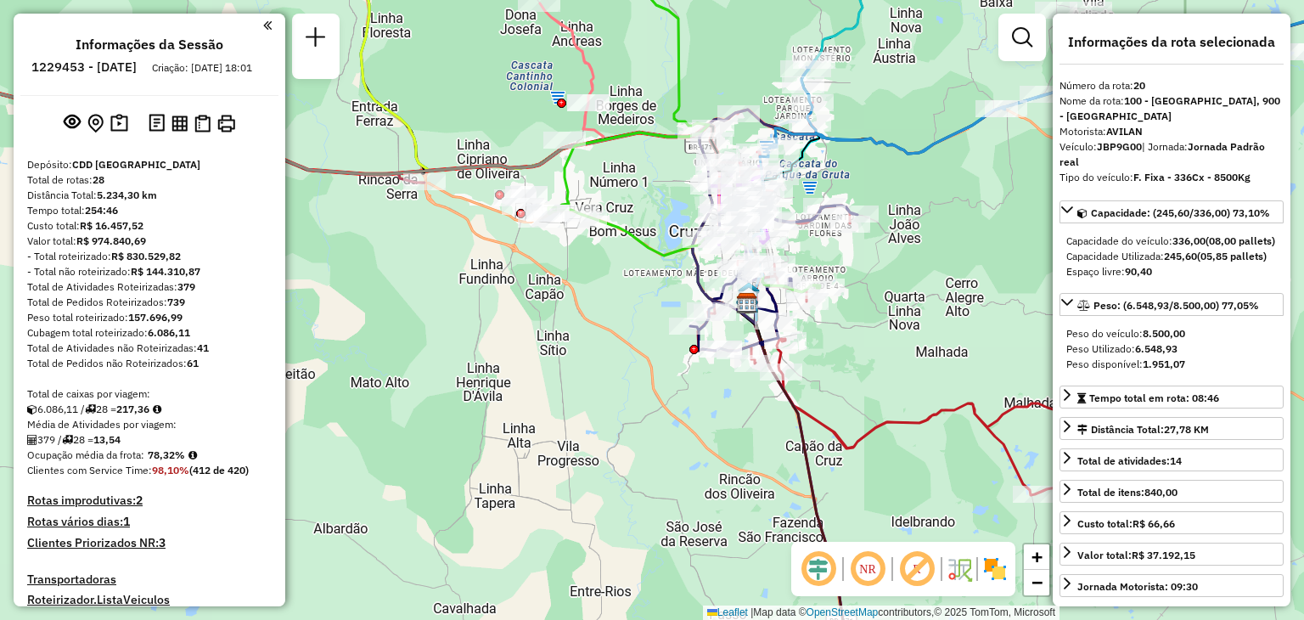
click at [112, 508] on h4 "Rotas improdutivas: 2" at bounding box center [149, 500] width 244 height 14
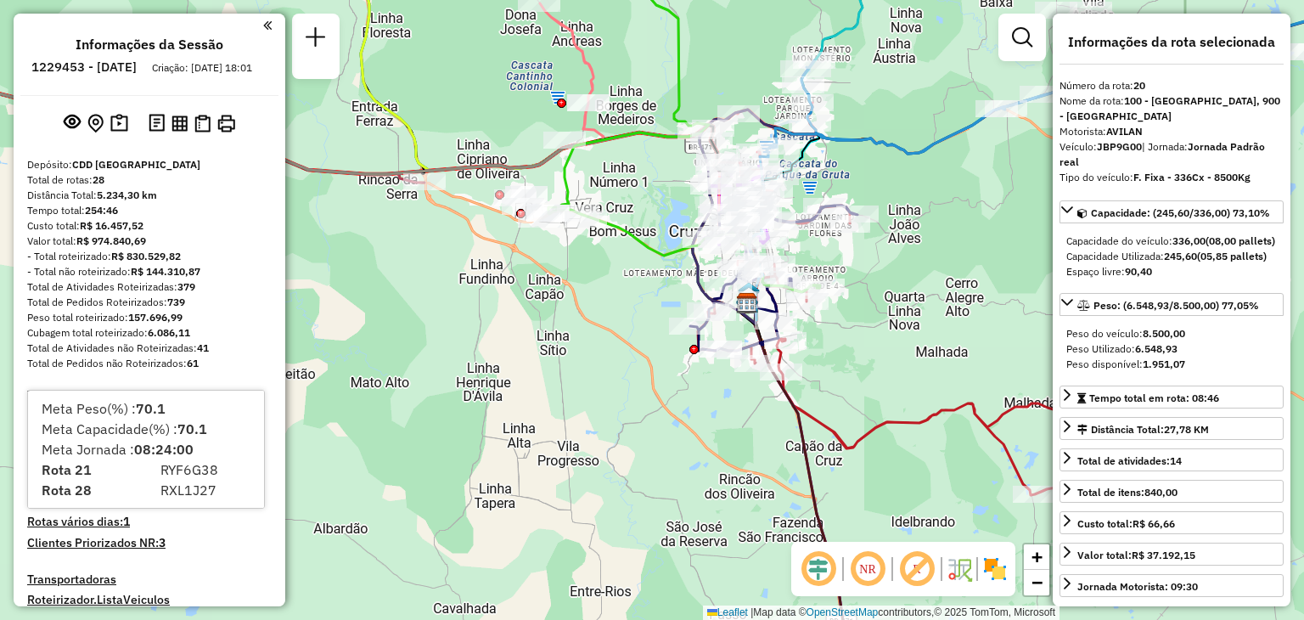
click at [601, 302] on div "Janela de atendimento Grade de atendimento Capacidade Transportadoras Veículos …" at bounding box center [652, 310] width 1304 height 620
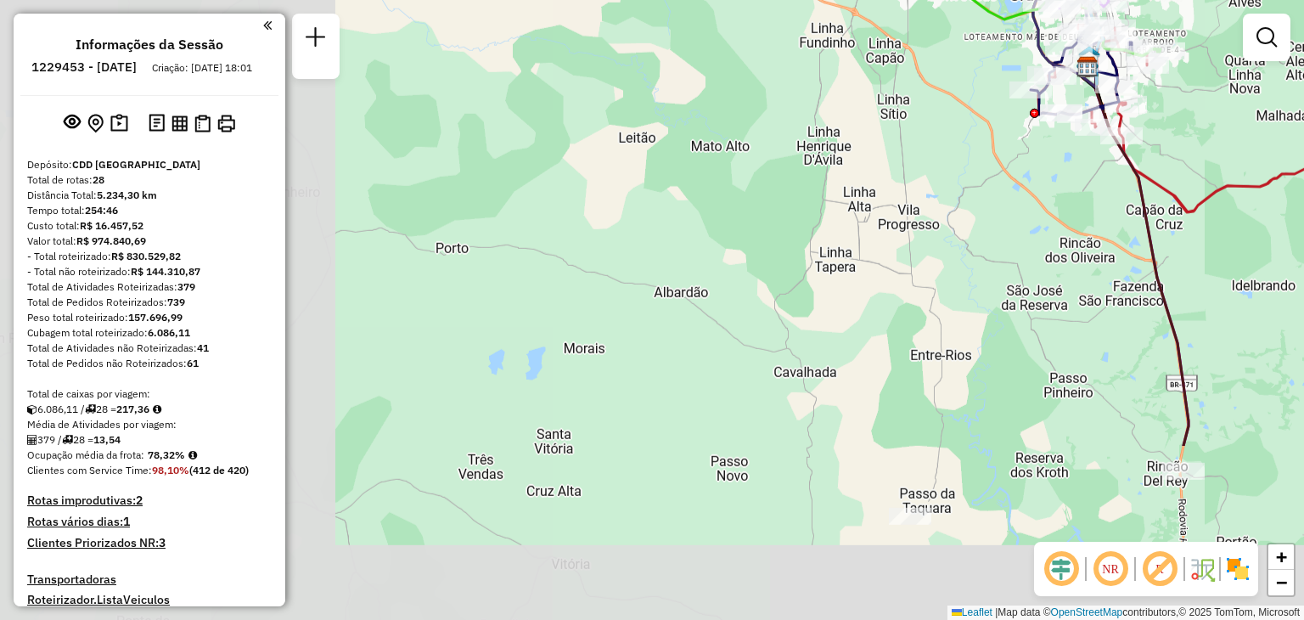
drag, startPoint x: 506, startPoint y: 431, endPoint x: 848, endPoint y: 193, distance: 417.0
click at [847, 194] on div "Janela de atendimento Grade de atendimento Capacidade Transportadoras Veículos …" at bounding box center [652, 310] width 1304 height 620
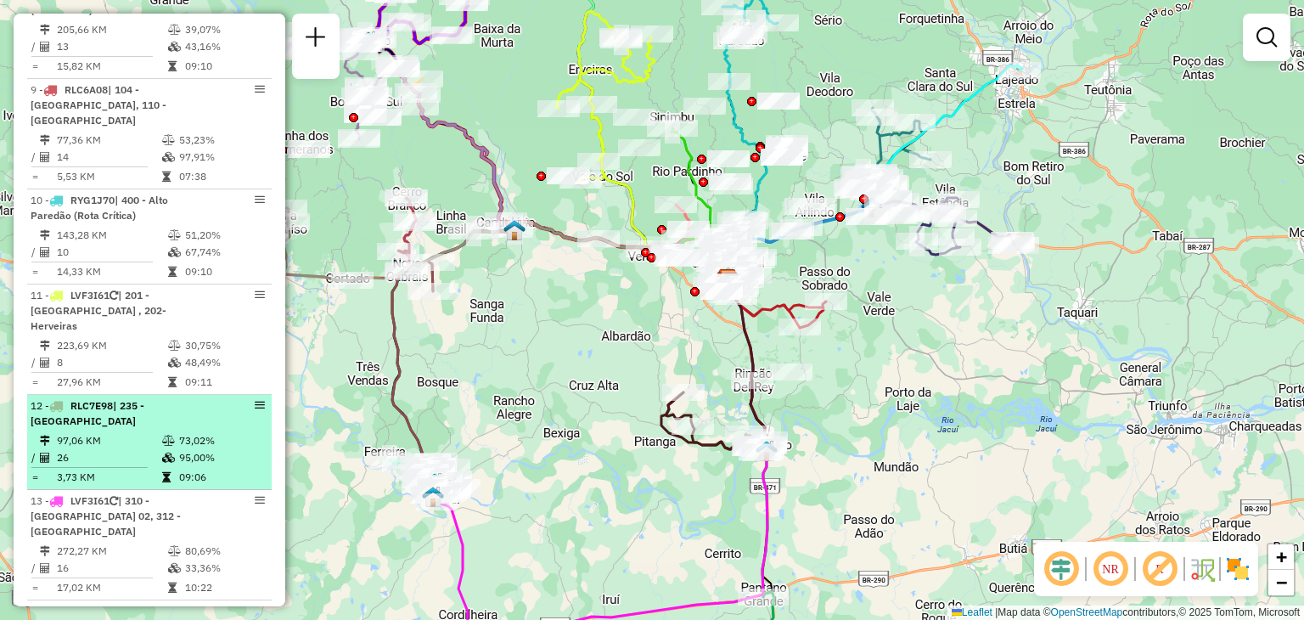
scroll to position [1358, 0]
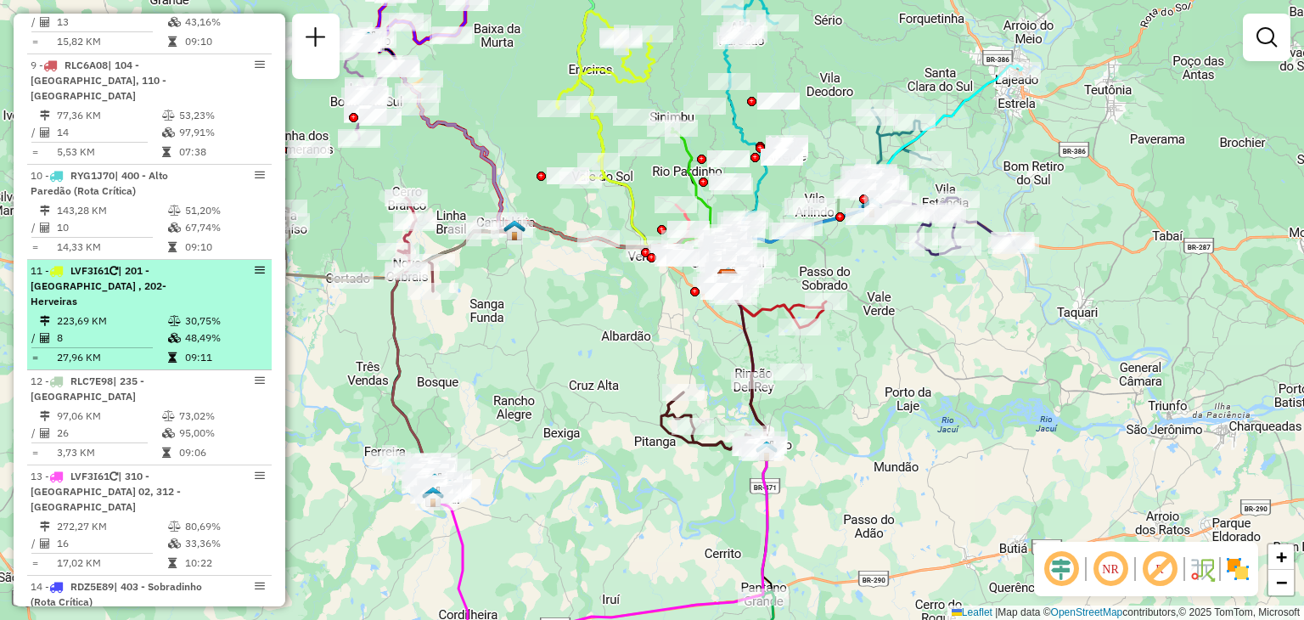
click at [103, 312] on td "223,69 KM" at bounding box center [111, 320] width 111 height 17
select select "**********"
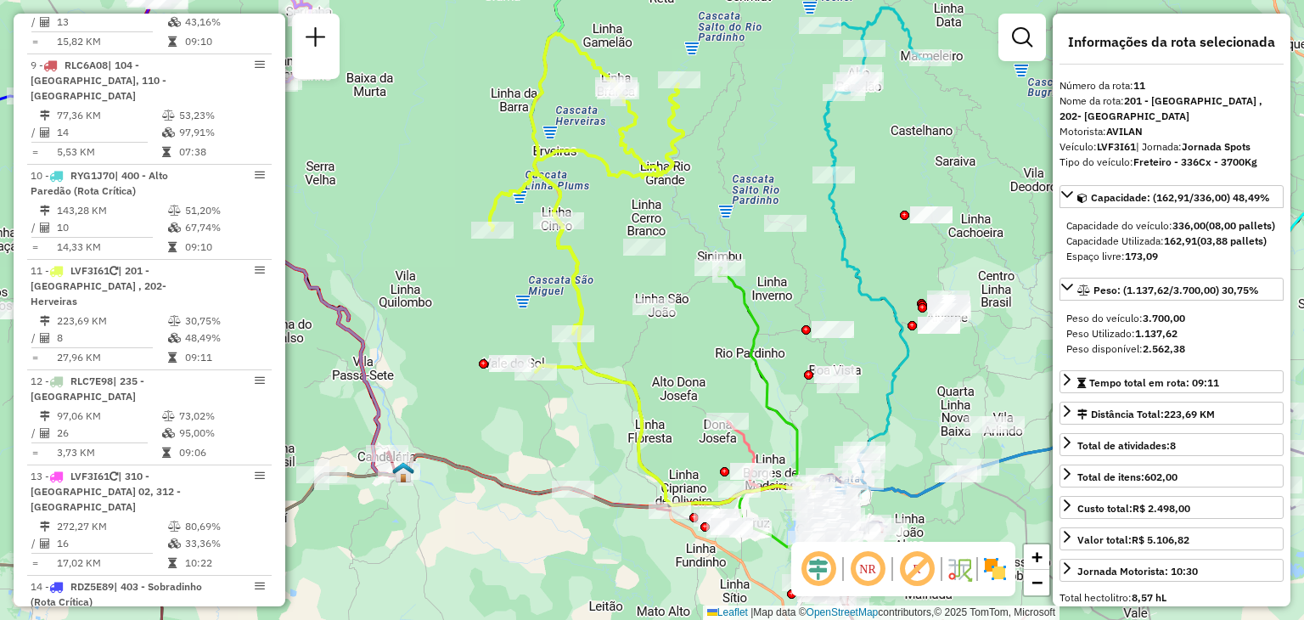
drag, startPoint x: 467, startPoint y: 410, endPoint x: 531, endPoint y: 362, distance: 80.6
click at [529, 365] on div "Janela de atendimento Grade de atendimento Capacidade Transportadoras Veículos …" at bounding box center [652, 310] width 1304 height 620
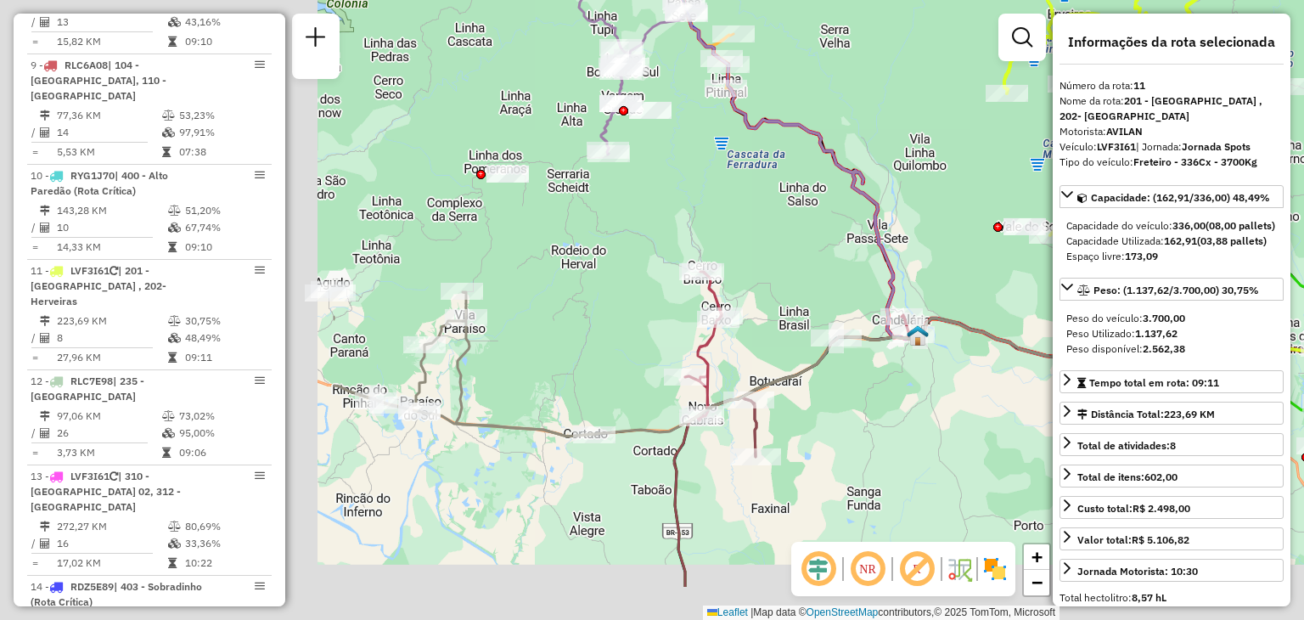
drag, startPoint x: 495, startPoint y: 283, endPoint x: 979, endPoint y: 182, distance: 495.0
click at [979, 182] on div "Janela de atendimento Grade de atendimento Capacidade Transportadoras Veículos …" at bounding box center [652, 310] width 1304 height 620
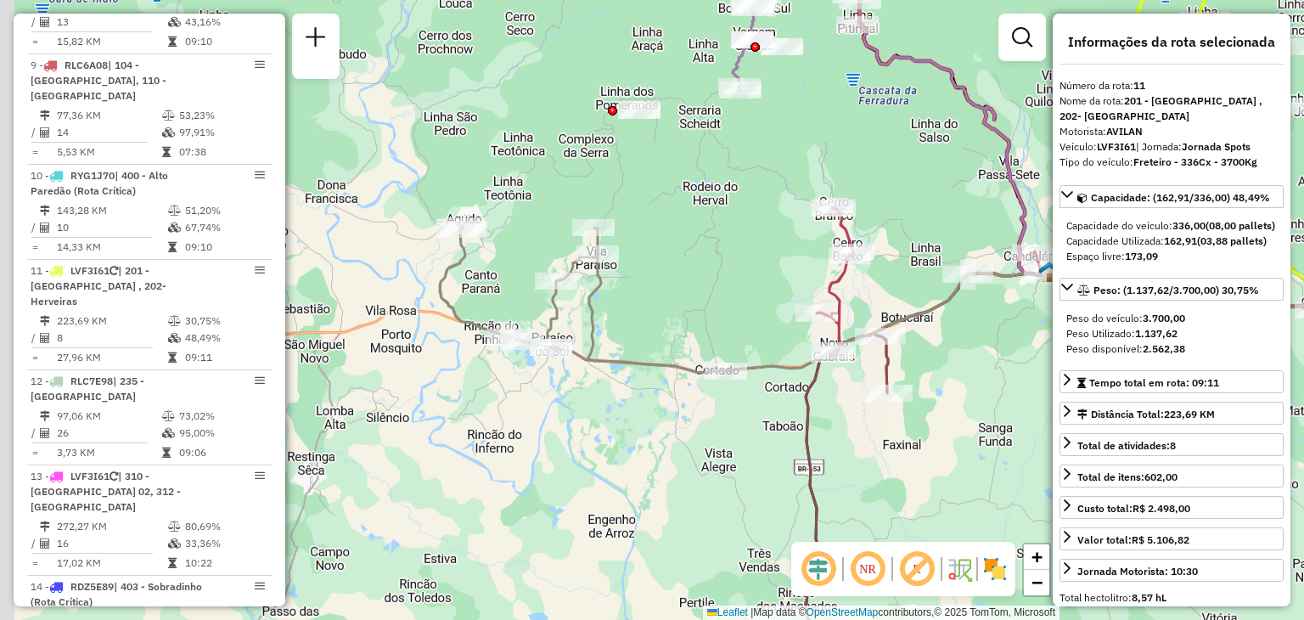
drag, startPoint x: 620, startPoint y: 366, endPoint x: 715, endPoint y: 213, distance: 179.9
click at [726, 226] on icon at bounding box center [583, 299] width 286 height 147
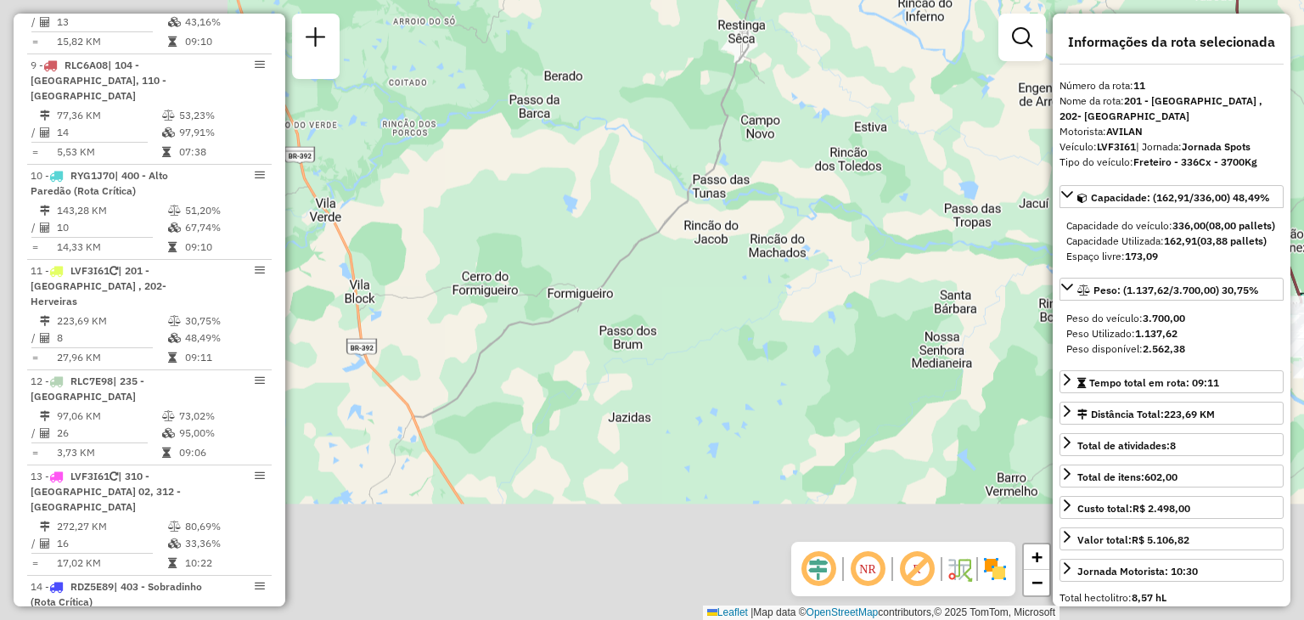
drag, startPoint x: 471, startPoint y: 466, endPoint x: 794, endPoint y: 194, distance: 422.3
click at [794, 194] on div "Janela de atendimento Grade de atendimento Capacidade Transportadoras Veículos …" at bounding box center [652, 310] width 1304 height 620
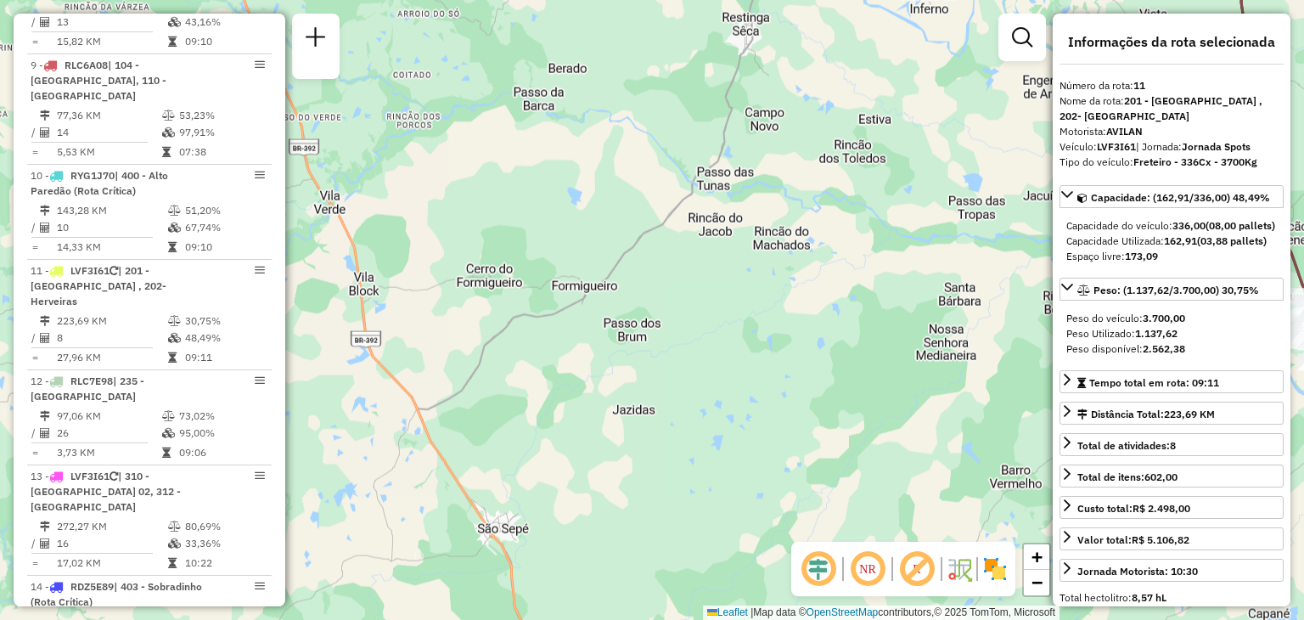
click at [636, 217] on div "Janela de atendimento Grade de atendimento Capacidade Transportadoras Veículos …" at bounding box center [652, 310] width 1304 height 620
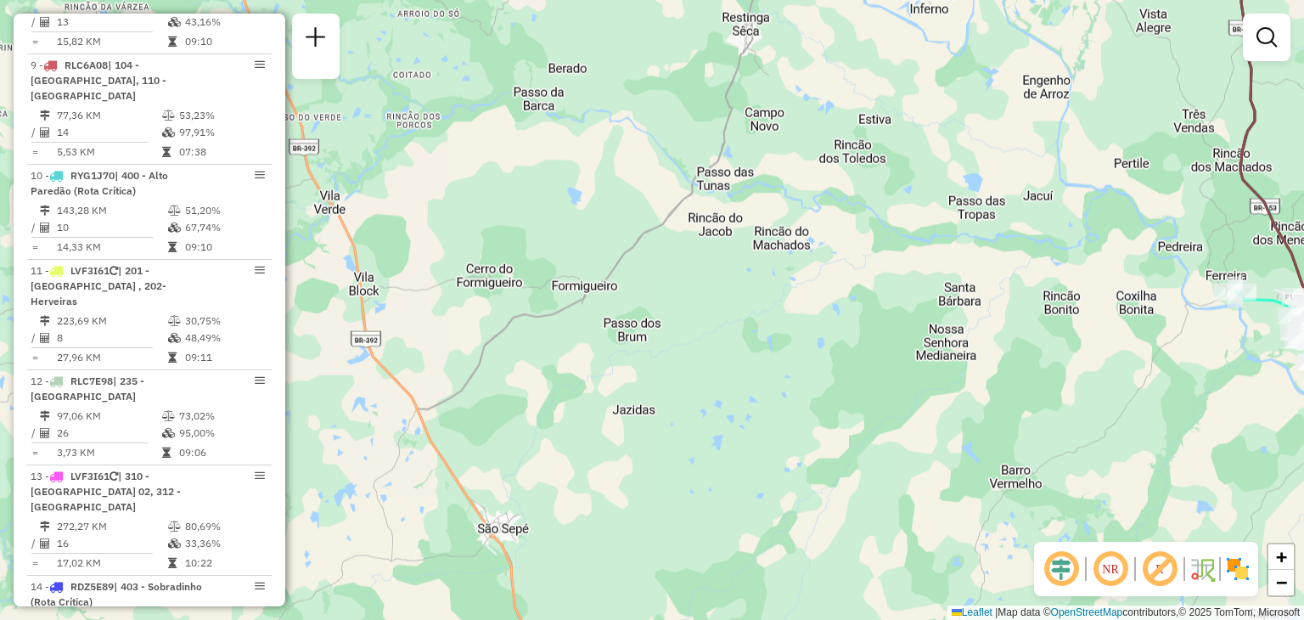
drag, startPoint x: 634, startPoint y: 222, endPoint x: 632, endPoint y: 233, distance: 12.0
click at [633, 225] on div "Janela de atendimento Grade de atendimento Capacidade Transportadoras Veículos …" at bounding box center [652, 310] width 1304 height 620
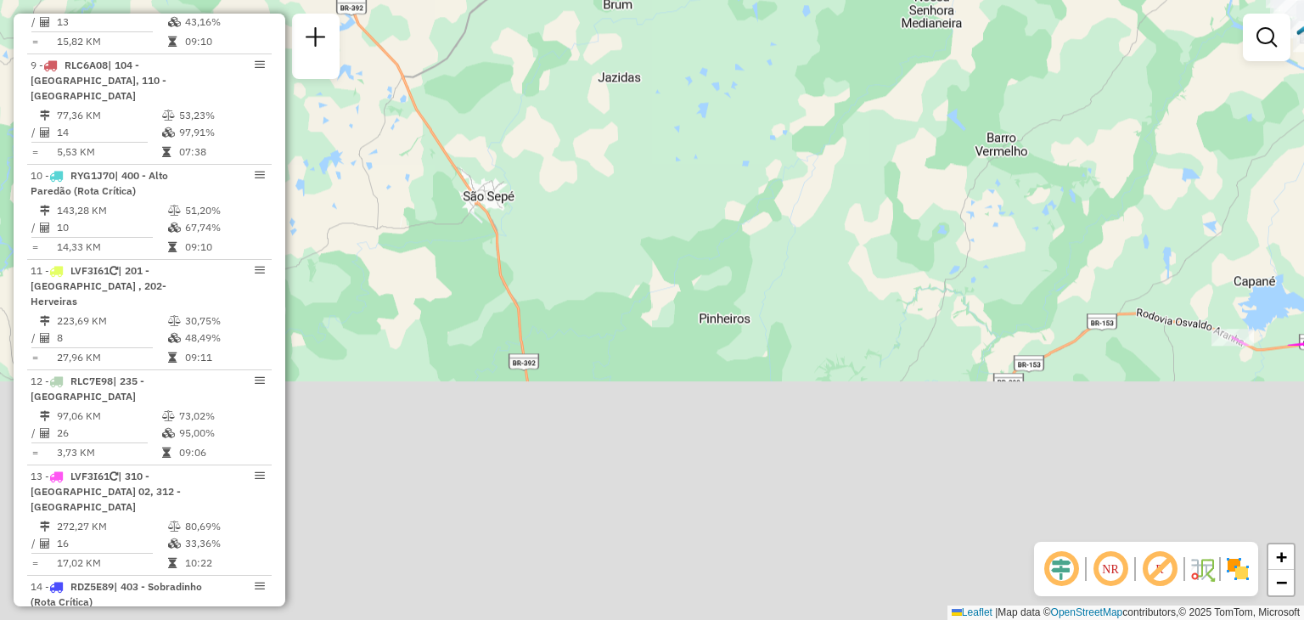
drag, startPoint x: 699, startPoint y: 407, endPoint x: 683, endPoint y: 92, distance: 316.1
click at [686, 70] on div "Janela de atendimento Grade de atendimento Capacidade Transportadoras Veículos …" at bounding box center [652, 310] width 1304 height 620
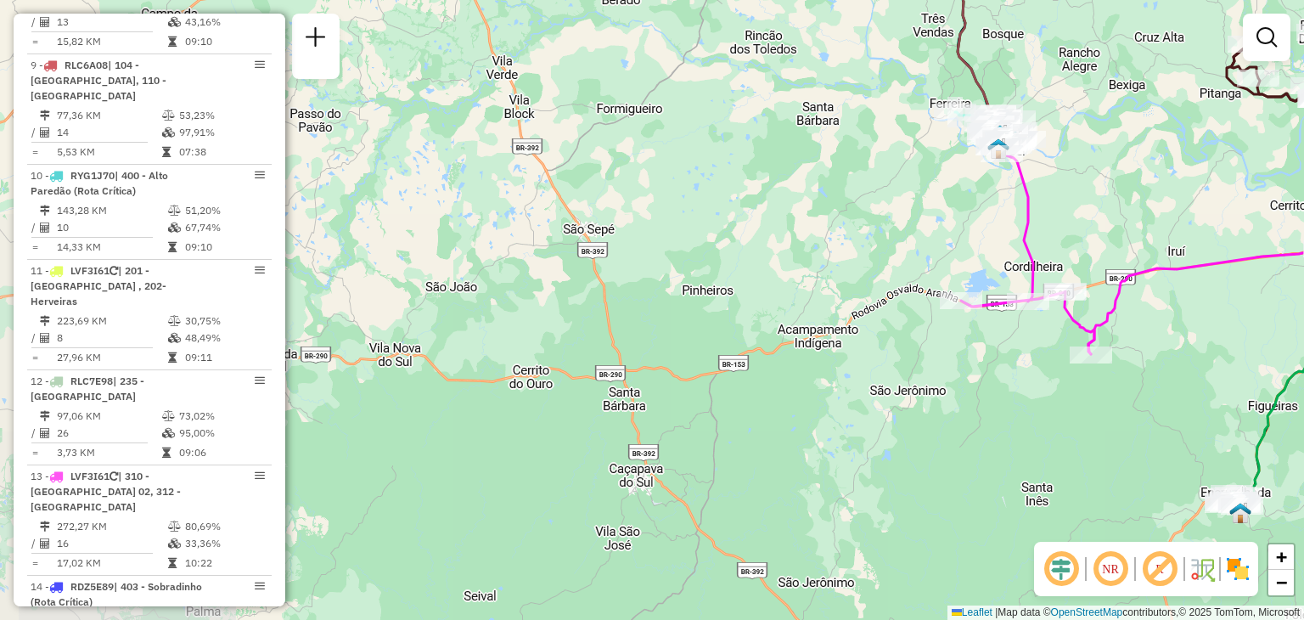
drag, startPoint x: 662, startPoint y: 473, endPoint x: 678, endPoint y: 245, distance: 228.0
click at [678, 245] on div "Janela de atendimento Grade de atendimento Capacidade Transportadoras Veículos …" at bounding box center [652, 310] width 1304 height 620
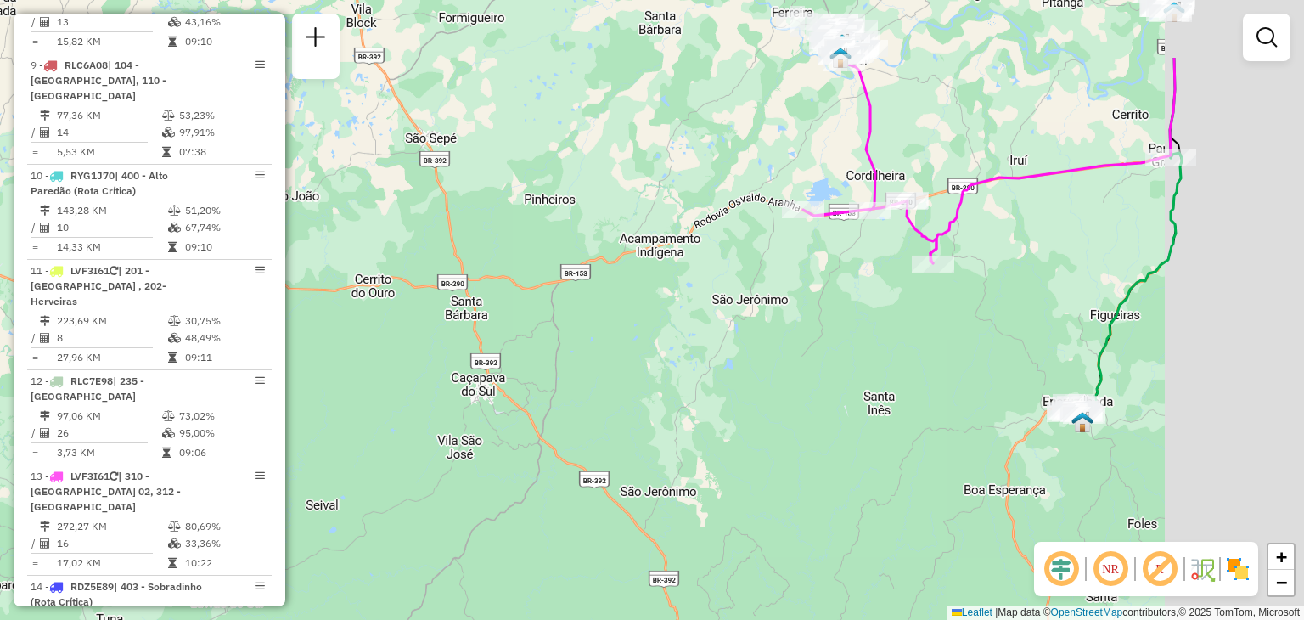
drag, startPoint x: 771, startPoint y: 327, endPoint x: 402, endPoint y: 569, distance: 440.7
click at [402, 569] on div "Janela de atendimento Grade de atendimento Capacidade Transportadoras Veículos …" at bounding box center [652, 310] width 1304 height 620
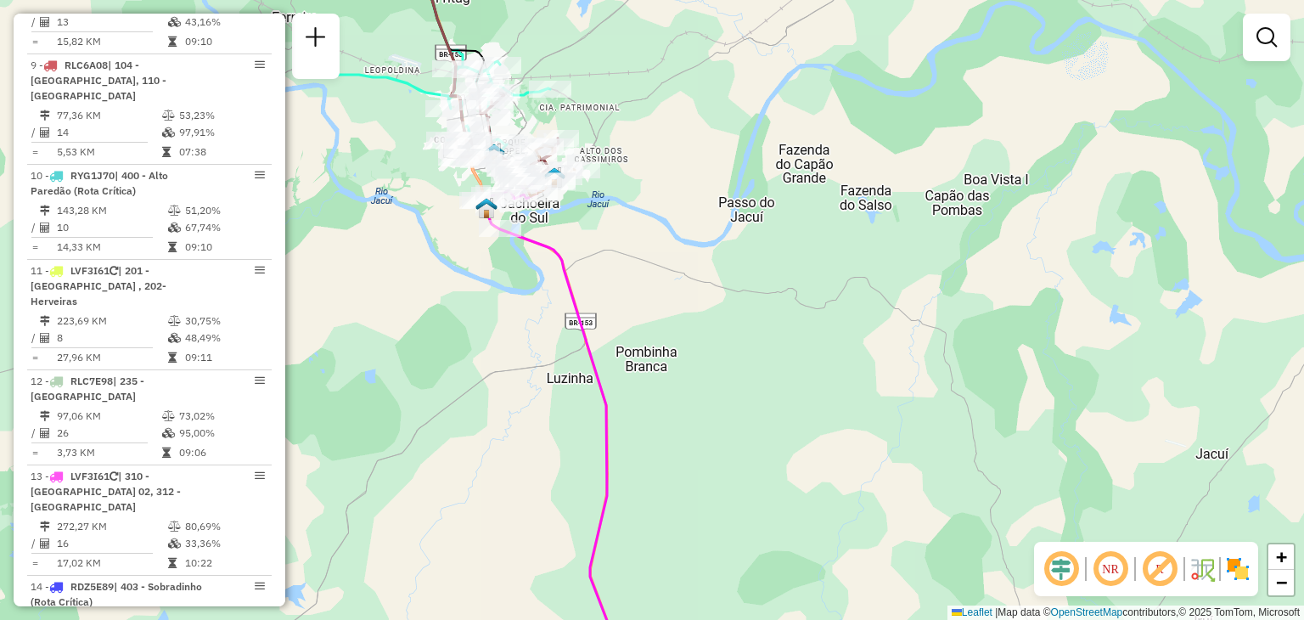
drag, startPoint x: 573, startPoint y: 108, endPoint x: 579, endPoint y: 124, distance: 17.2
click at [577, 113] on div "Janela de atendimento Grade de atendimento Capacidade Transportadoras Veículos …" at bounding box center [652, 310] width 1304 height 620
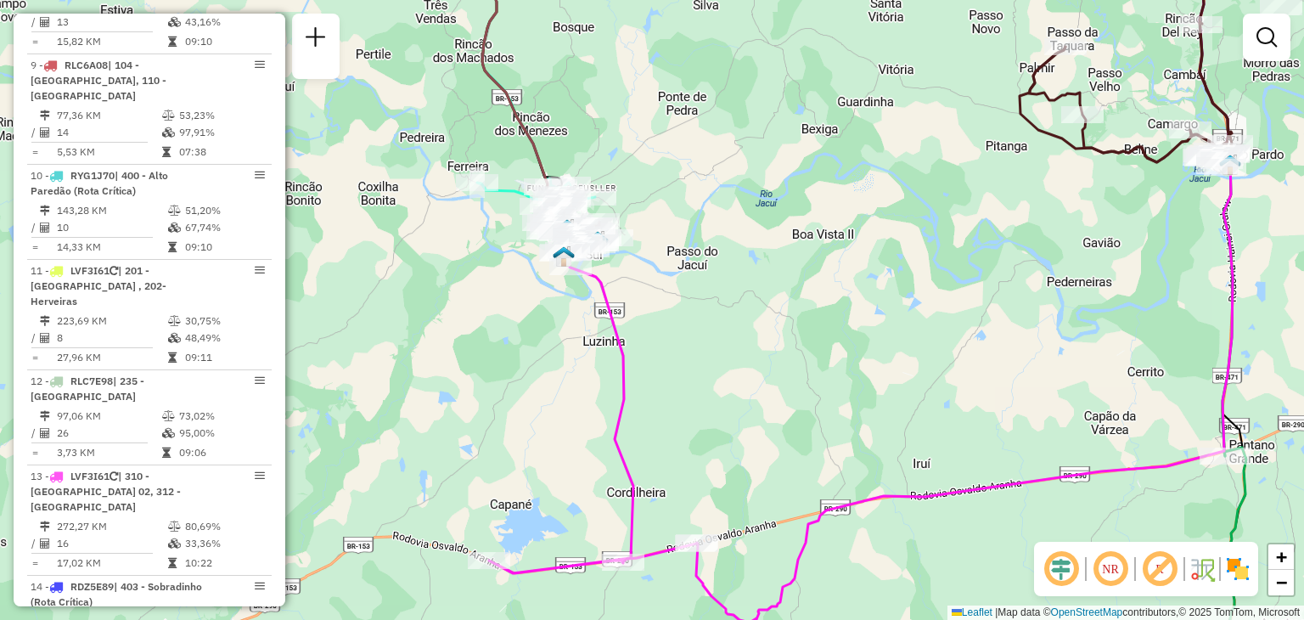
drag, startPoint x: 706, startPoint y: 160, endPoint x: 677, endPoint y: 266, distance: 109.9
click at [677, 266] on div "Janela de atendimento Grade de atendimento Capacidade Transportadoras Veículos …" at bounding box center [652, 310] width 1304 height 620
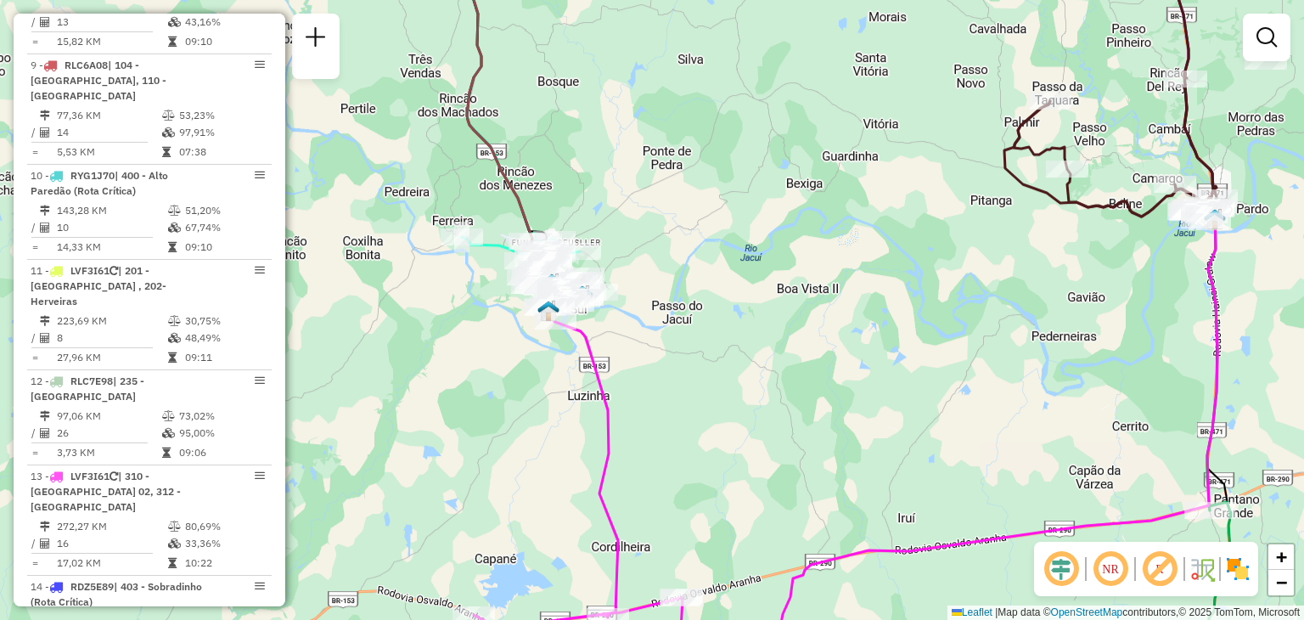
drag, startPoint x: 687, startPoint y: 167, endPoint x: 553, endPoint y: 466, distance: 327.1
click at [553, 466] on div "Janela de atendimento Grade de atendimento Capacidade Transportadoras Veículos …" at bounding box center [652, 310] width 1304 height 620
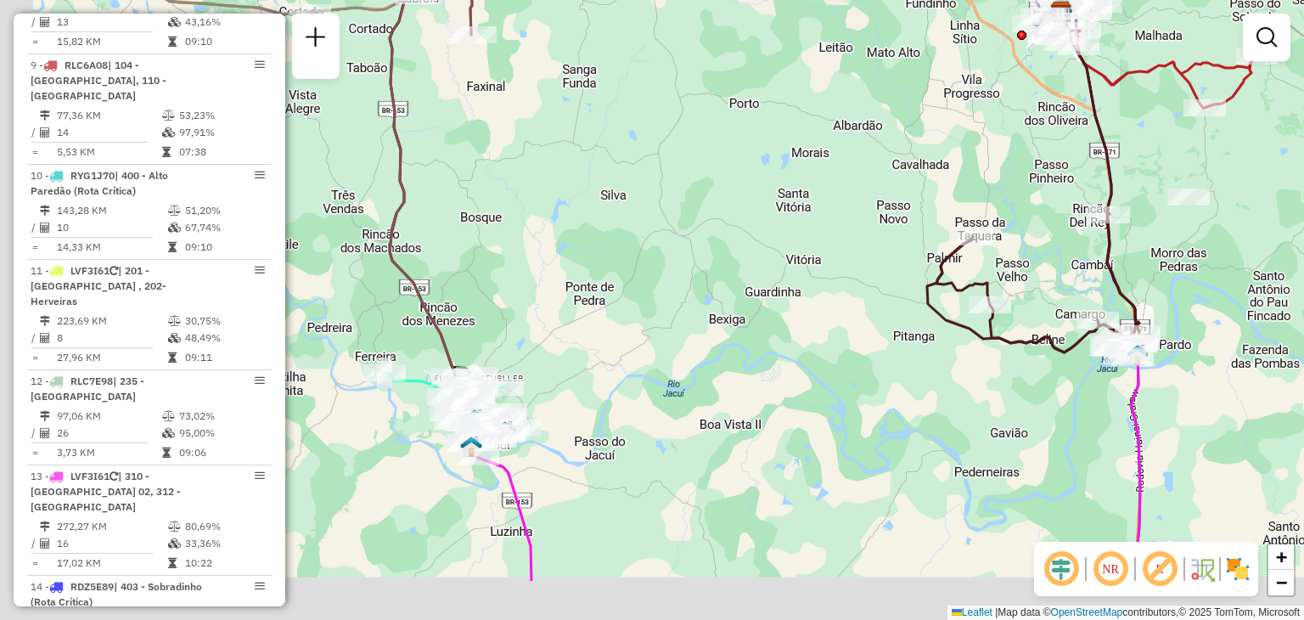
drag, startPoint x: 526, startPoint y: 517, endPoint x: 674, endPoint y: 320, distance: 246.1
click at [674, 320] on div "Janela de atendimento Grade de atendimento Capacidade Transportadoras Veículos …" at bounding box center [652, 310] width 1304 height 620
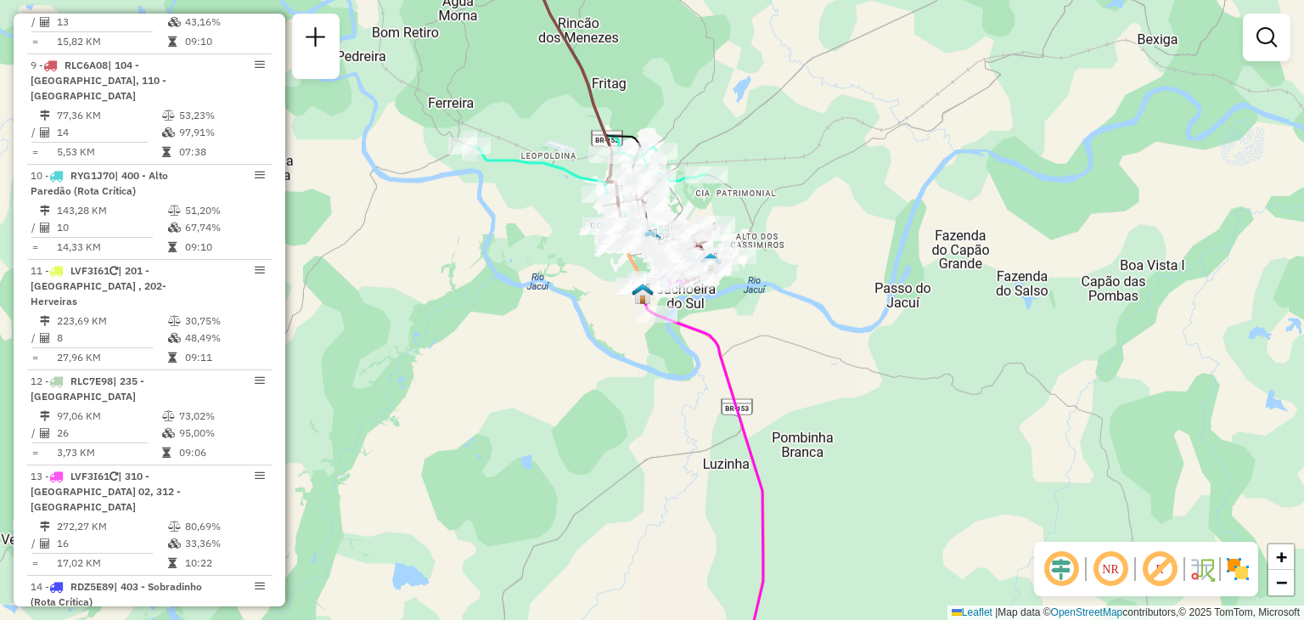
drag, startPoint x: 536, startPoint y: 340, endPoint x: 737, endPoint y: 328, distance: 200.7
click at [737, 328] on div "Janela de atendimento Grade de atendimento Capacidade Transportadoras Veículos …" at bounding box center [652, 310] width 1304 height 620
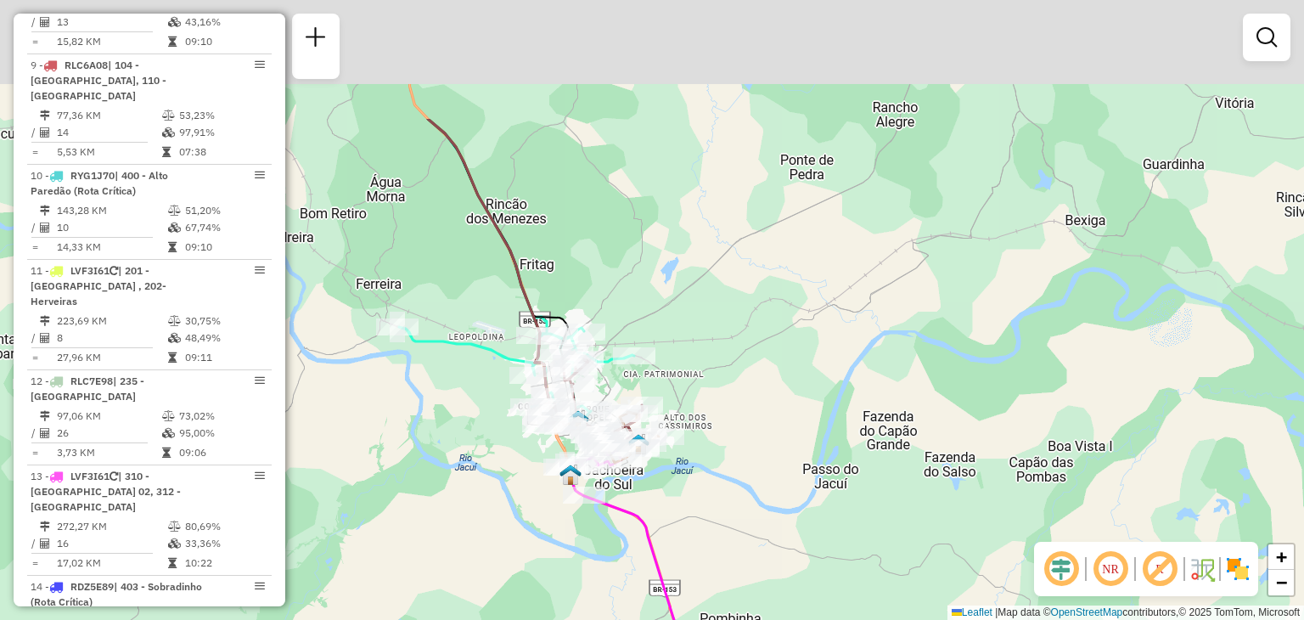
drag, startPoint x: 823, startPoint y: 233, endPoint x: 747, endPoint y: 419, distance: 200.9
click at [747, 419] on div "Janela de atendimento Grade de atendimento Capacidade Transportadoras Veículos …" at bounding box center [652, 310] width 1304 height 620
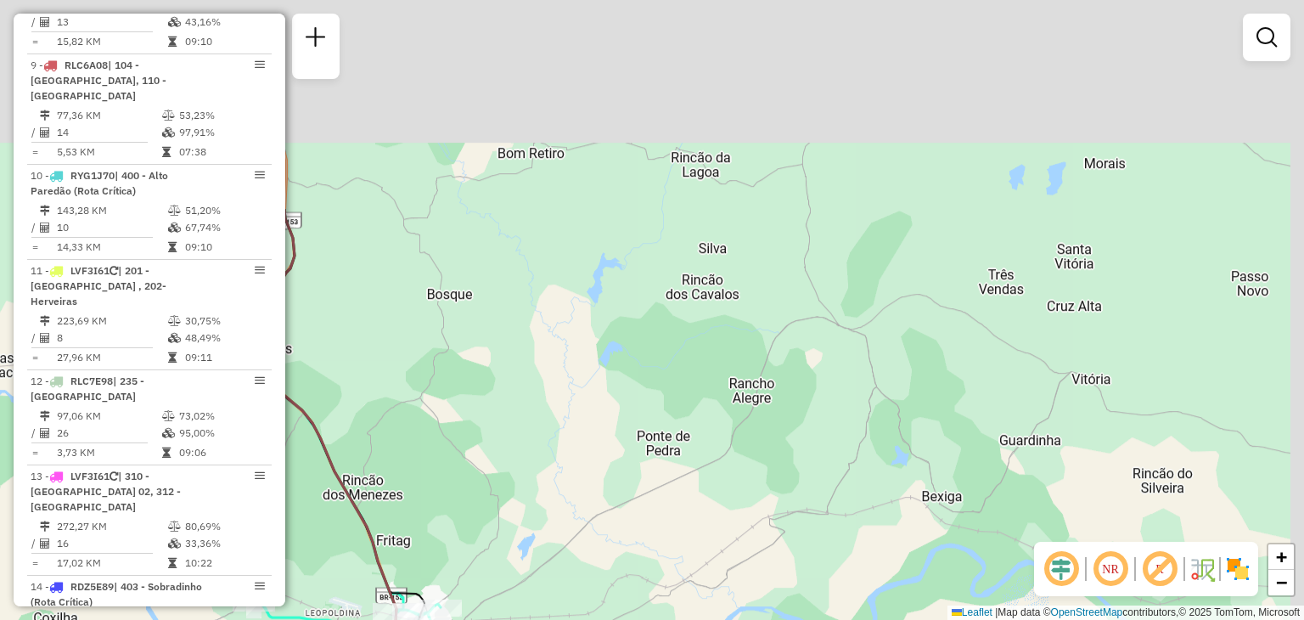
drag, startPoint x: 749, startPoint y: 238, endPoint x: 600, endPoint y: 518, distance: 317.0
click at [603, 517] on div "Janela de atendimento Grade de atendimento Capacidade Transportadoras Veículos …" at bounding box center [652, 310] width 1304 height 620
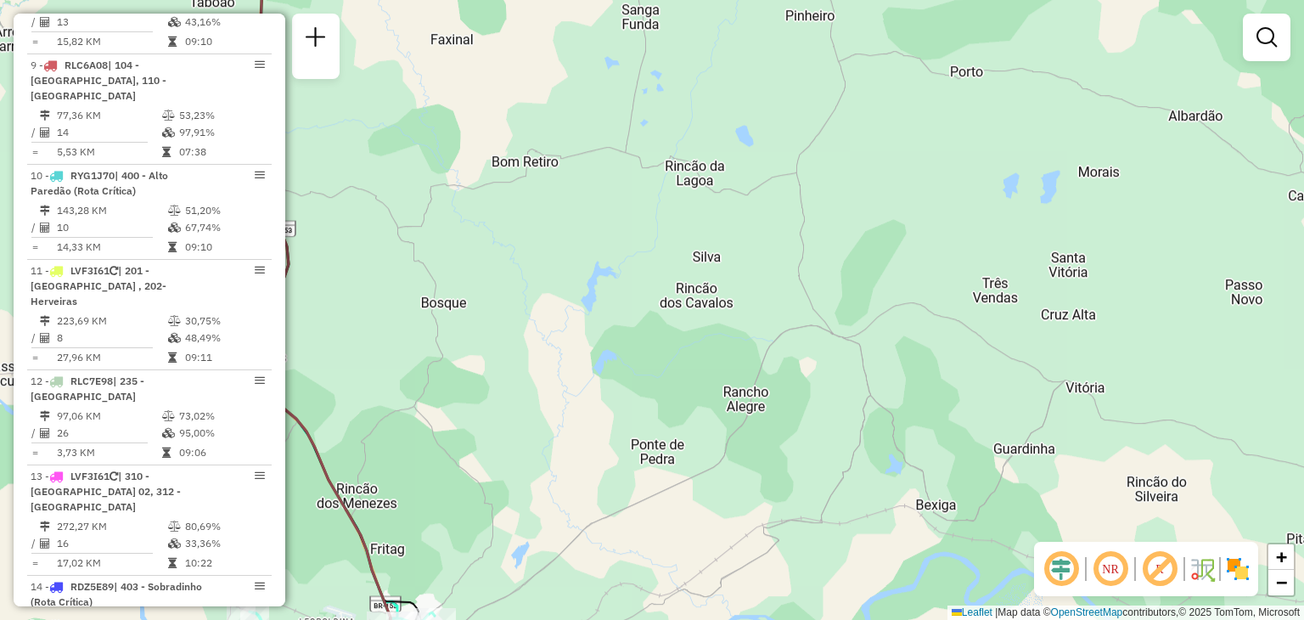
drag, startPoint x: 699, startPoint y: 238, endPoint x: 470, endPoint y: 561, distance: 395.6
click at [470, 561] on div "Janela de atendimento Grade de atendimento Capacidade Transportadoras Veículos …" at bounding box center [652, 310] width 1304 height 620
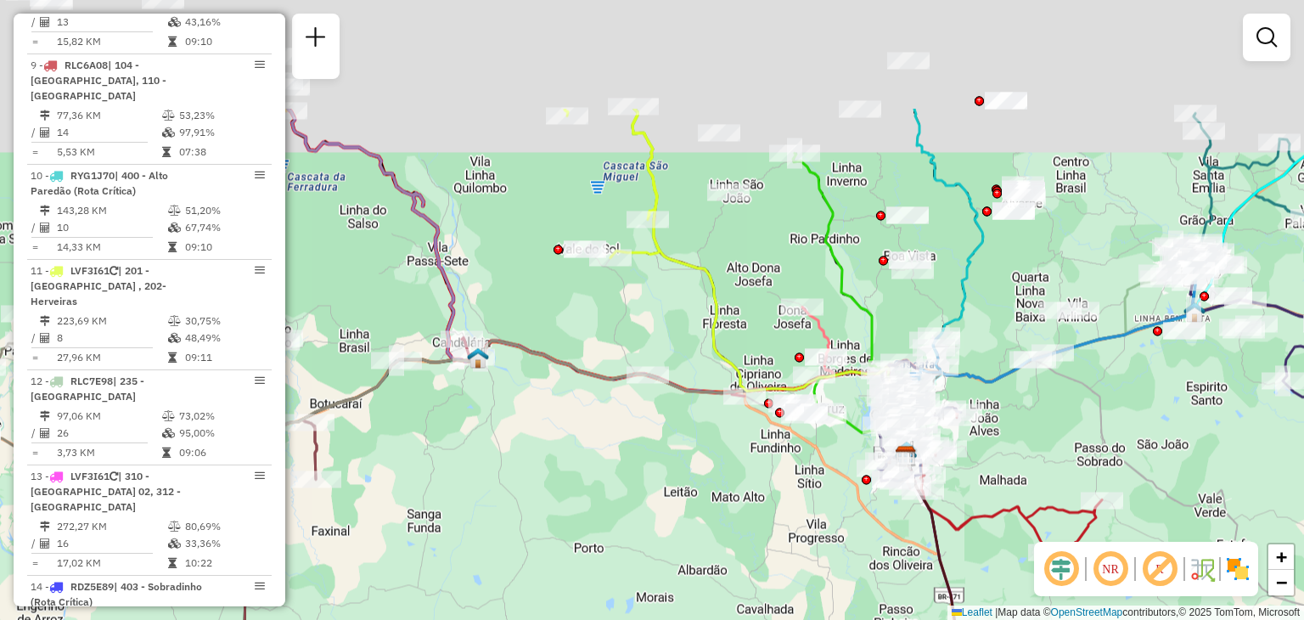
drag, startPoint x: 642, startPoint y: 367, endPoint x: 581, endPoint y: 466, distance: 116.3
click at [584, 463] on div "Janela de atendimento Grade de atendimento Capacidade Transportadoras Veículos …" at bounding box center [652, 310] width 1304 height 620
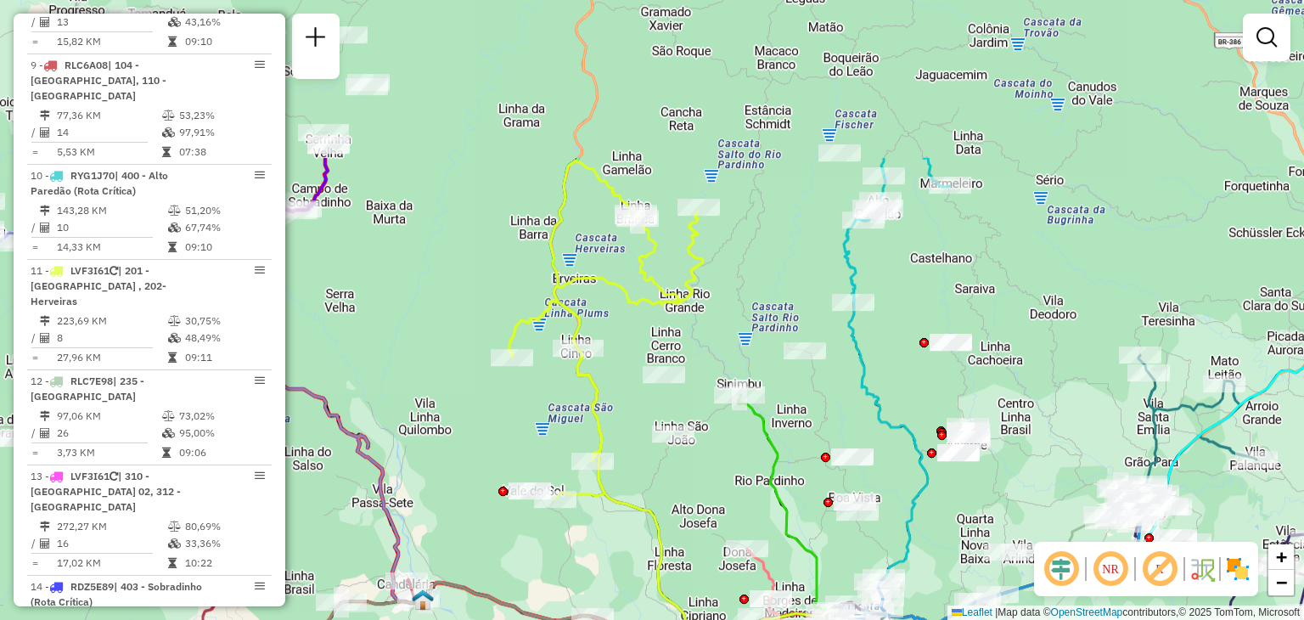
drag, startPoint x: 635, startPoint y: 193, endPoint x: 599, endPoint y: 401, distance: 211.0
click at [599, 401] on icon at bounding box center [606, 329] width 194 height 339
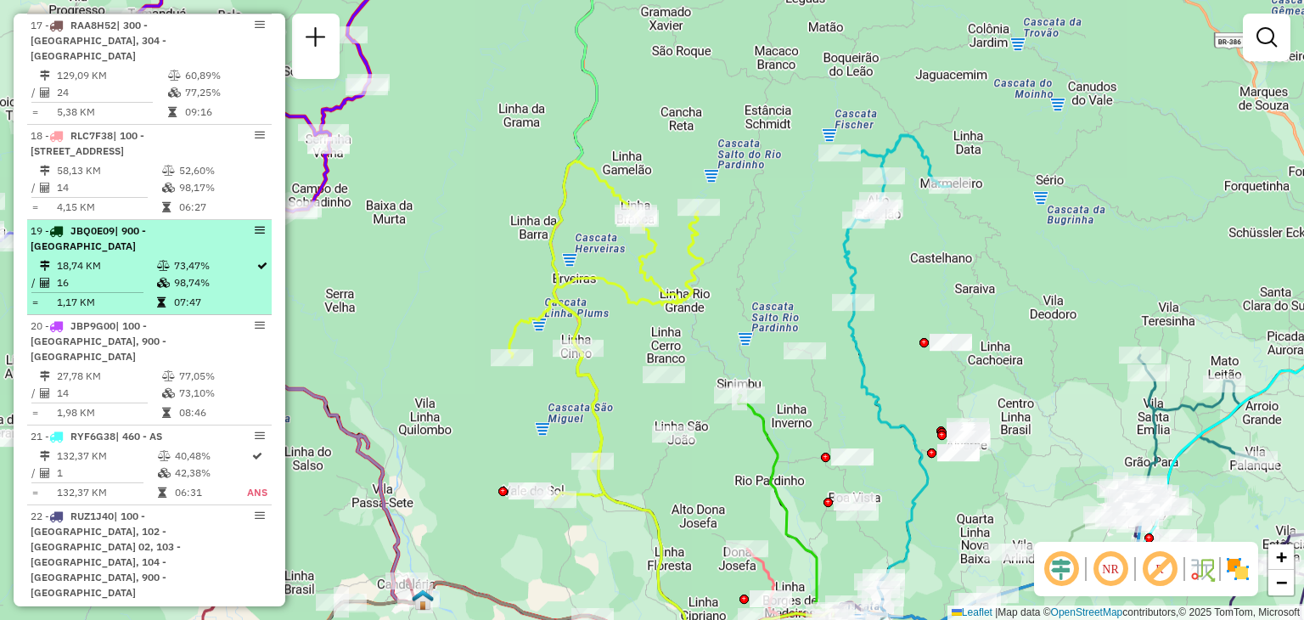
scroll to position [2122, 0]
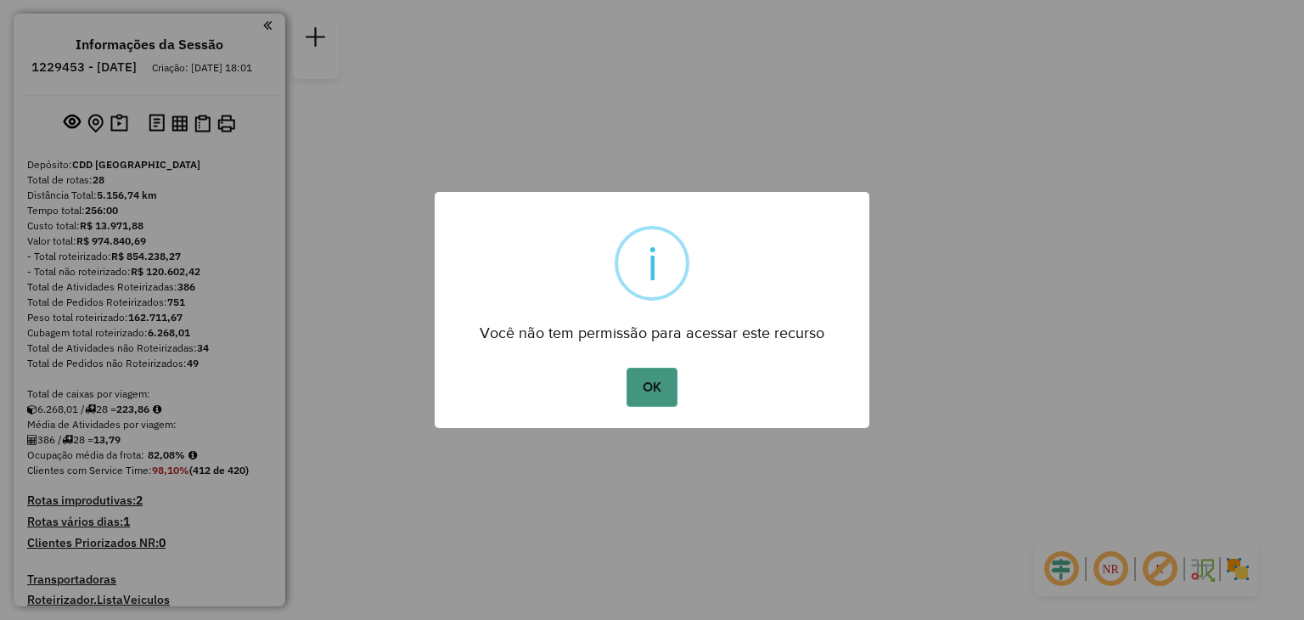
click at [659, 388] on button "OK" at bounding box center [651, 386] width 50 height 39
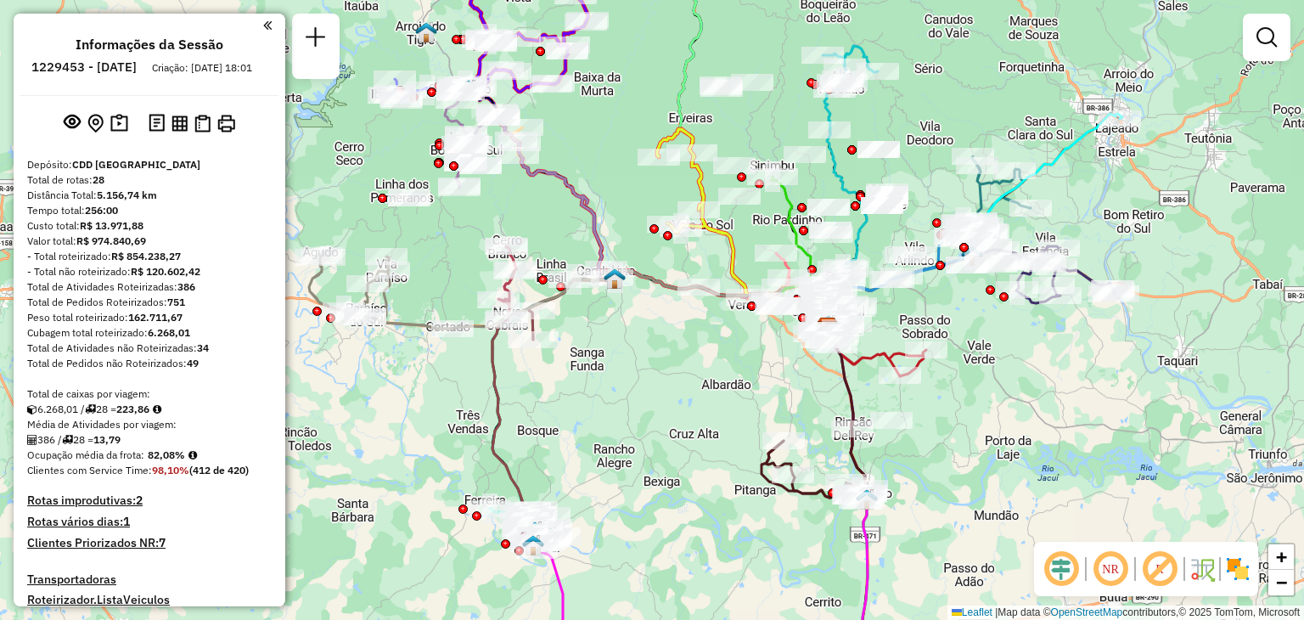
drag, startPoint x: 461, startPoint y: 339, endPoint x: 672, endPoint y: 356, distance: 212.0
click at [670, 356] on div "Janela de atendimento Grade de atendimento Capacidade Transportadoras Veículos …" at bounding box center [652, 310] width 1304 height 620
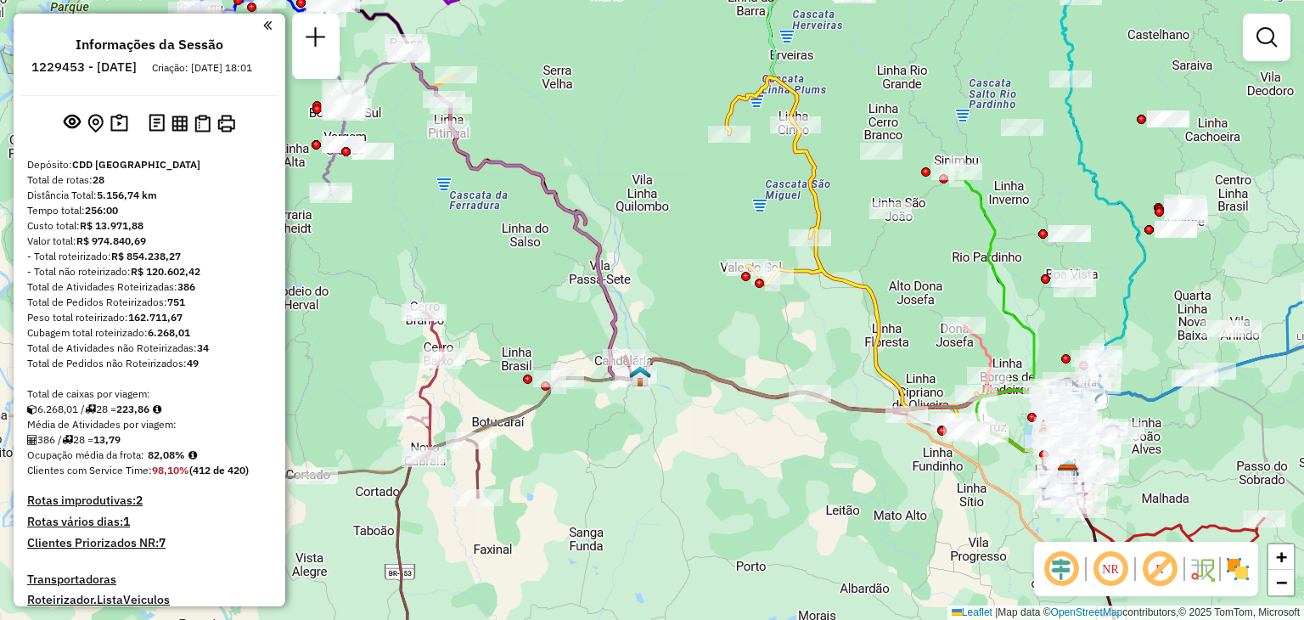
drag, startPoint x: 737, startPoint y: 228, endPoint x: 652, endPoint y: 269, distance: 94.1
click at [652, 269] on div "Janela de atendimento Grade de atendimento Capacidade Transportadoras Veículos …" at bounding box center [652, 310] width 1304 height 620
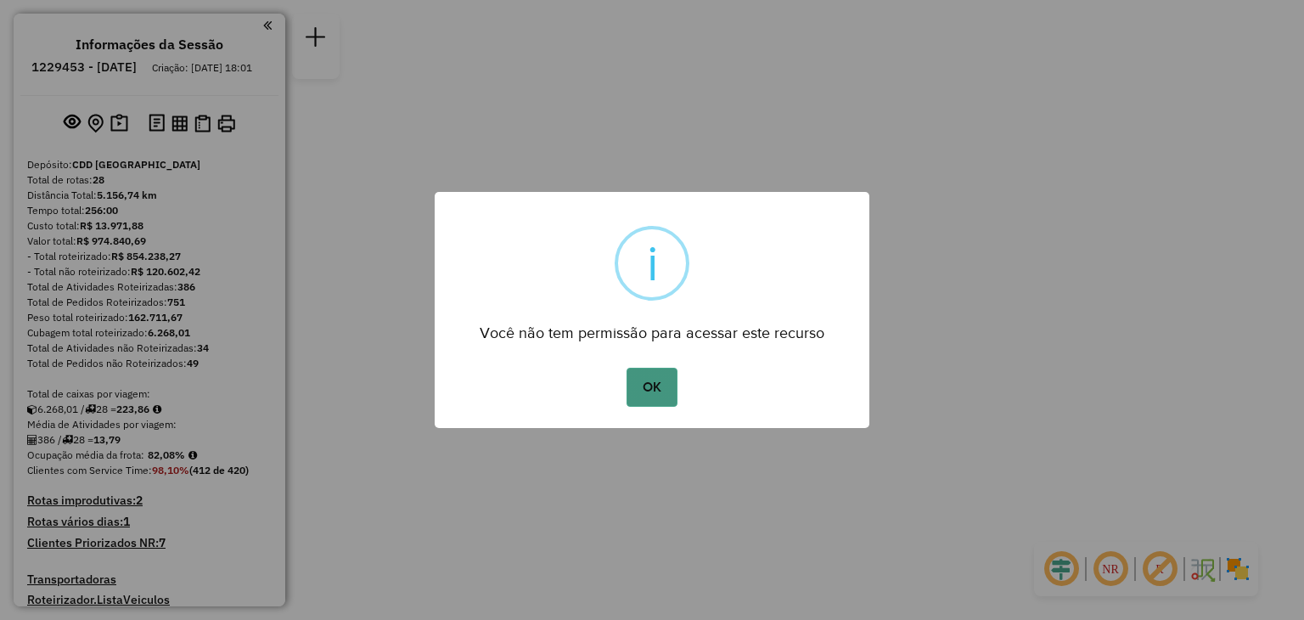
click at [656, 395] on button "OK" at bounding box center [651, 386] width 50 height 39
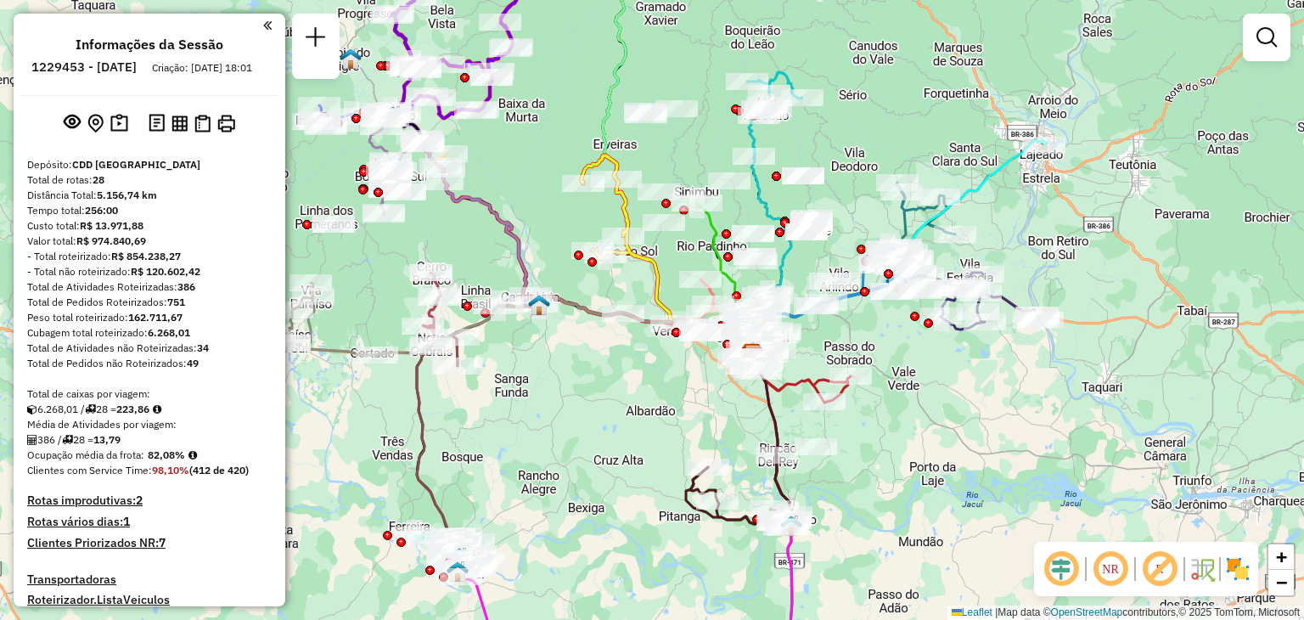
drag, startPoint x: 497, startPoint y: 300, endPoint x: 693, endPoint y: 388, distance: 214.2
click at [693, 388] on div "Janela de atendimento Grade de atendimento Capacidade Transportadoras Veículos …" at bounding box center [652, 310] width 1304 height 620
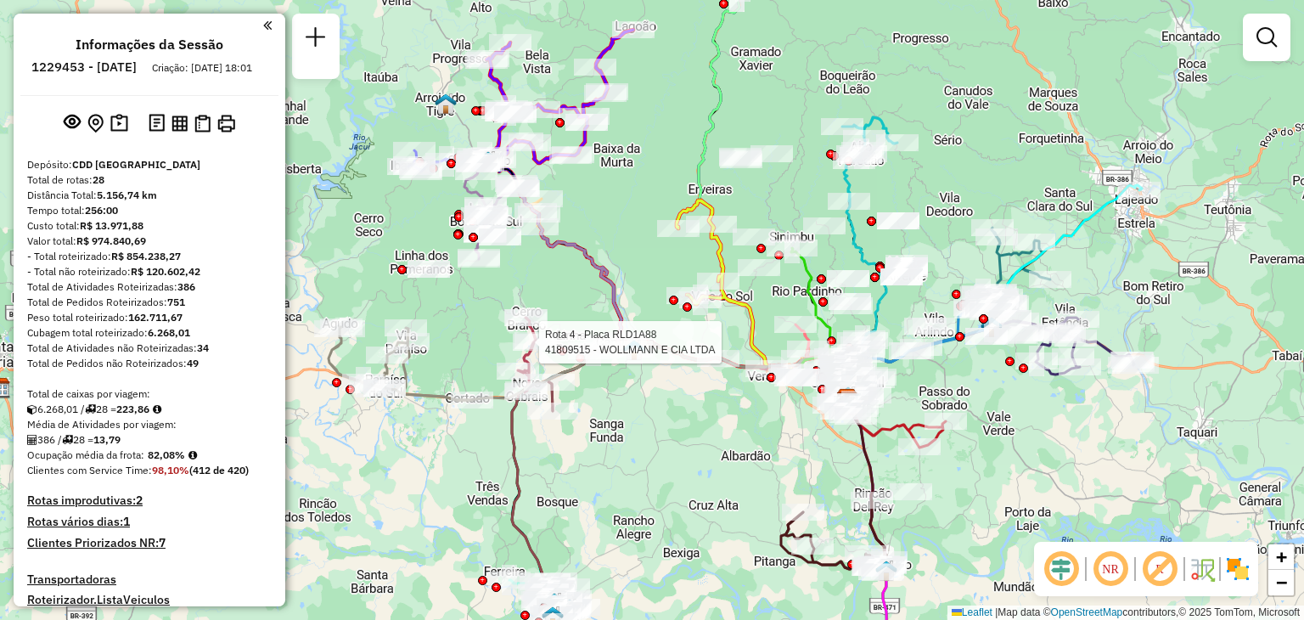
select select "**********"
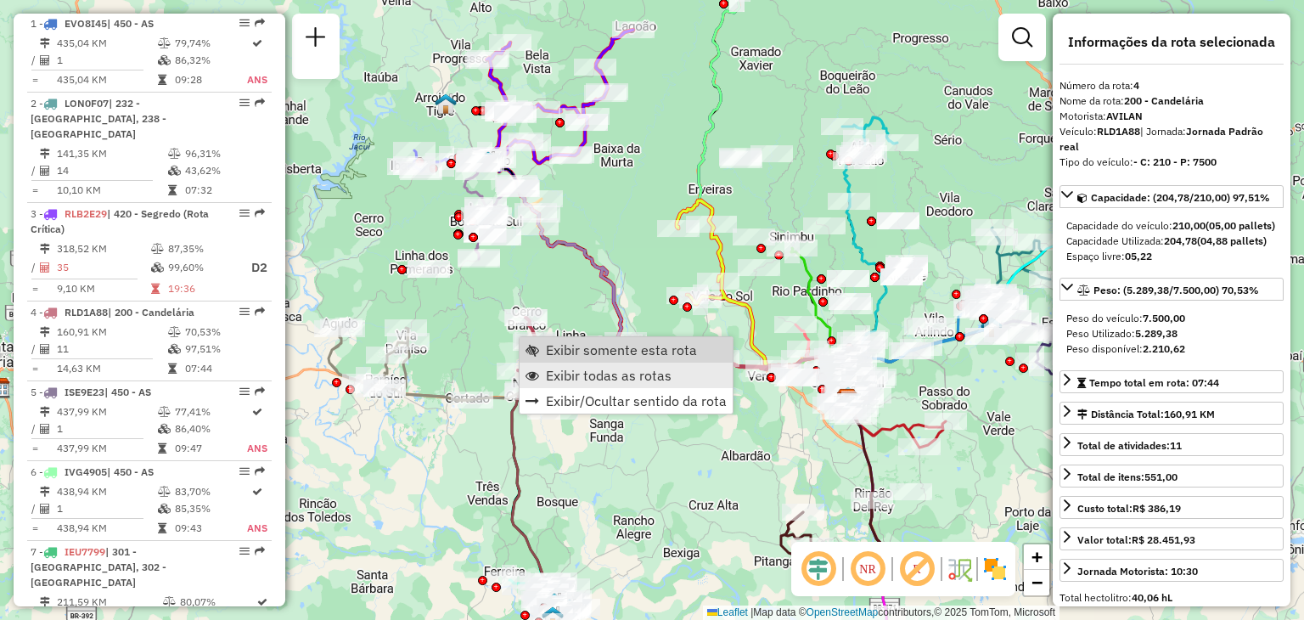
scroll to position [954, 0]
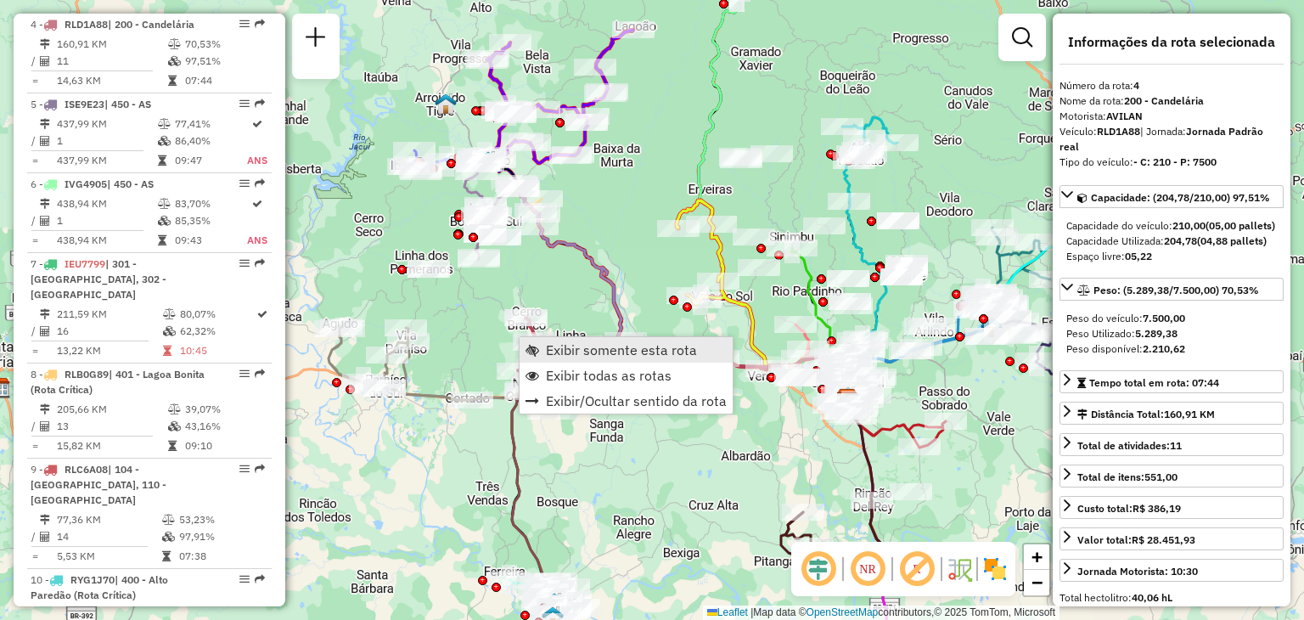
click at [569, 351] on span "Exibir somente esta rota" at bounding box center [621, 350] width 151 height 14
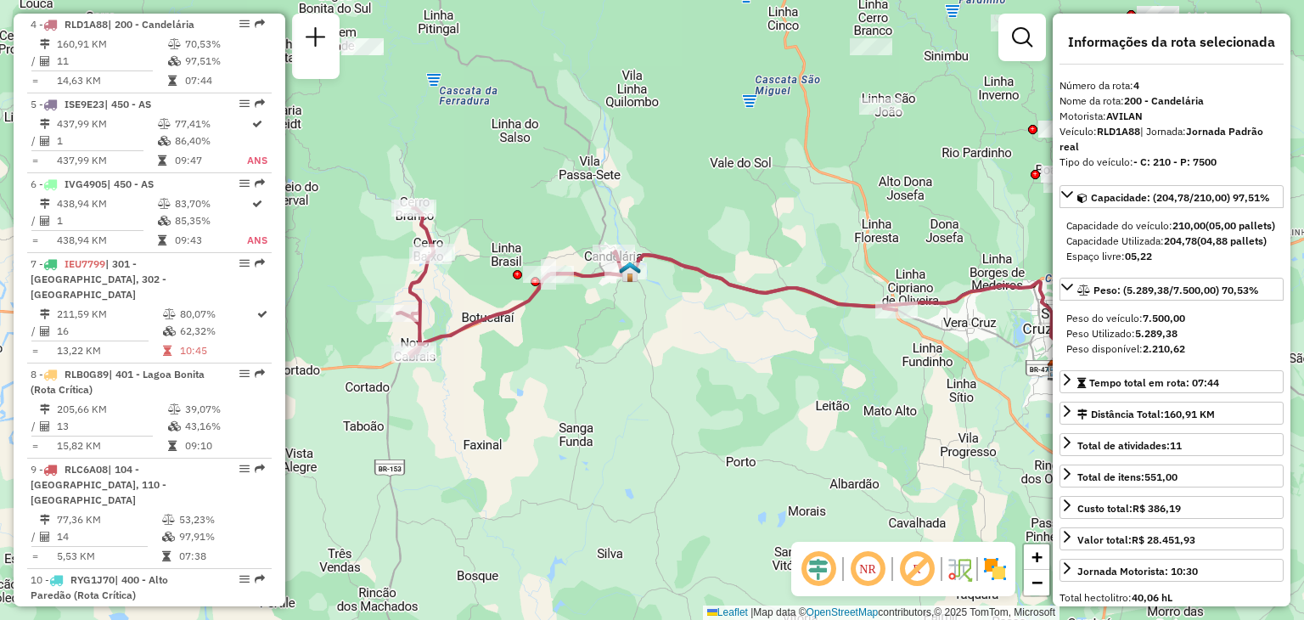
drag, startPoint x: 560, startPoint y: 350, endPoint x: 640, endPoint y: 334, distance: 81.4
click at [640, 334] on div "Janela de atendimento Grade de atendimento Capacidade Transportadoras Veículos …" at bounding box center [652, 310] width 1304 height 620
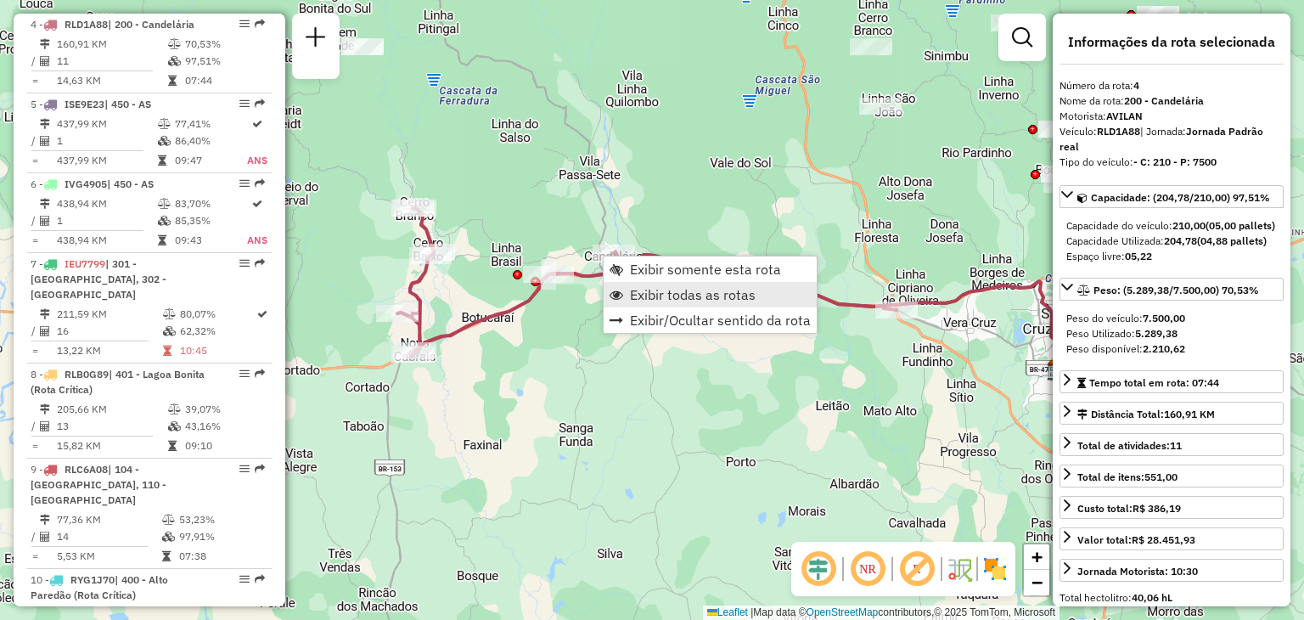
click at [650, 292] on span "Exibir todas as rotas" at bounding box center [693, 295] width 126 height 14
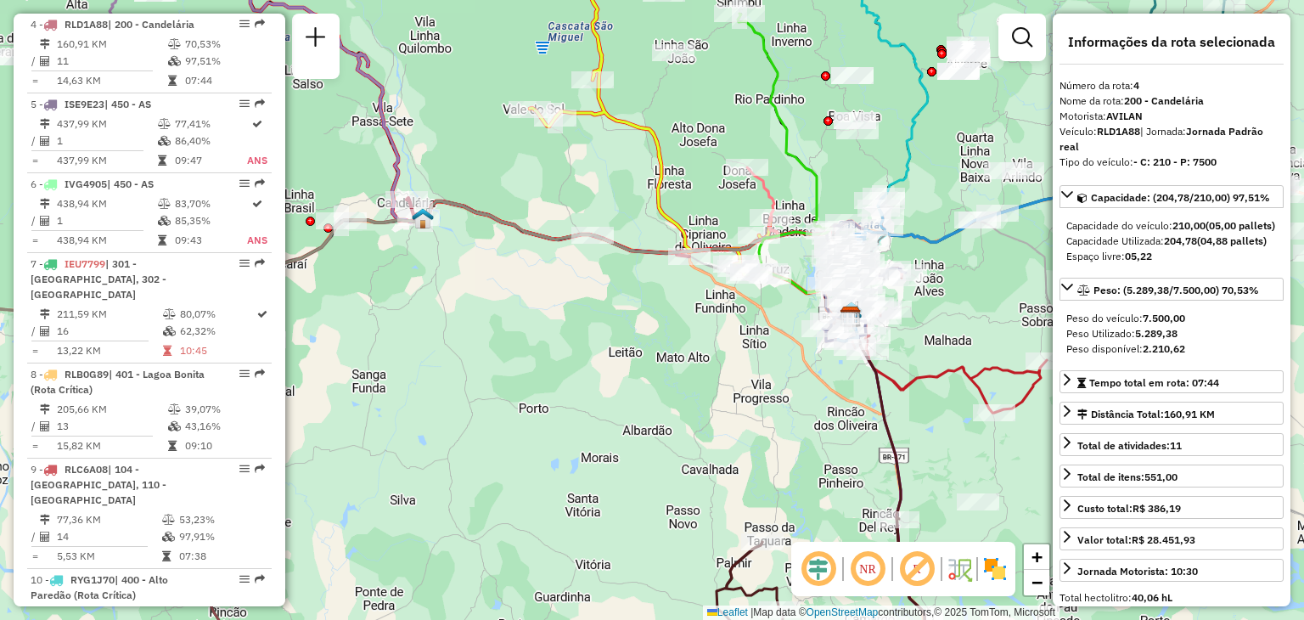
drag, startPoint x: 743, startPoint y: 335, endPoint x: 511, endPoint y: 289, distance: 237.2
click at [511, 289] on div "Janela de atendimento Grade de atendimento Capacidade Transportadoras Veículos …" at bounding box center [652, 310] width 1304 height 620
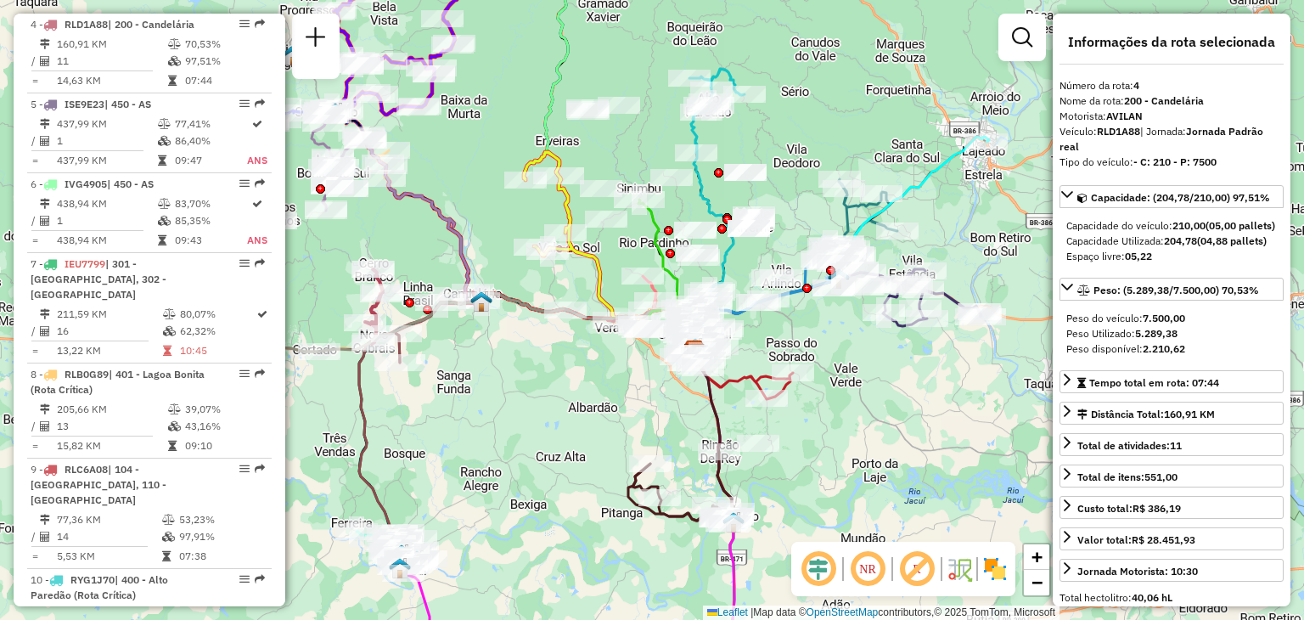
drag, startPoint x: 429, startPoint y: 146, endPoint x: 682, endPoint y: 351, distance: 325.3
click at [682, 351] on div "Janela de atendimento Grade de atendimento Capacidade Transportadoras Veículos …" at bounding box center [652, 310] width 1304 height 620
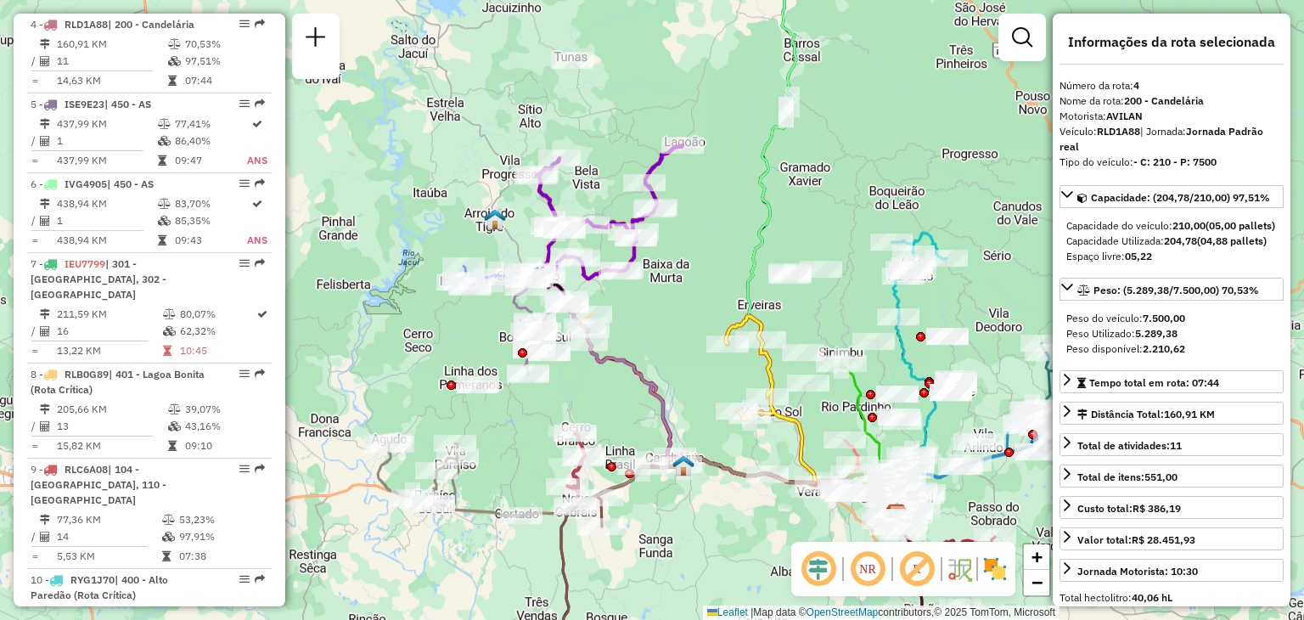
drag, startPoint x: 462, startPoint y: 210, endPoint x: 477, endPoint y: 225, distance: 21.0
click at [477, 225] on div "Janela de atendimento Grade de atendimento Capacidade Transportadoras Veículos …" at bounding box center [652, 310] width 1304 height 620
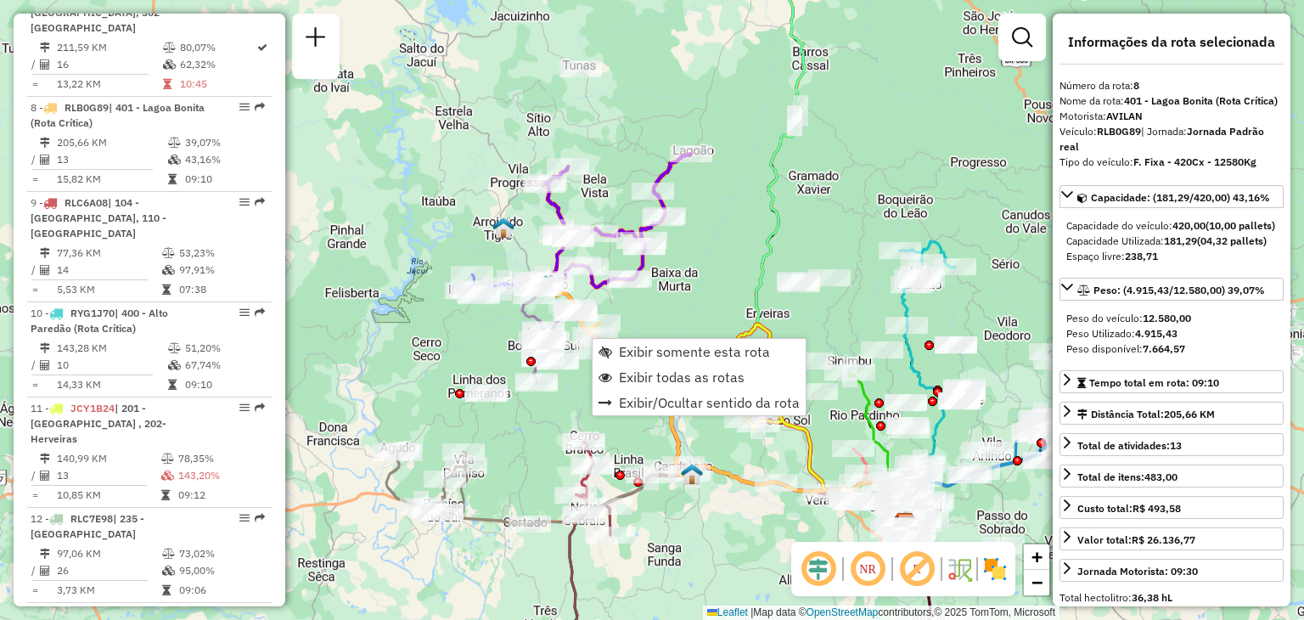
scroll to position [1287, 0]
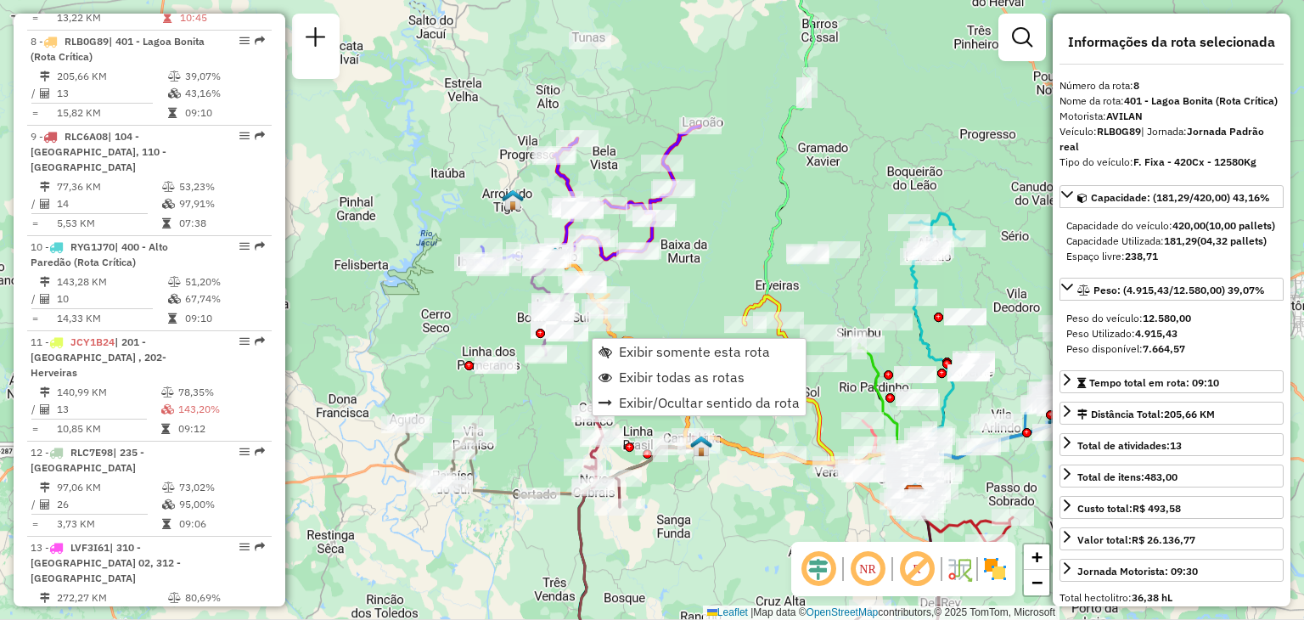
drag, startPoint x: 670, startPoint y: 313, endPoint x: 688, endPoint y: 249, distance: 67.1
click at [687, 249] on div "Janela de atendimento Grade de atendimento Capacidade Transportadoras Veículos …" at bounding box center [652, 310] width 1304 height 620
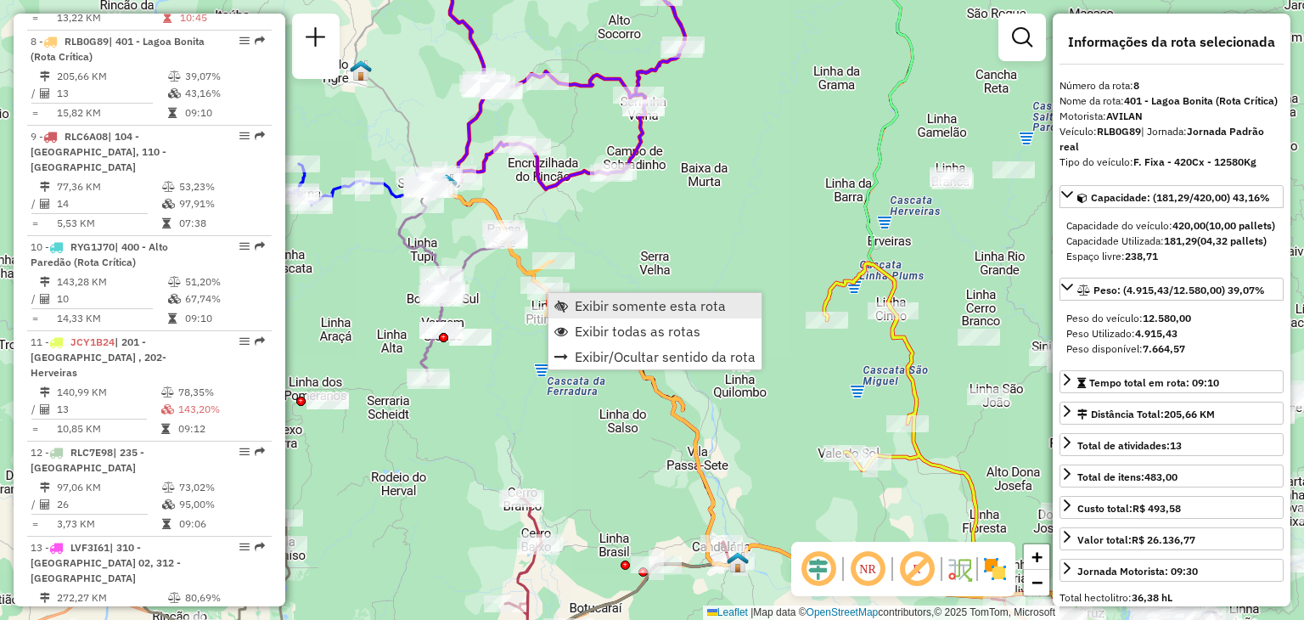
click at [591, 308] on span "Exibir somente esta rota" at bounding box center [650, 306] width 151 height 14
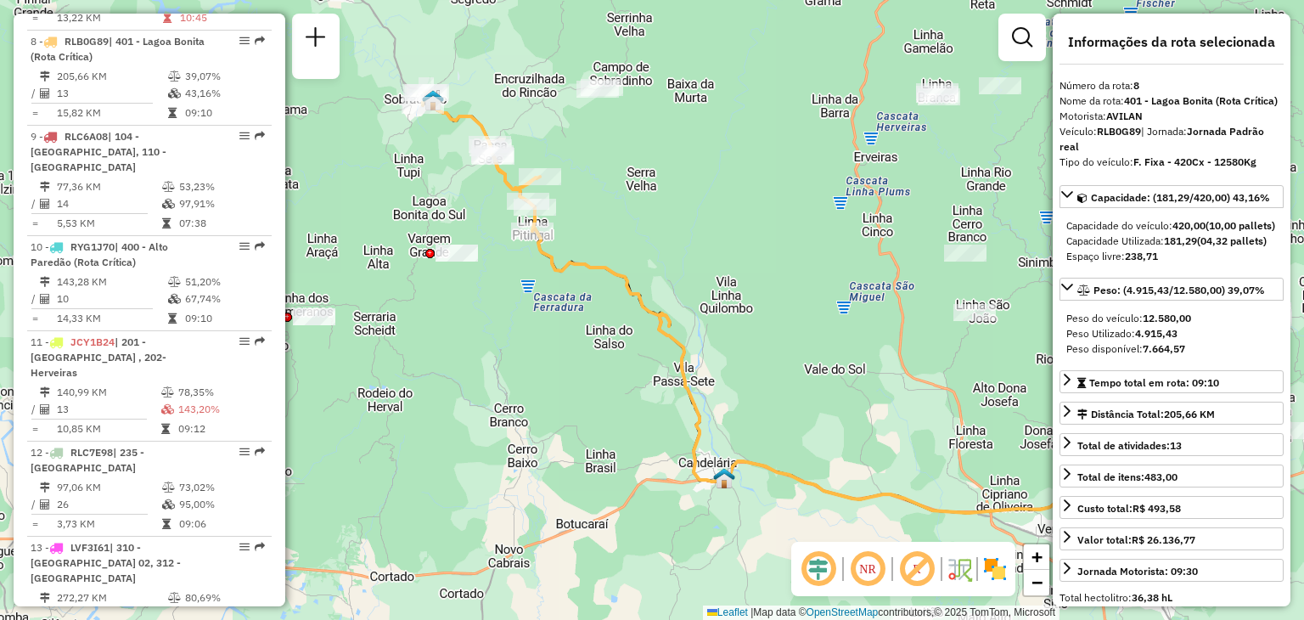
drag, startPoint x: 441, startPoint y: 211, endPoint x: 590, endPoint y: 240, distance: 151.3
click at [589, 240] on div "Janela de atendimento Grade de atendimento Capacidade Transportadoras Veículos …" at bounding box center [652, 310] width 1304 height 620
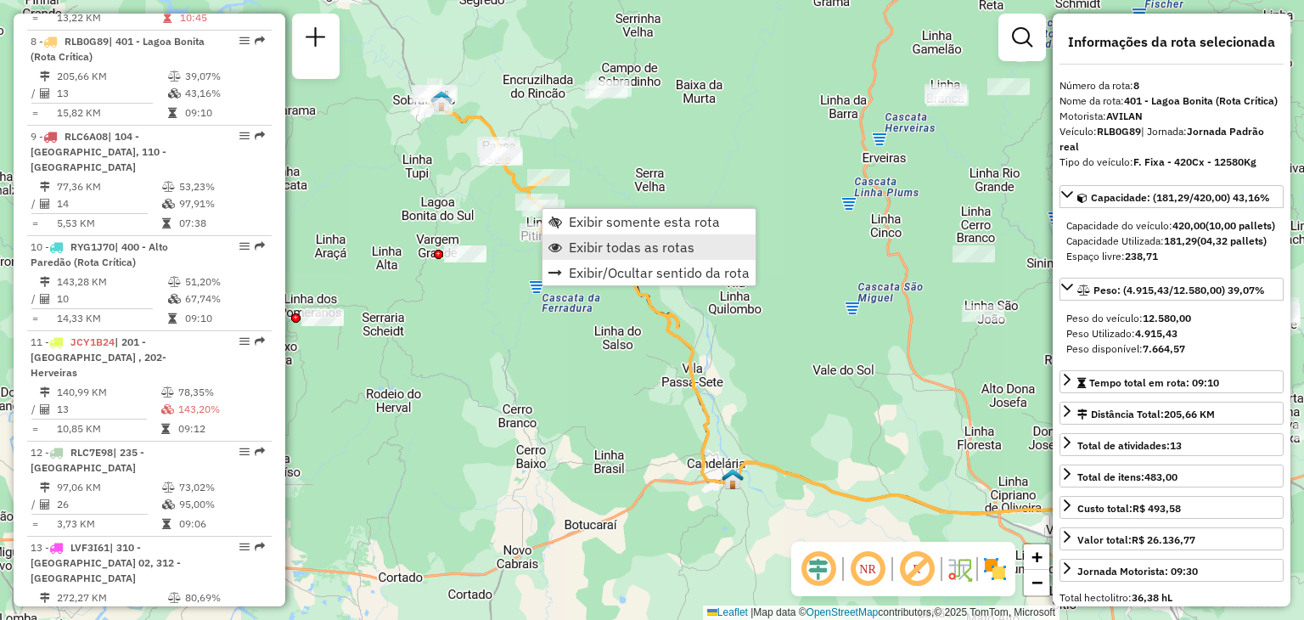
click at [581, 249] on span "Exibir todas as rotas" at bounding box center [632, 247] width 126 height 14
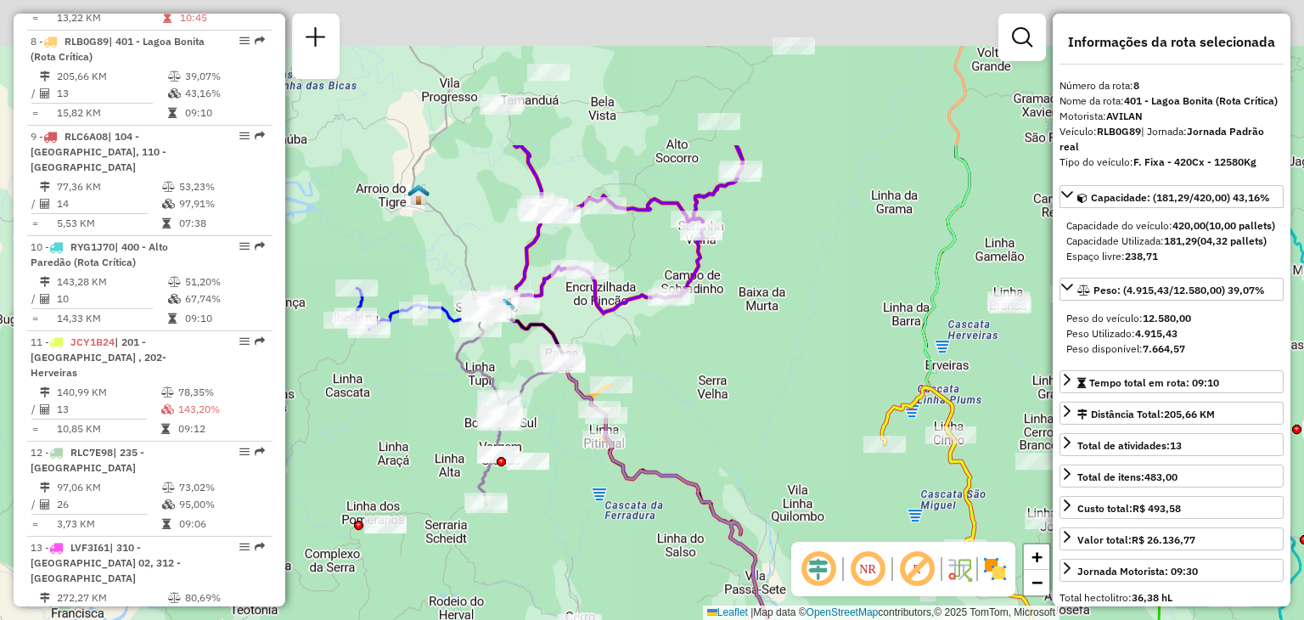
drag, startPoint x: 585, startPoint y: 157, endPoint x: 648, endPoint y: 364, distance: 216.4
click at [648, 364] on div "Janela de atendimento Grade de atendimento Capacidade Transportadoras Veículos …" at bounding box center [652, 310] width 1304 height 620
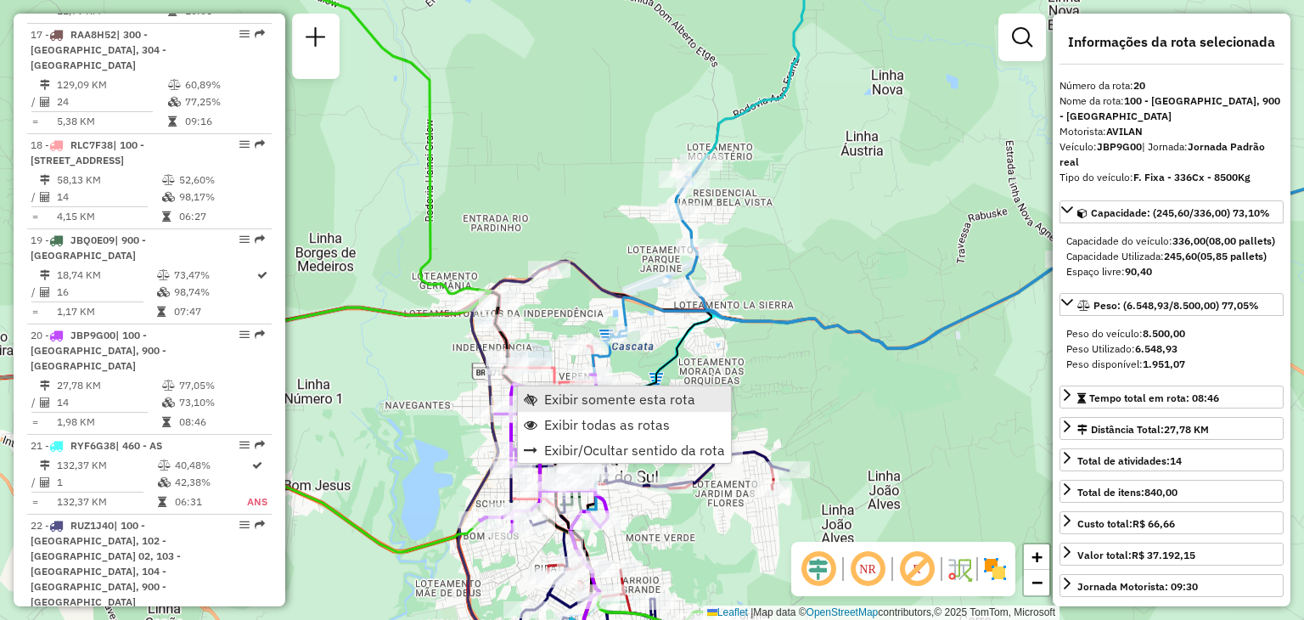
scroll to position [2441, 0]
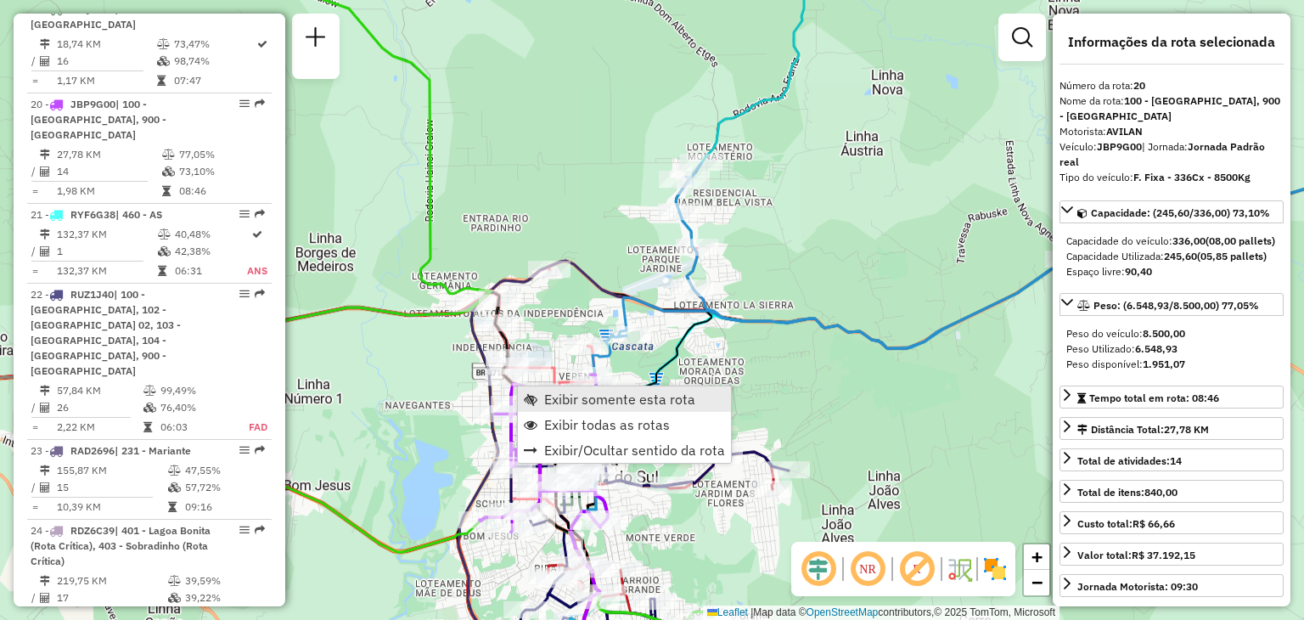
click at [540, 395] on link "Exibir somente esta rota" at bounding box center [624, 398] width 213 height 25
